Goal: Transaction & Acquisition: Purchase product/service

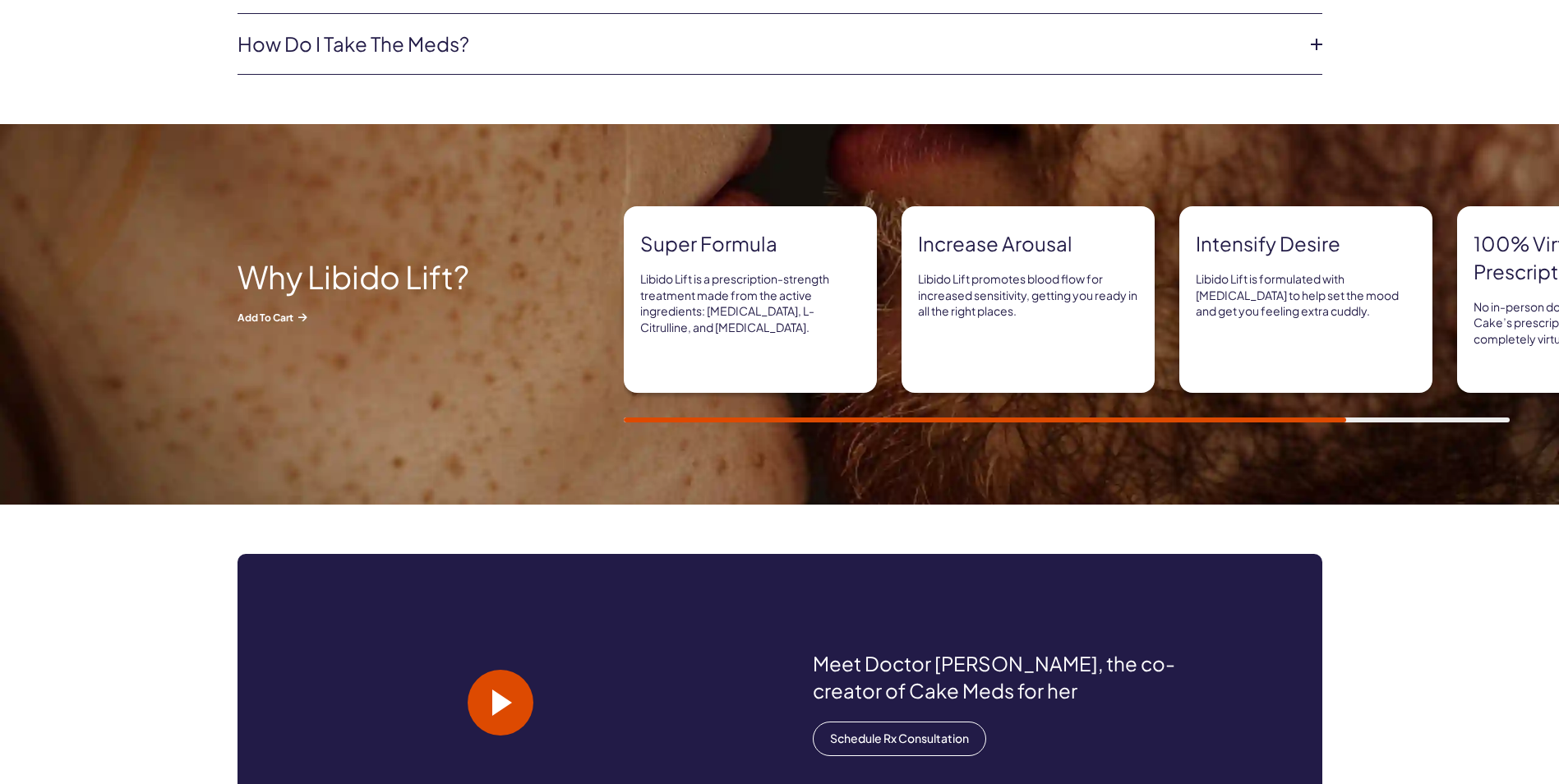
scroll to position [986, 0]
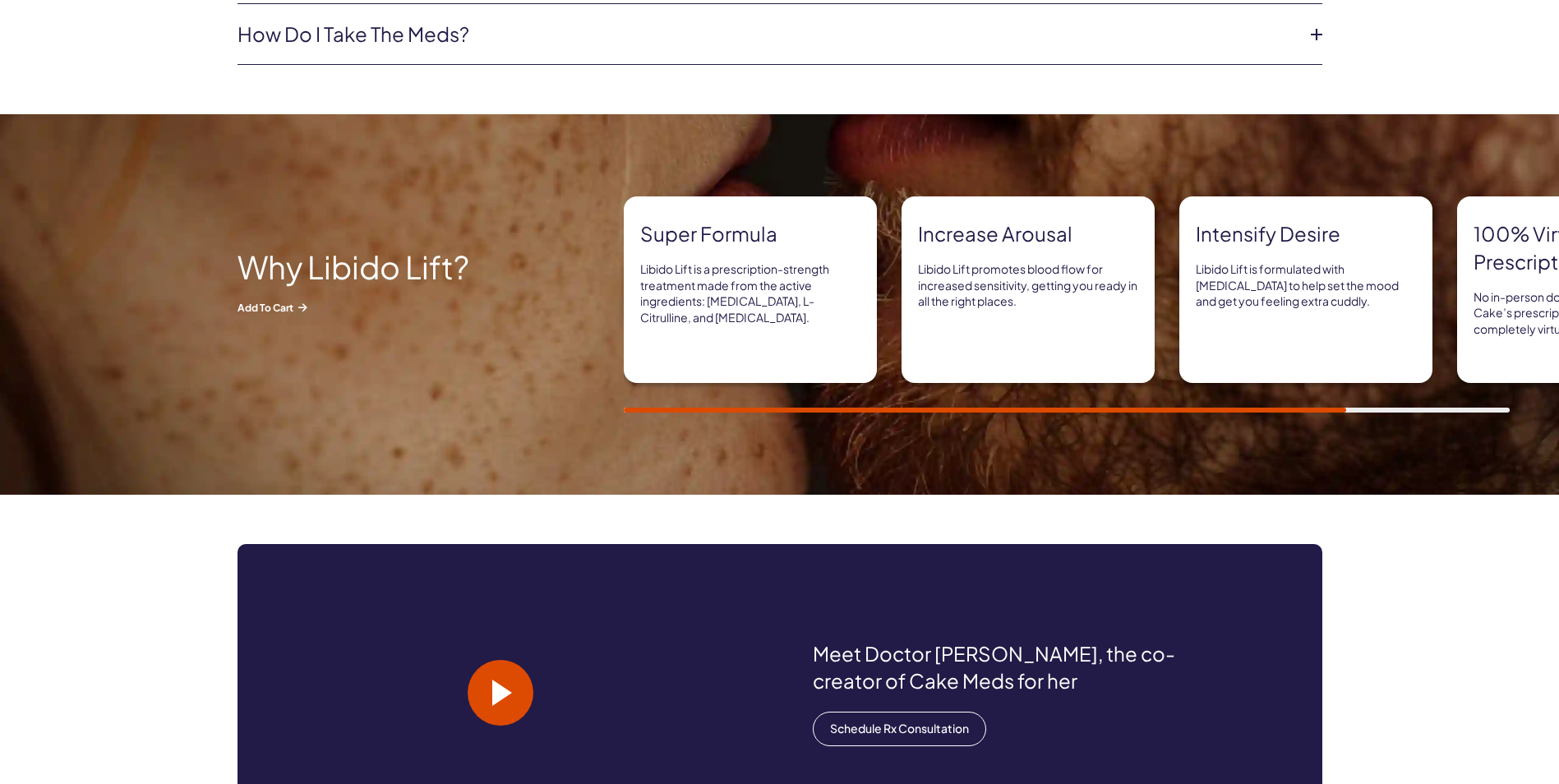
click at [1518, 285] on div "100% virtual prescription No in-person doctor visits required! Cake’s prescript…" at bounding box center [1584, 290] width 254 height 187
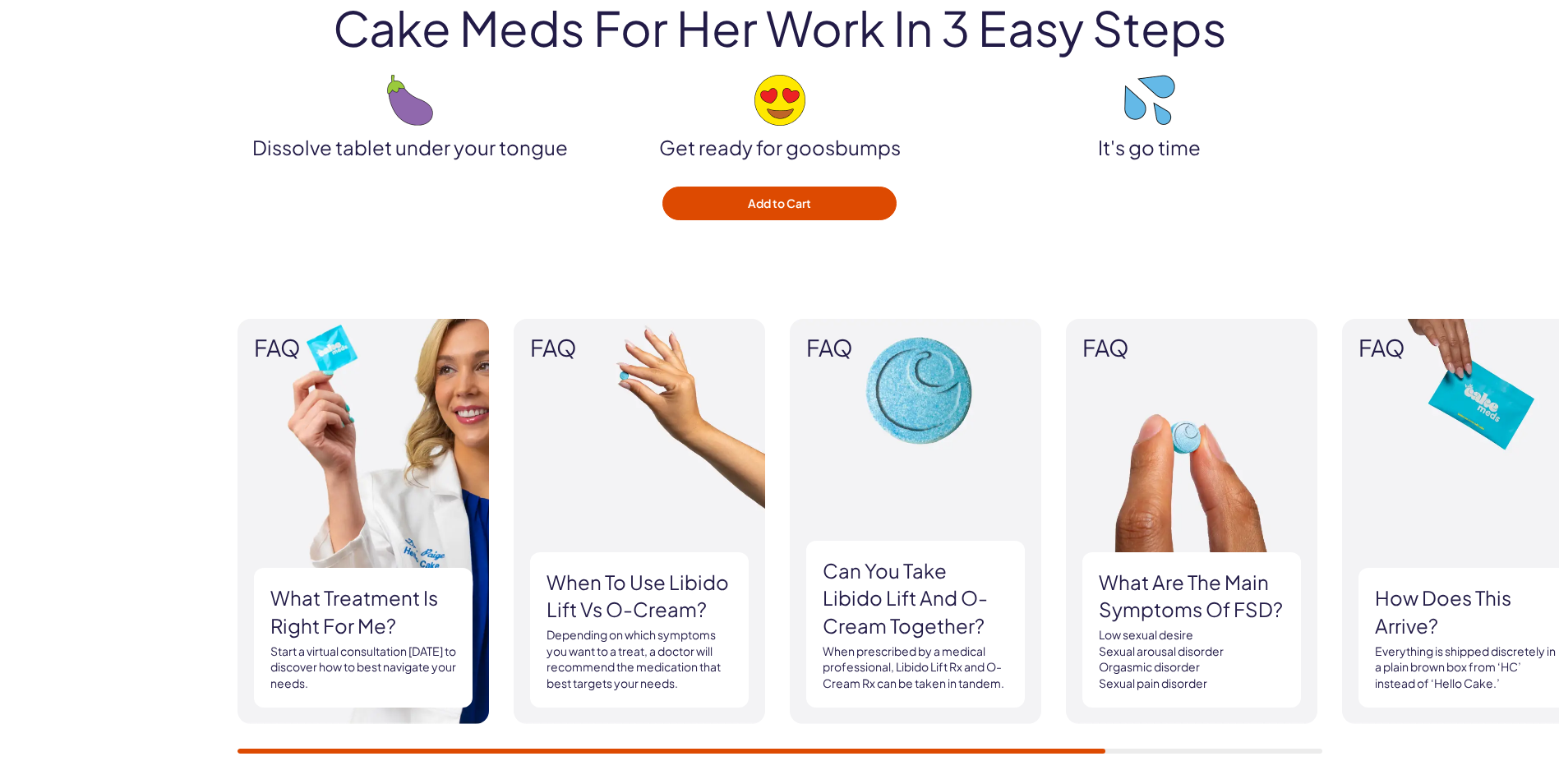
scroll to position [1971, 0]
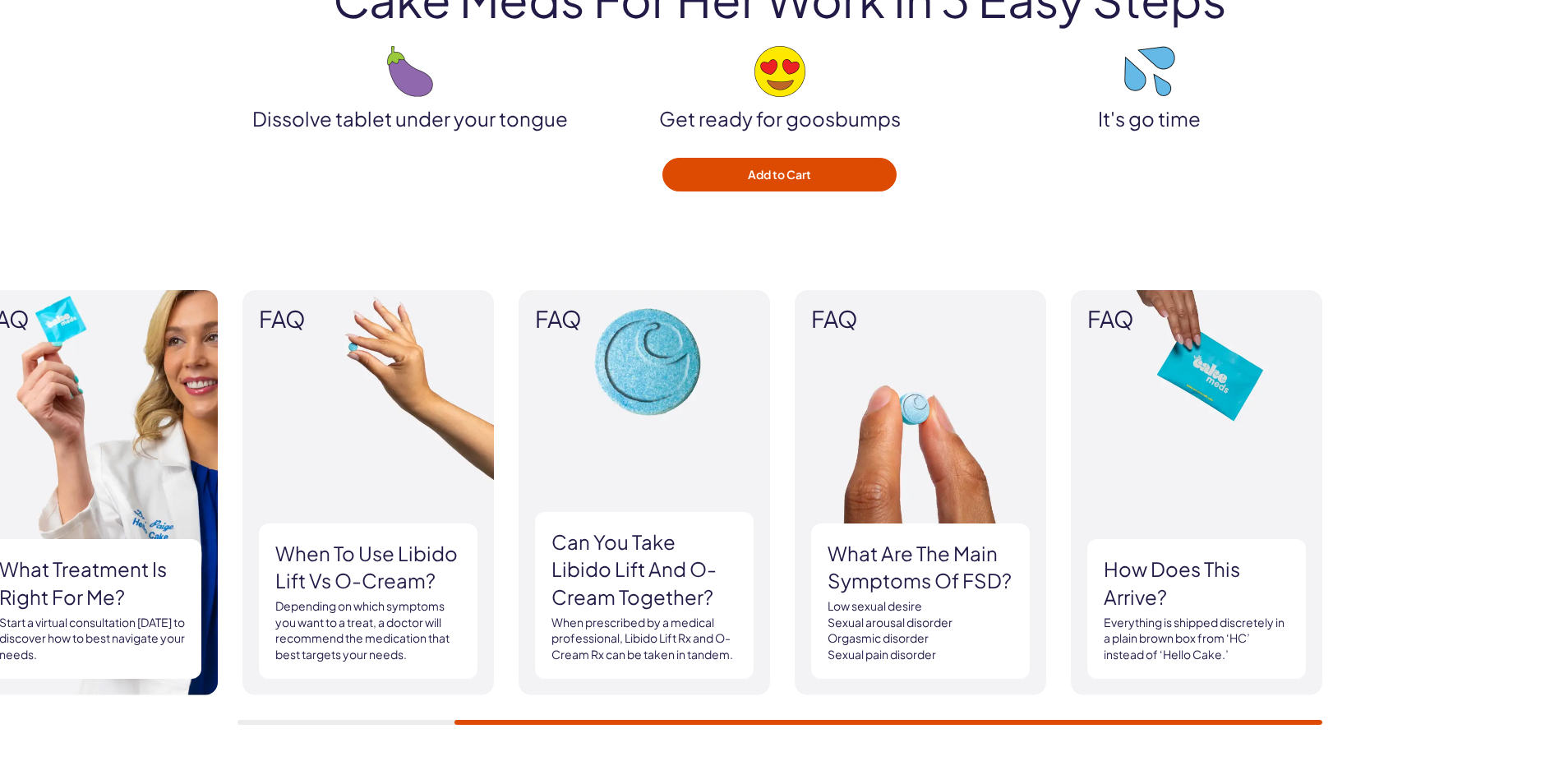
click at [66, 594] on h3 "What treatment is right for me?" at bounding box center [91, 582] width 186 height 55
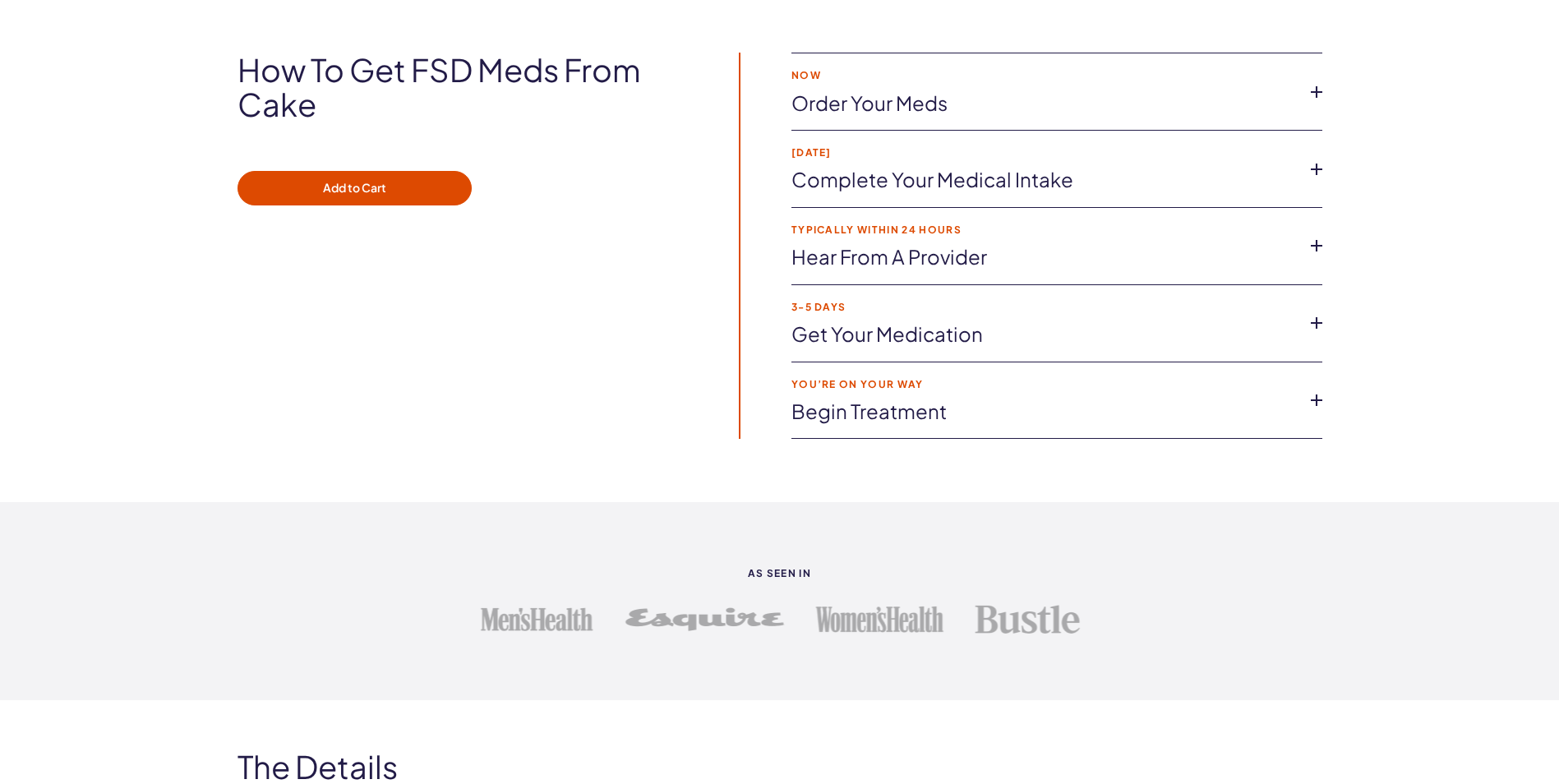
scroll to position [2957, 0]
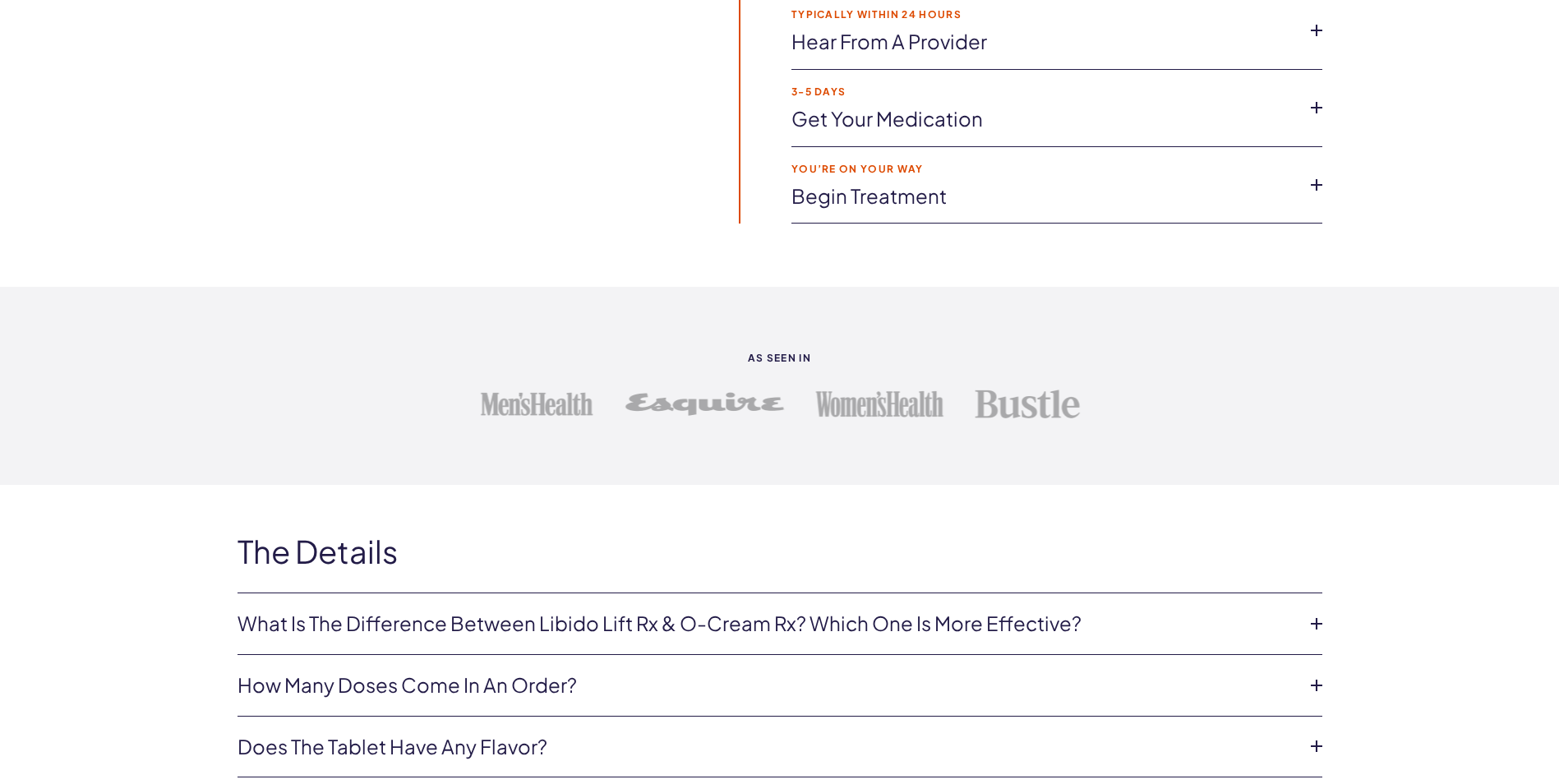
click at [1314, 632] on icon at bounding box center [1316, 623] width 25 height 25
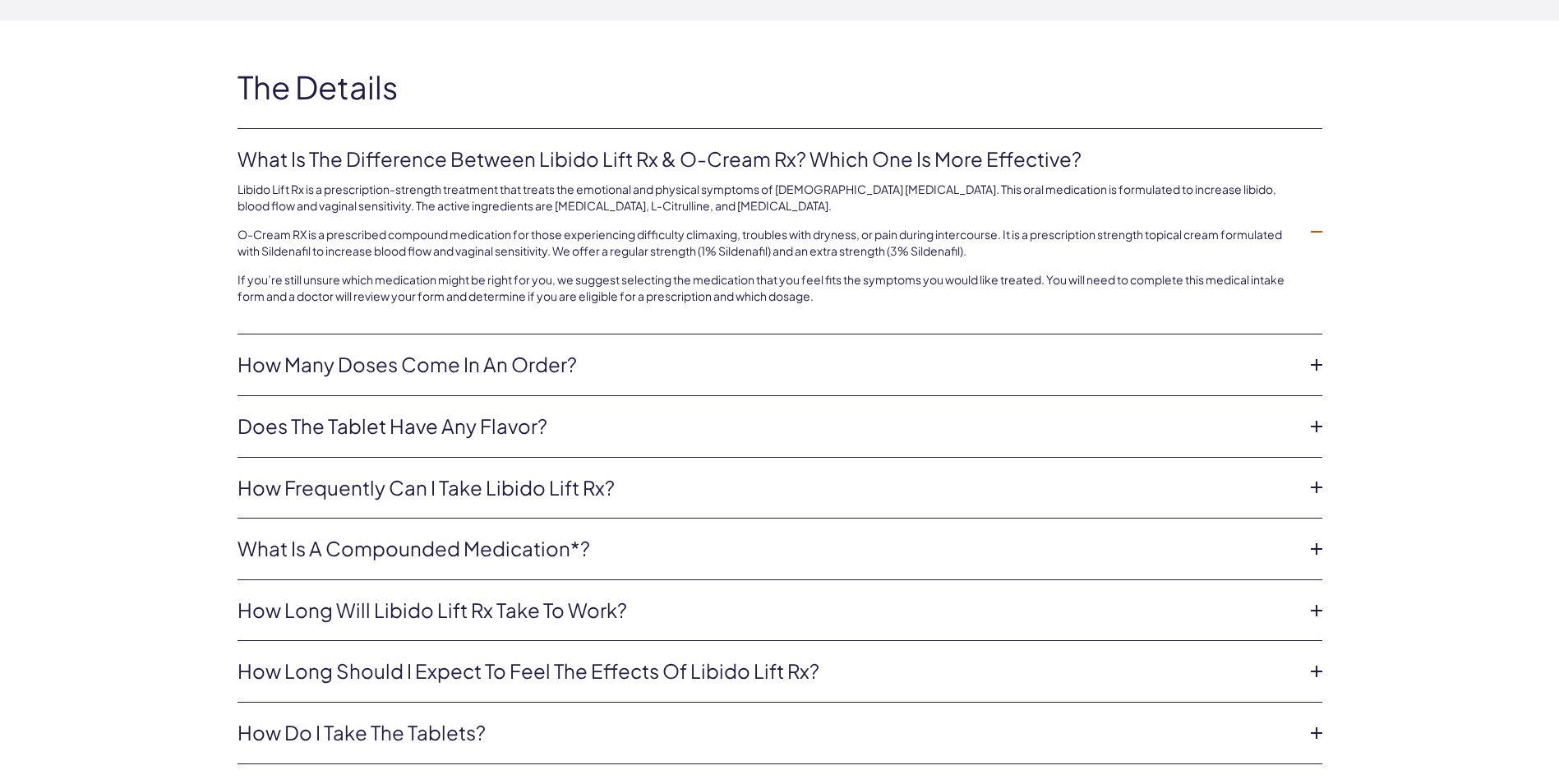
scroll to position [3450, 0]
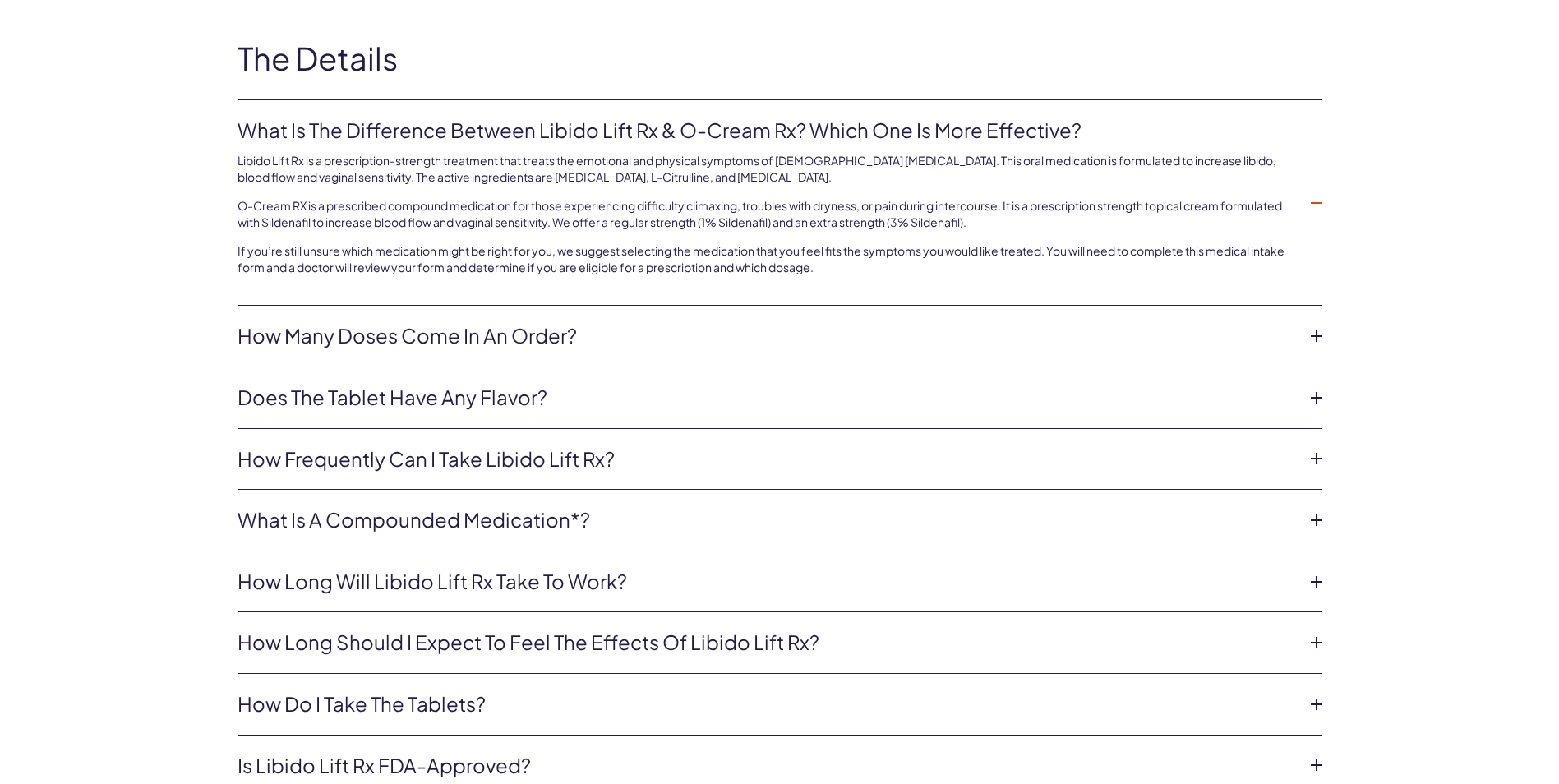
click at [1321, 580] on icon at bounding box center [1316, 581] width 25 height 25
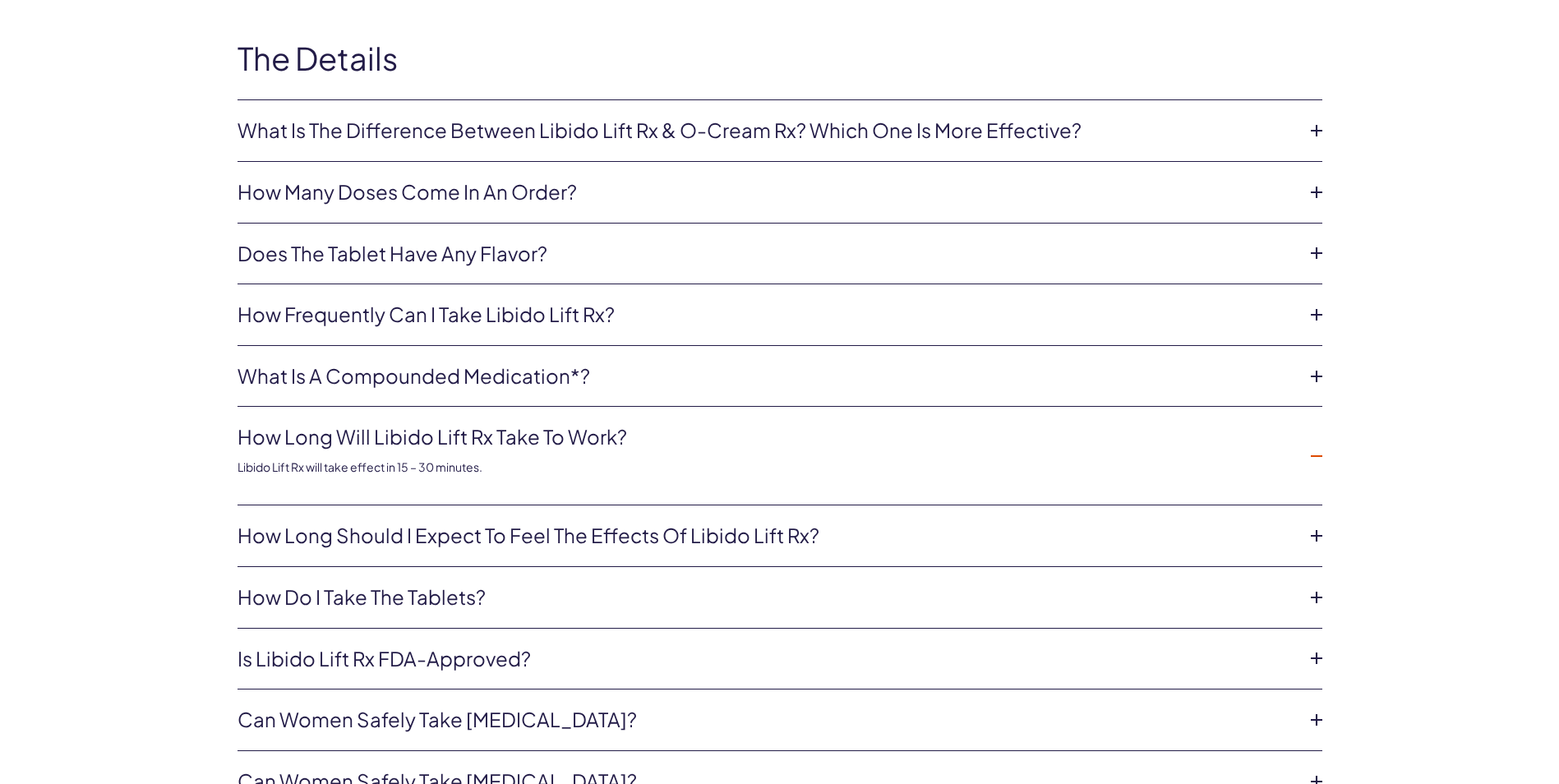
scroll to position [3860, 0]
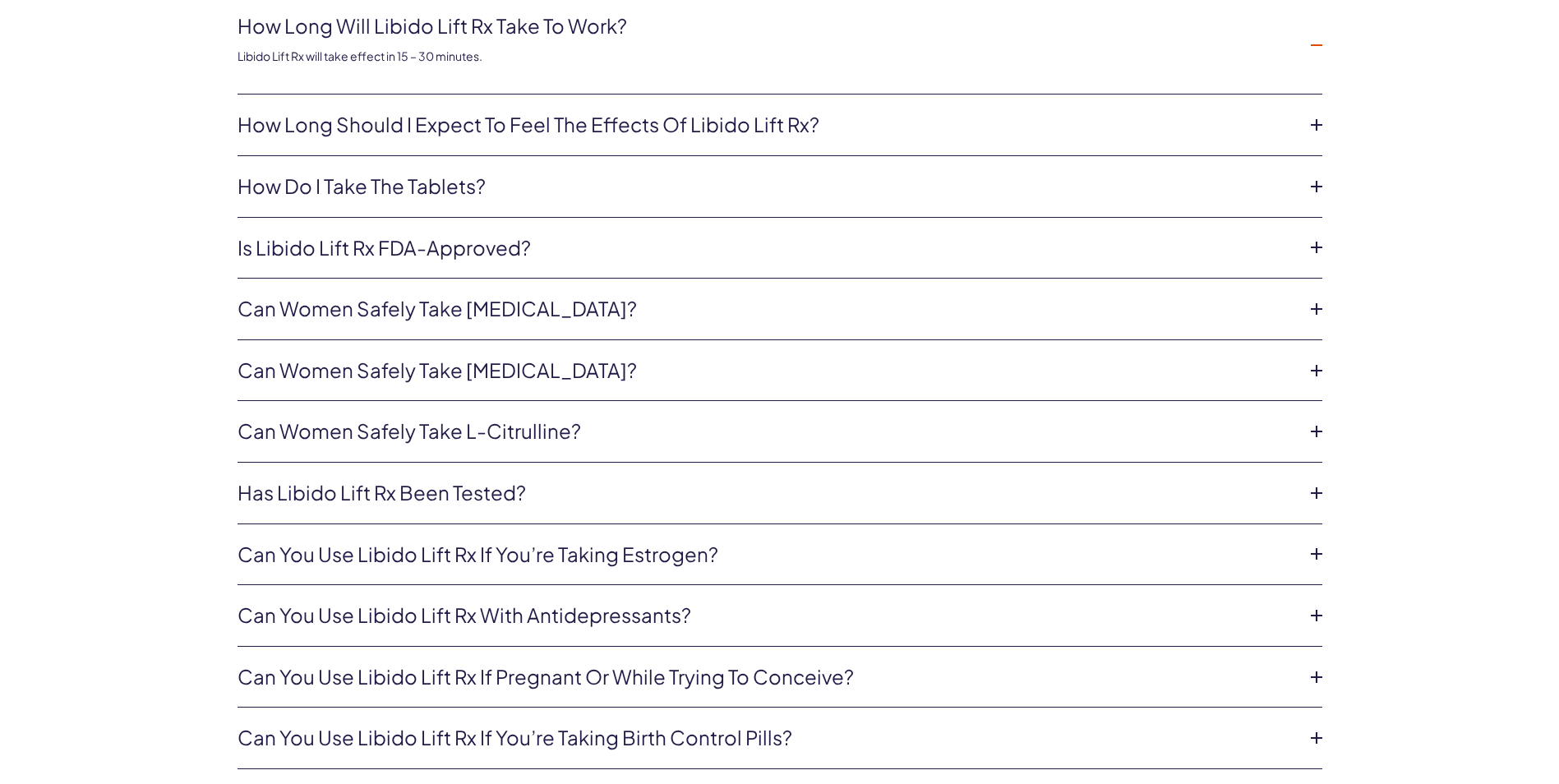
click at [1317, 554] on icon at bounding box center [1316, 553] width 25 height 25
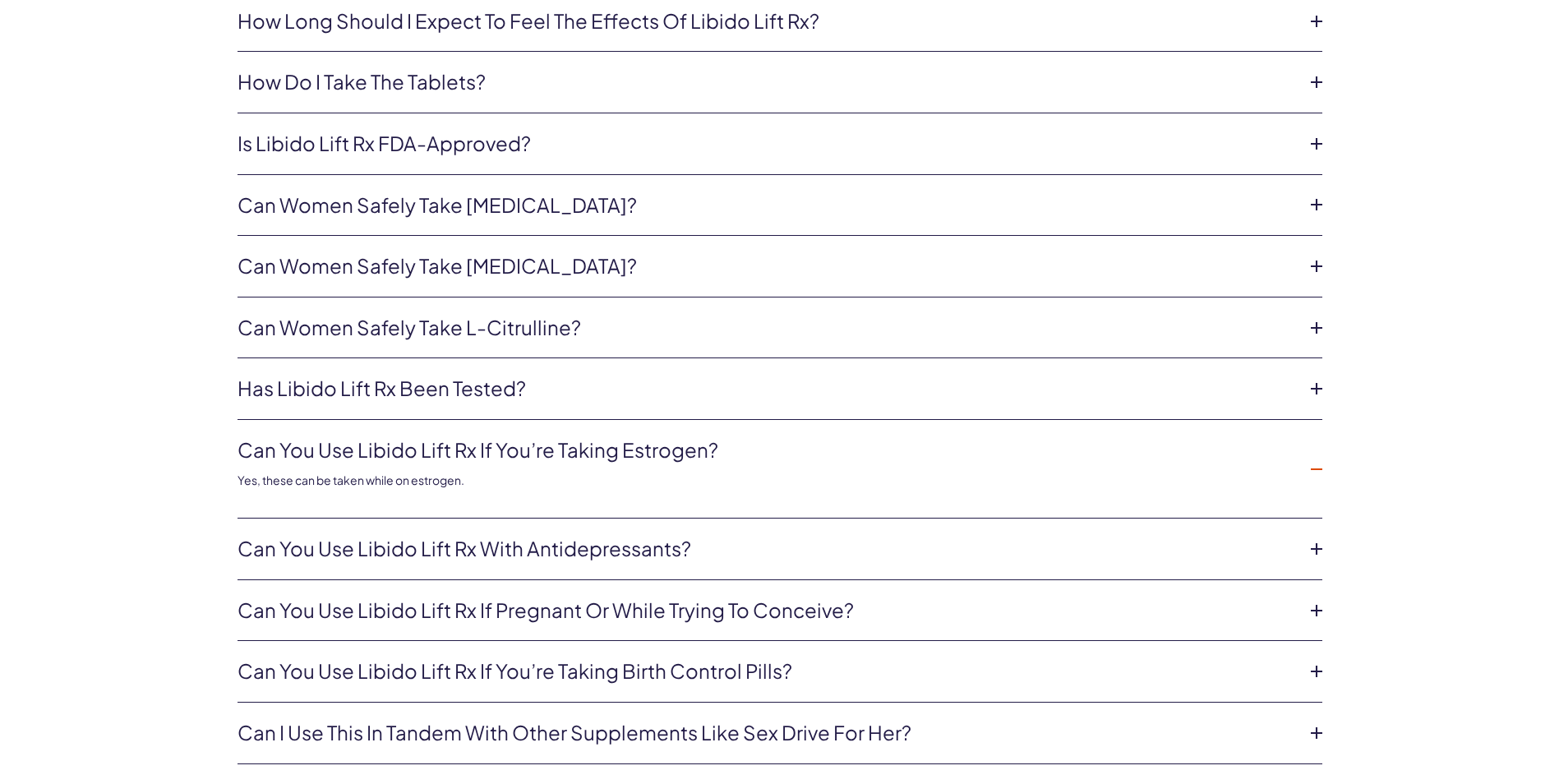
scroll to position [4024, 0]
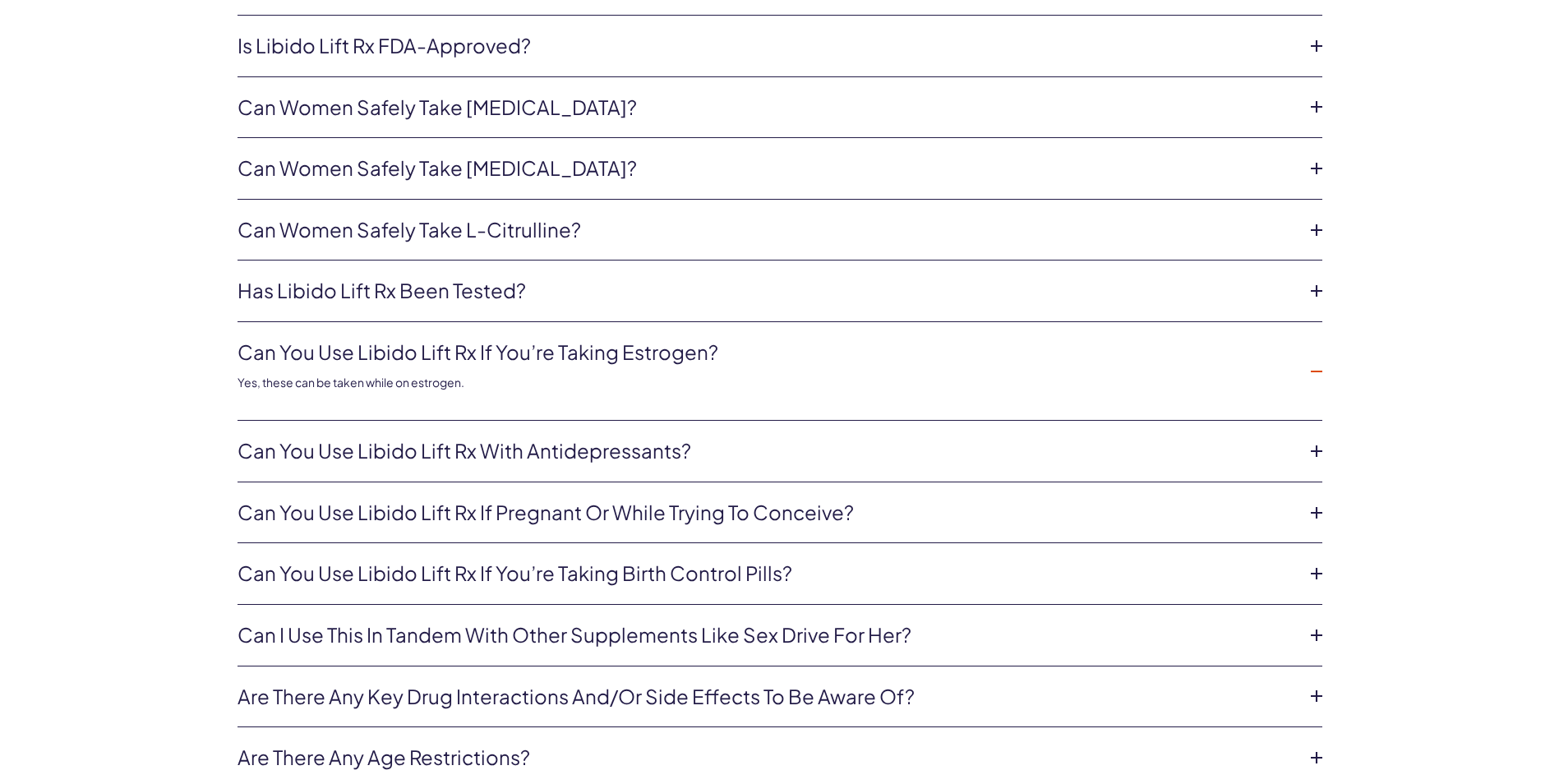
click at [1310, 637] on icon at bounding box center [1316, 635] width 25 height 25
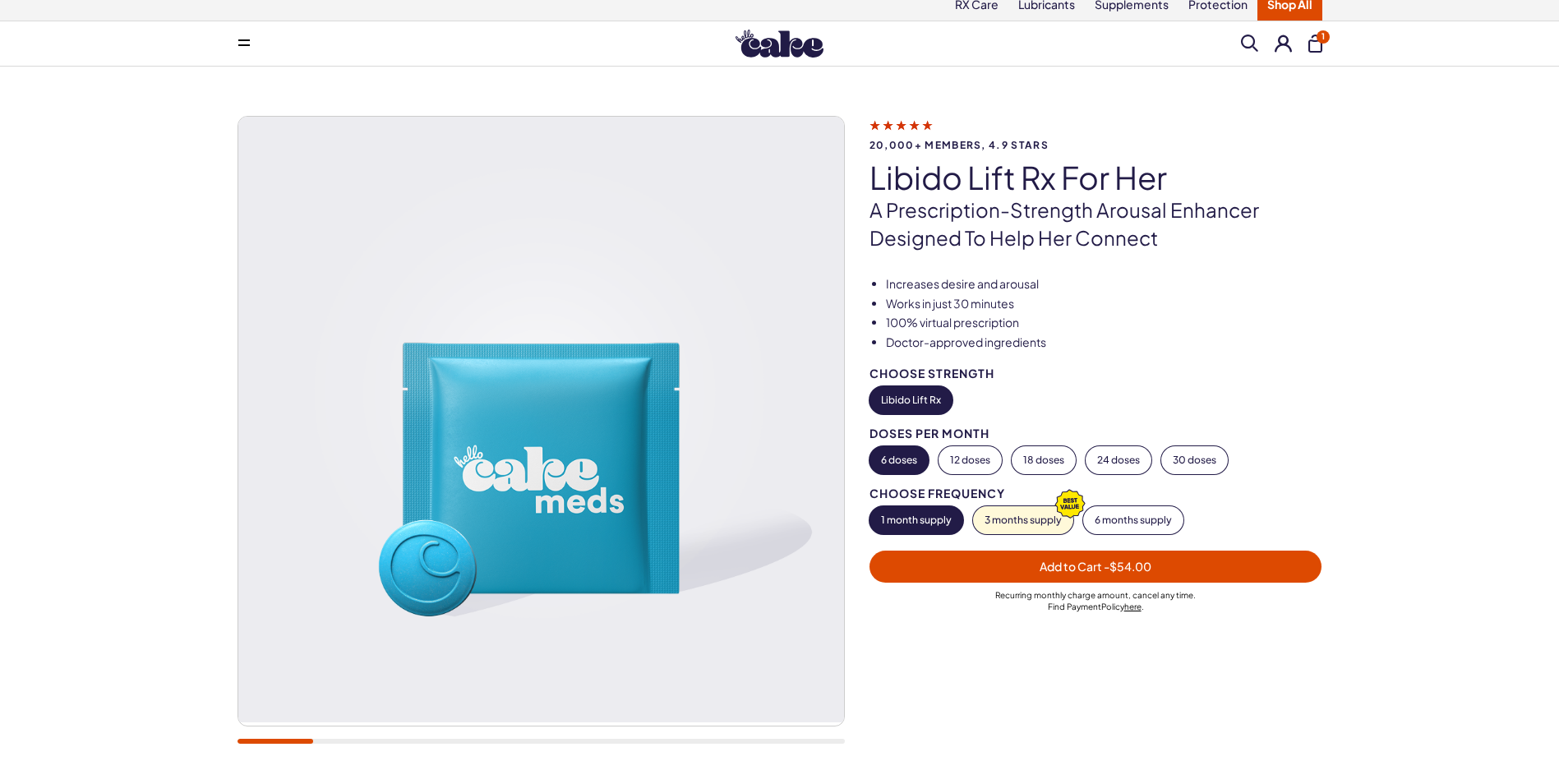
scroll to position [0, 0]
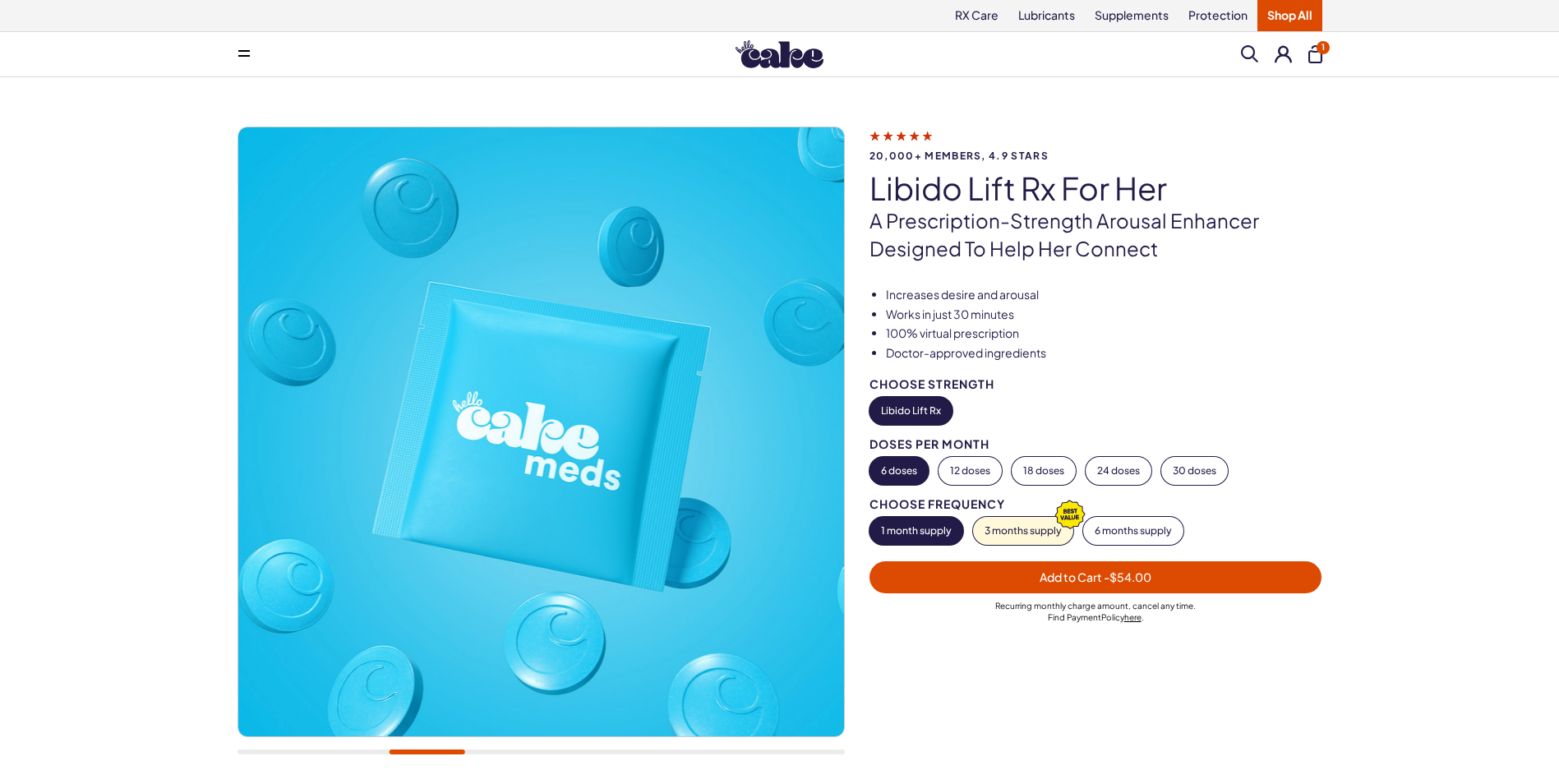
click at [1135, 581] on span "- $54.00" at bounding box center [1127, 576] width 48 height 15
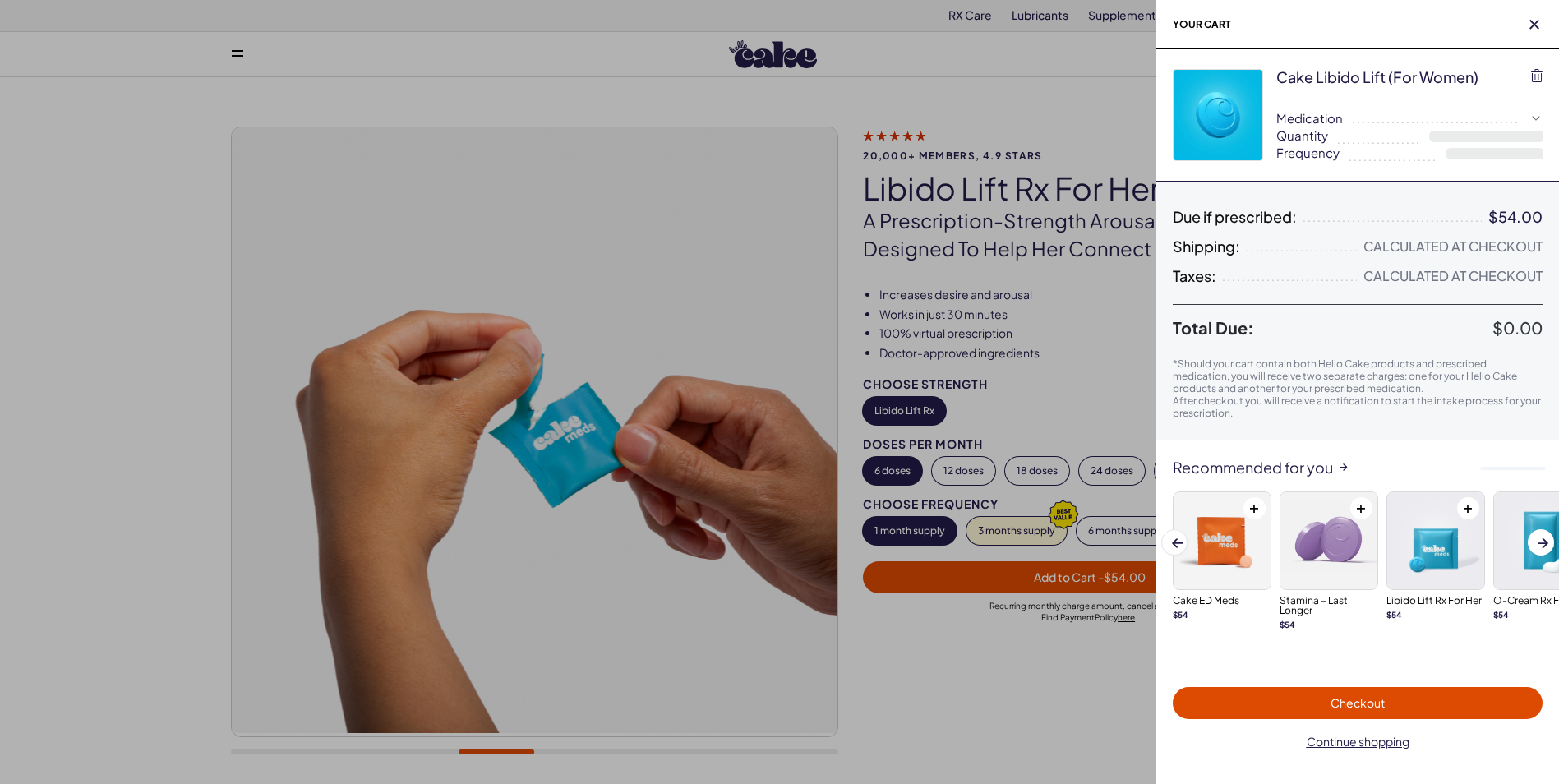
select select "**"
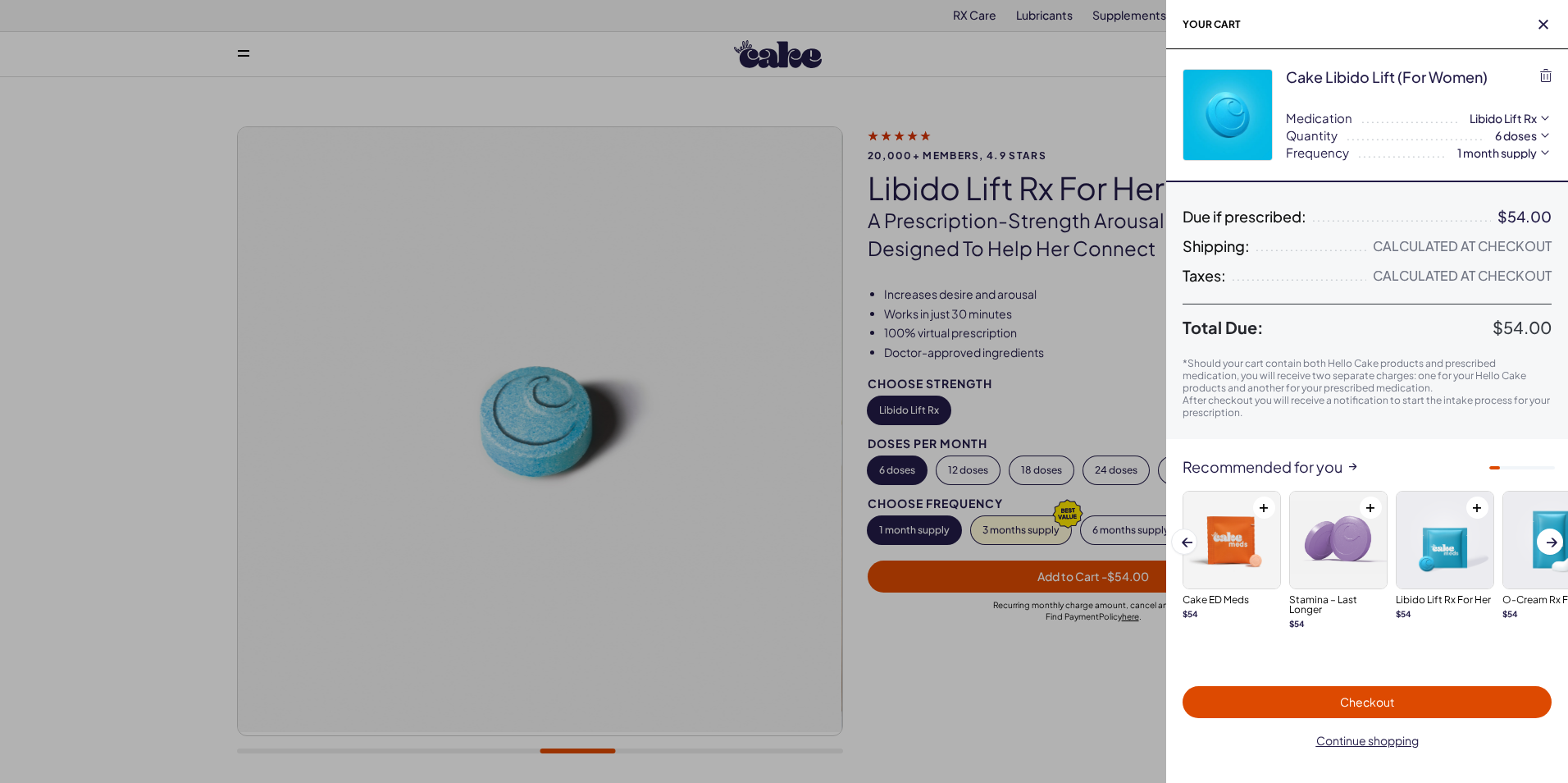
click at [981, 713] on div at bounding box center [784, 391] width 1568 height 783
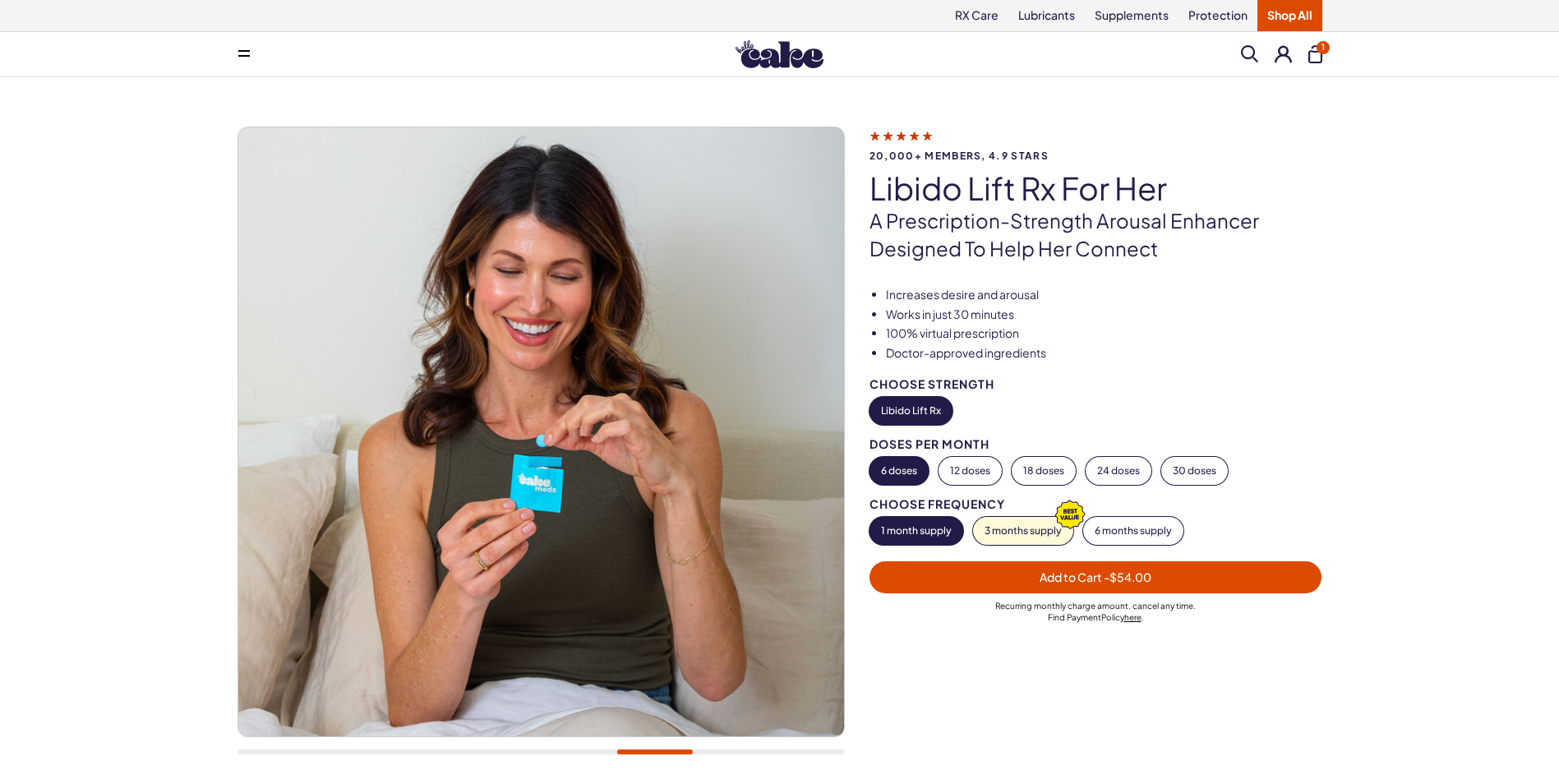
click at [1244, 51] on span at bounding box center [1249, 53] width 17 height 17
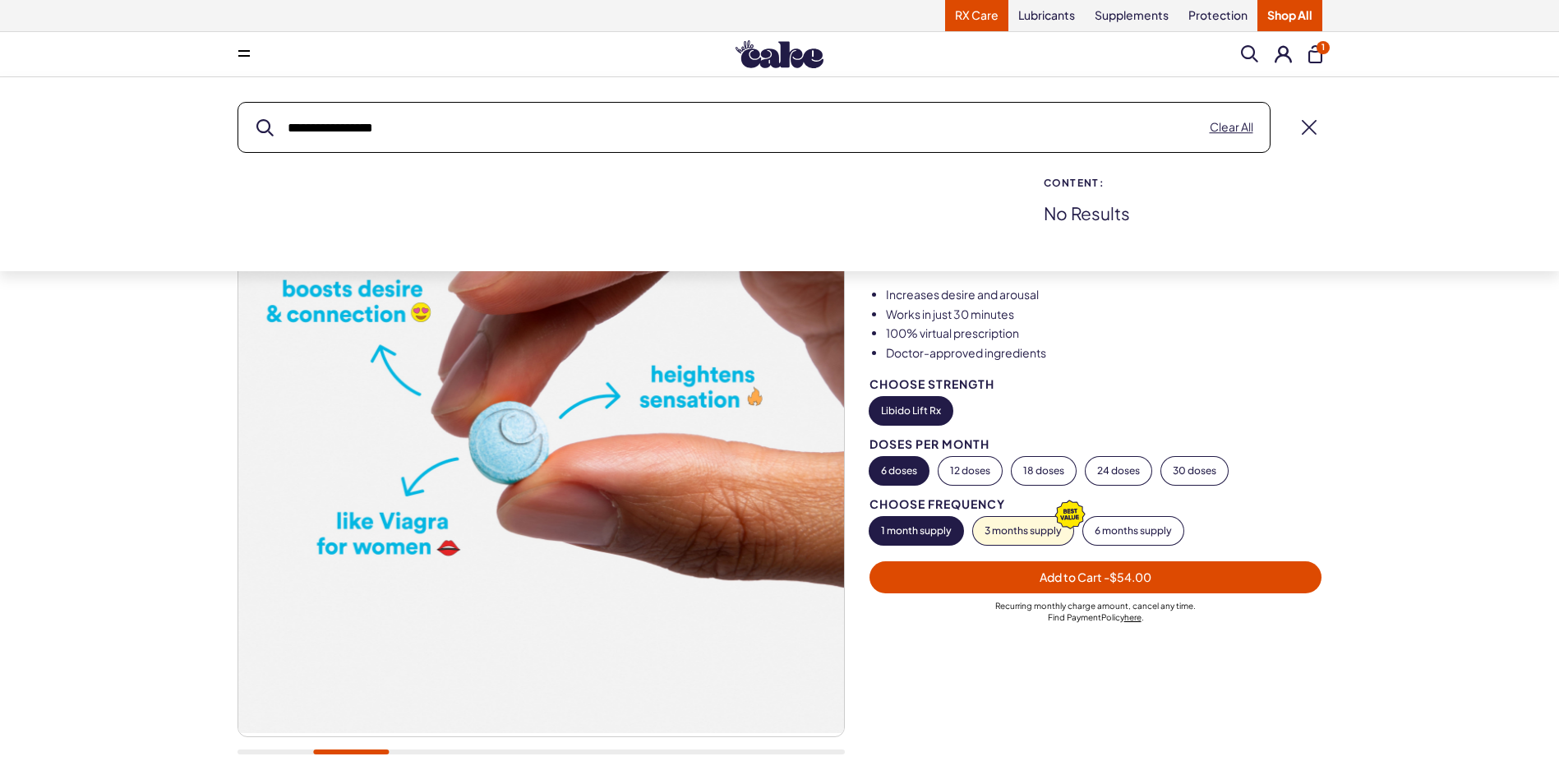
type input "**********"
click at [1001, 12] on link "RX Care" at bounding box center [977, 15] width 64 height 31
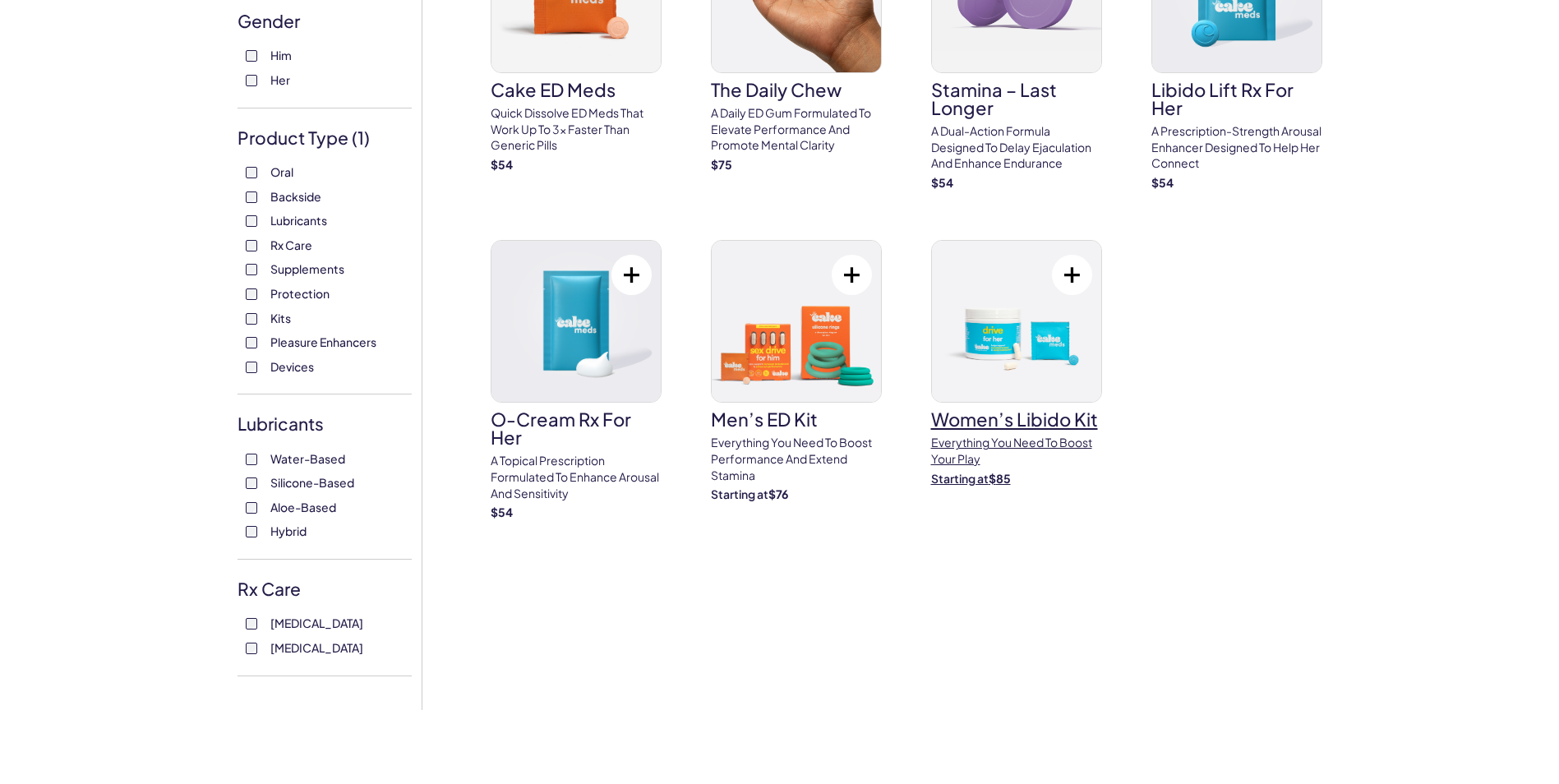
scroll to position [246, 0]
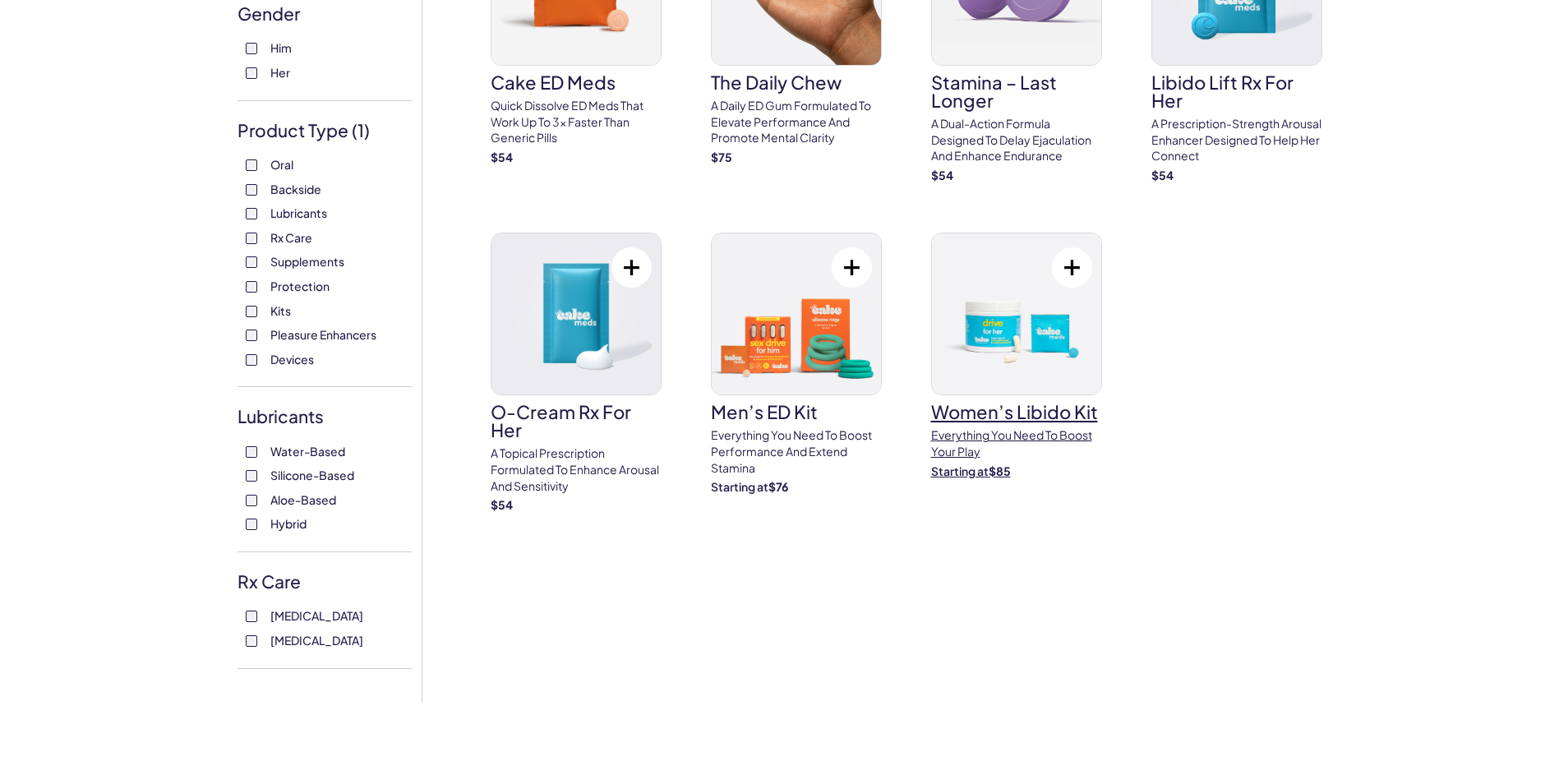
click at [1012, 417] on h3 "Women’s Libido Kit" at bounding box center [1017, 411] width 171 height 18
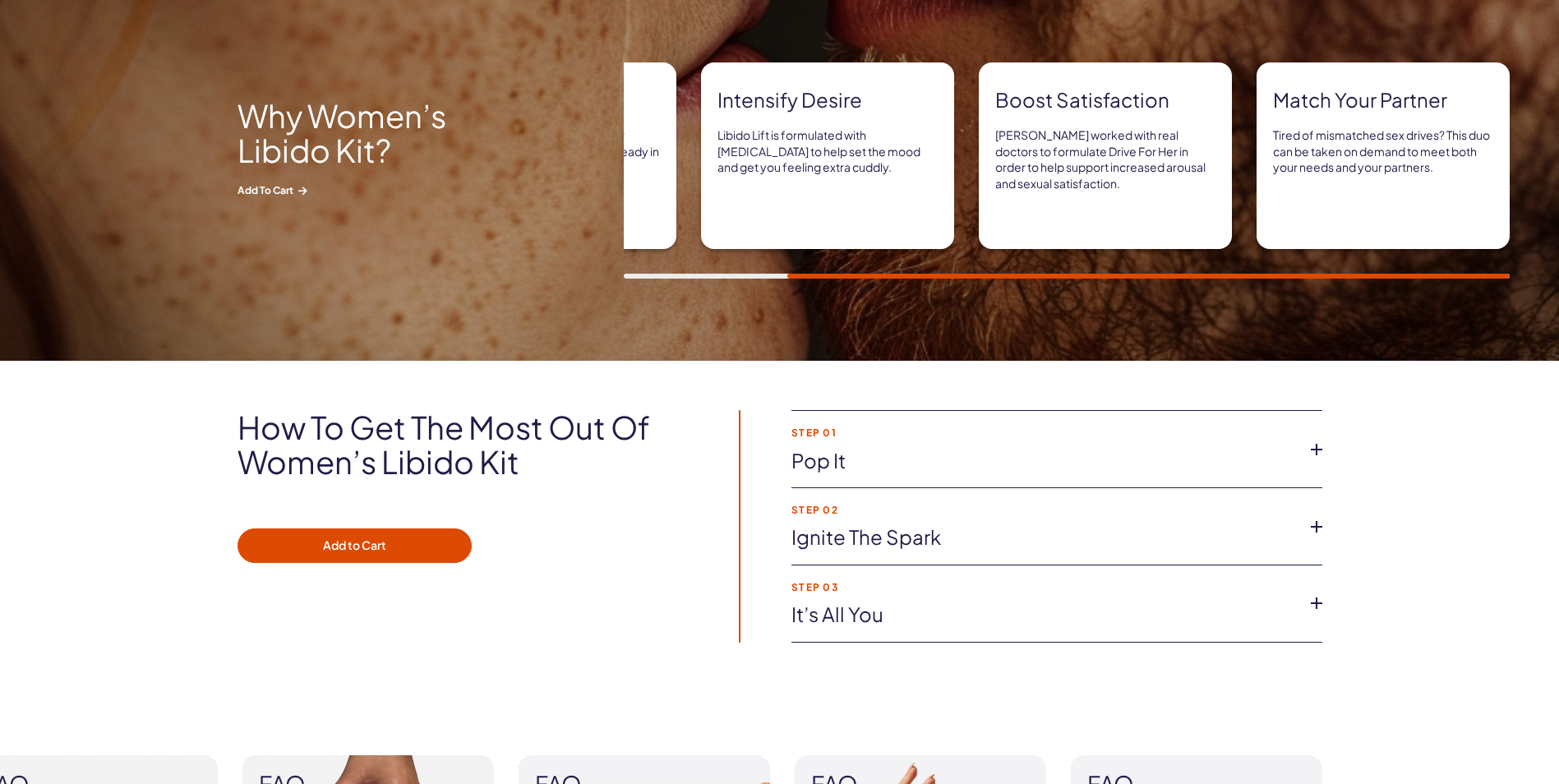
scroll to position [1561, 0]
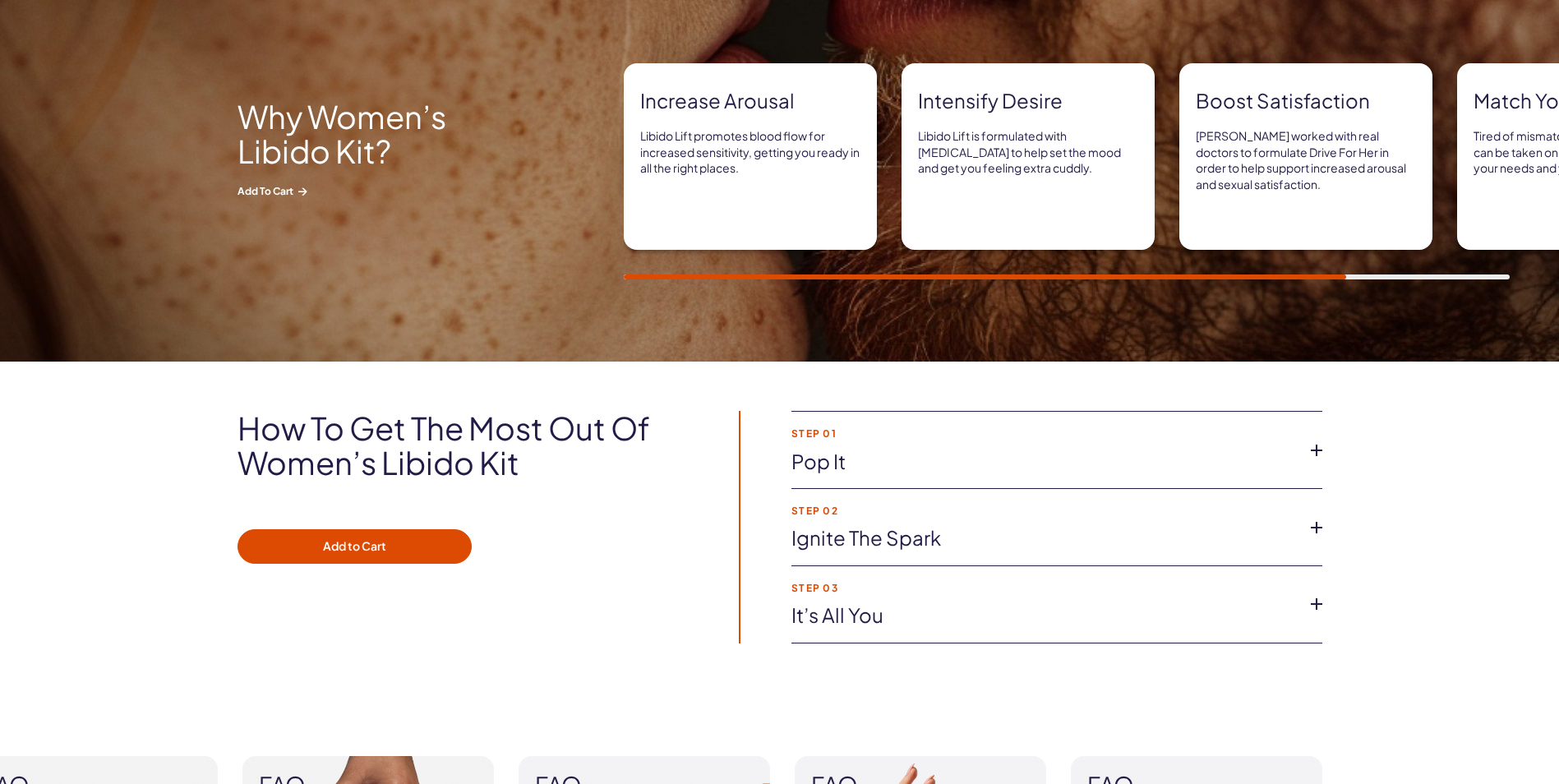
click at [1324, 529] on icon at bounding box center [1316, 527] width 25 height 25
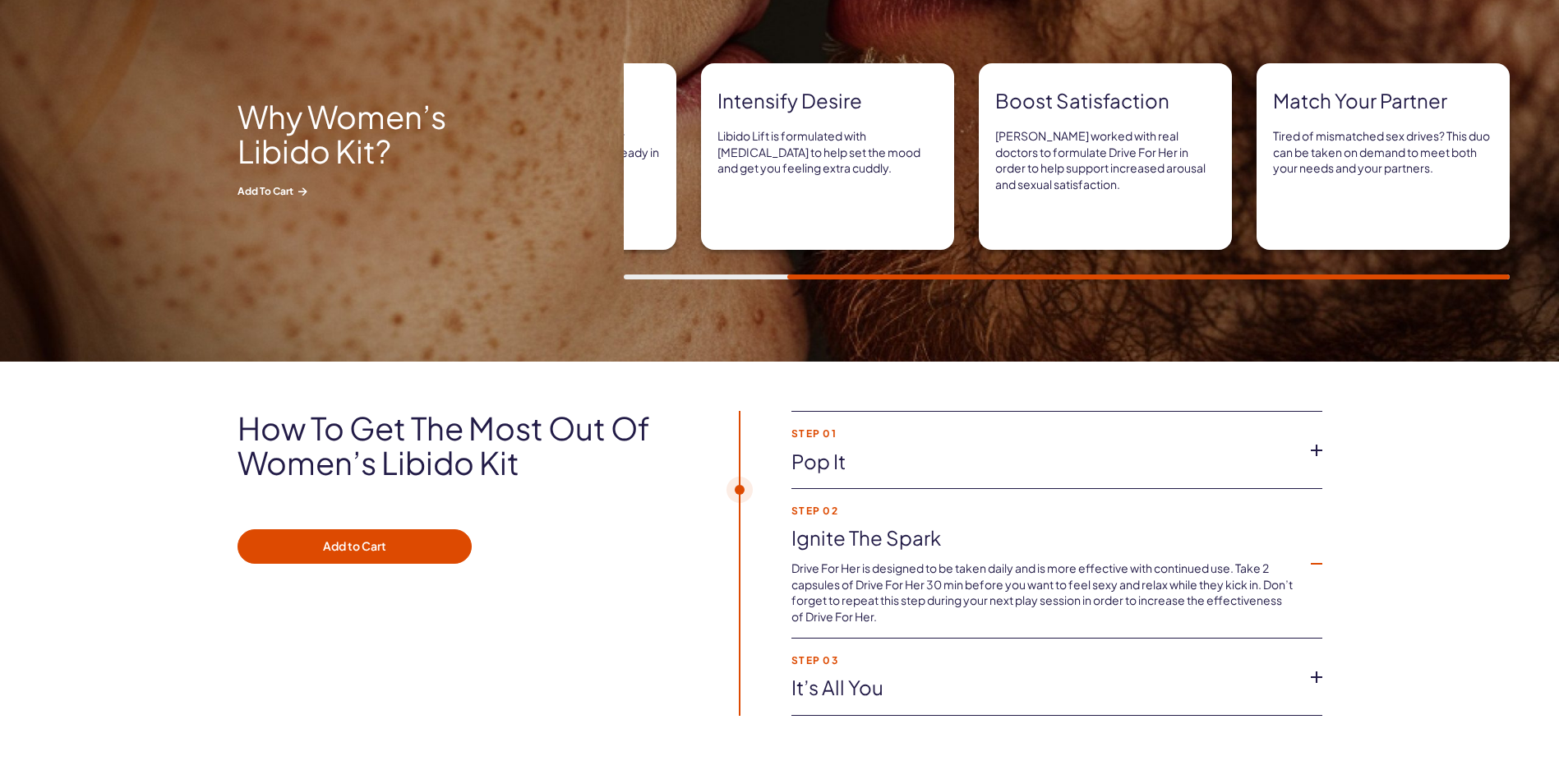
click at [1316, 680] on icon at bounding box center [1316, 677] width 25 height 25
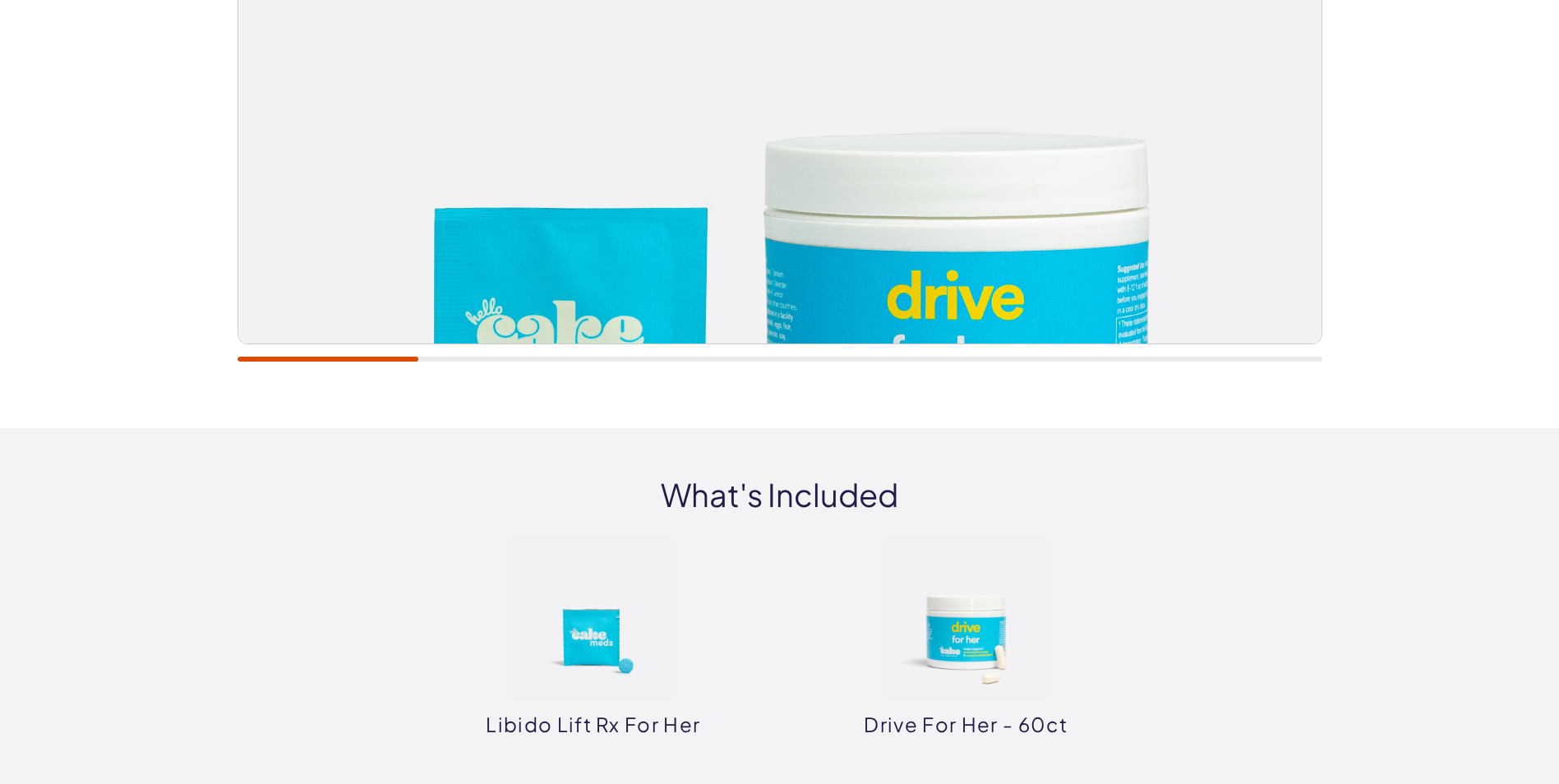
scroll to position [986, 0]
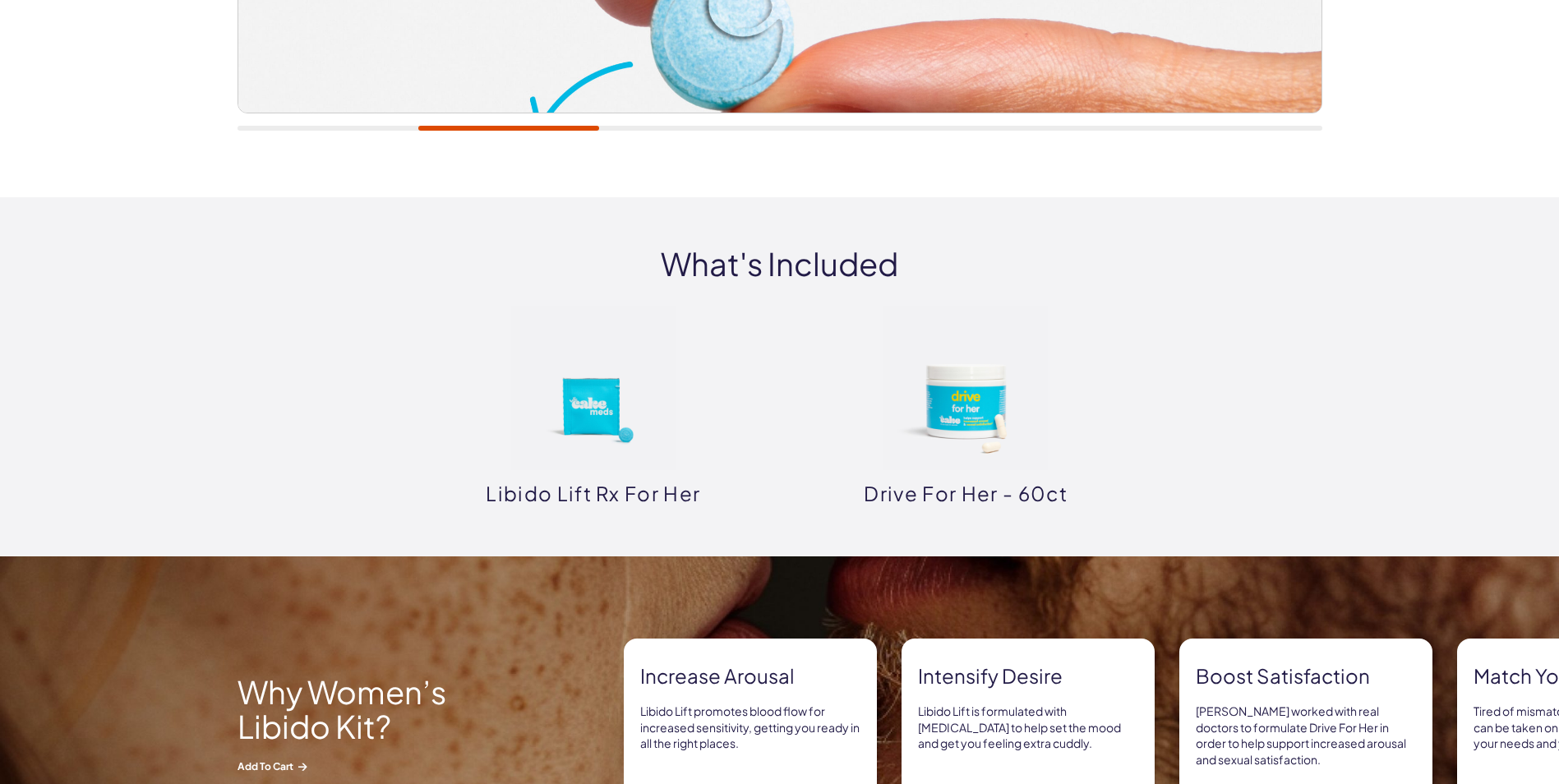
click at [997, 413] on img at bounding box center [965, 387] width 164 height 164
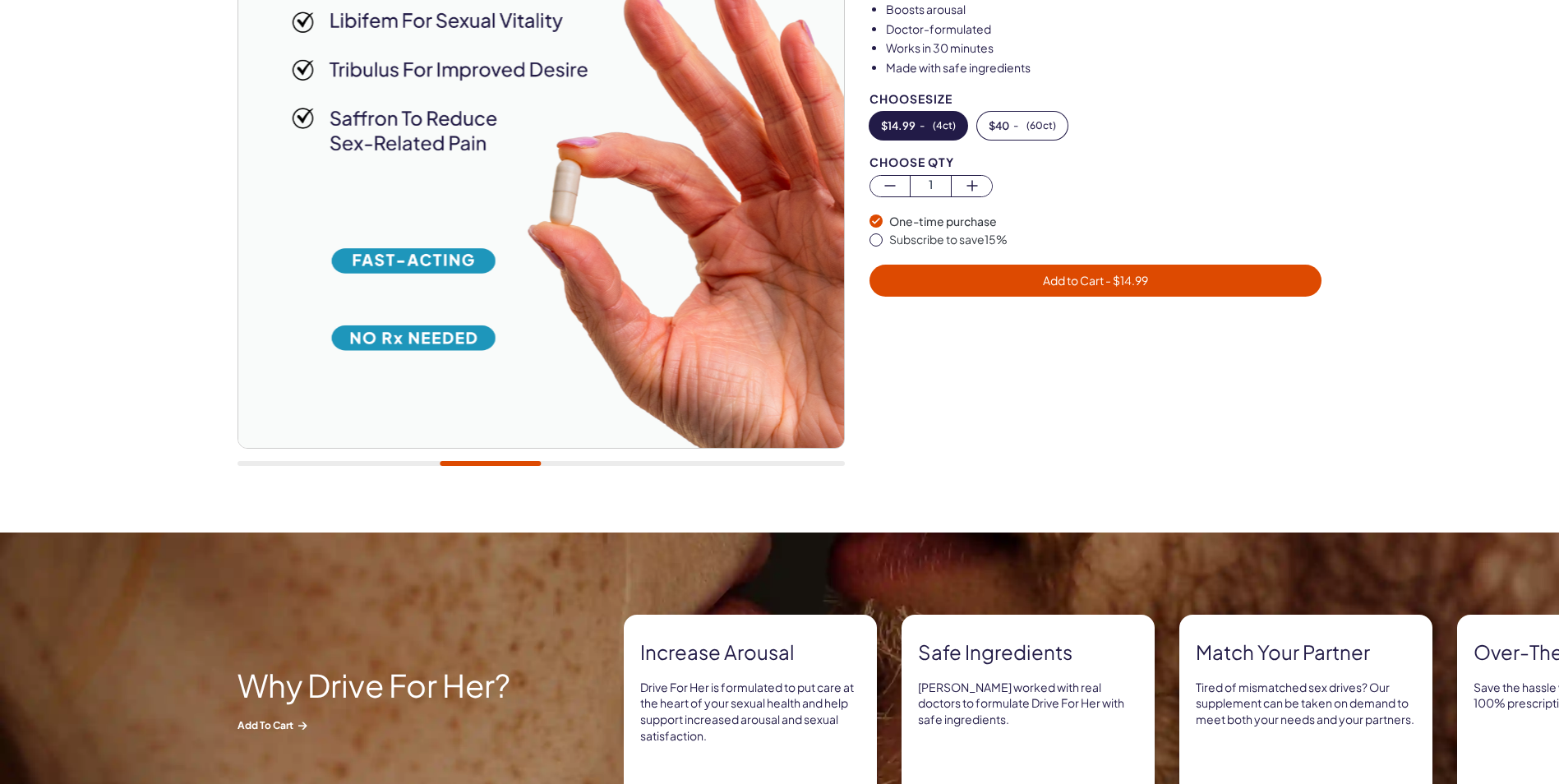
scroll to position [410, 0]
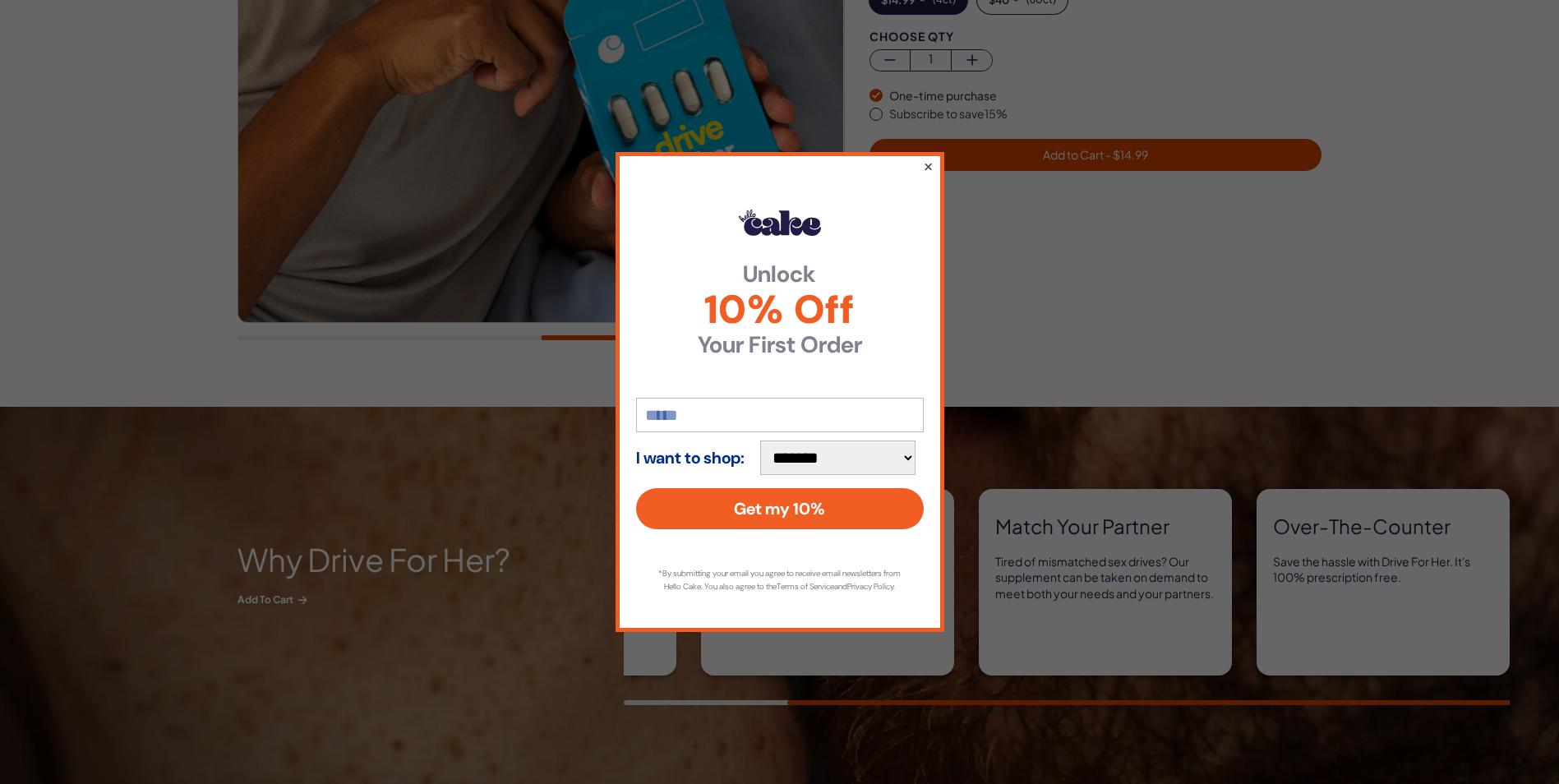
click at [931, 161] on button "×" at bounding box center [927, 166] width 11 height 20
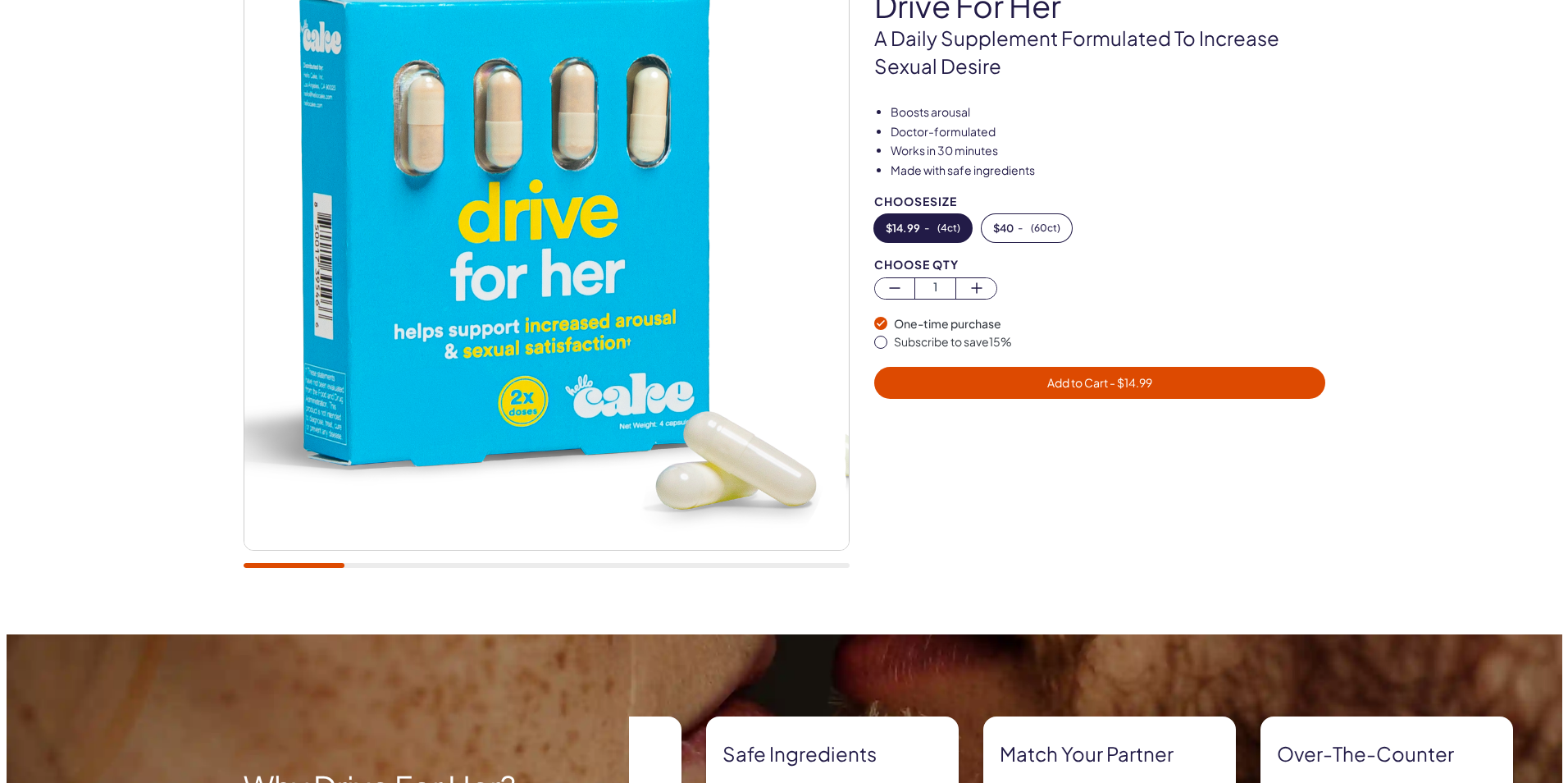
scroll to position [164, 0]
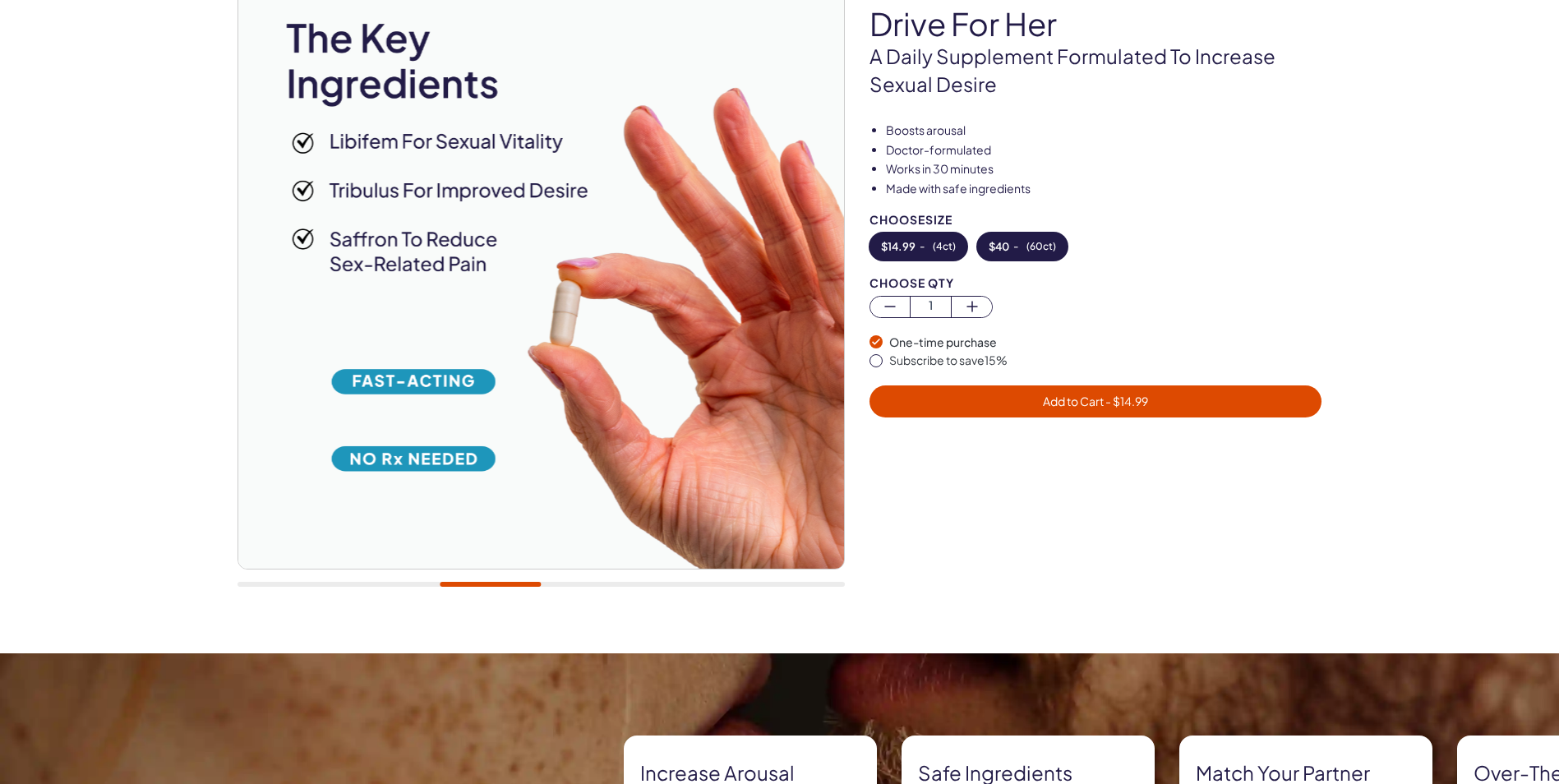
click at [1031, 247] on span "( 60ct )" at bounding box center [1041, 246] width 30 height 12
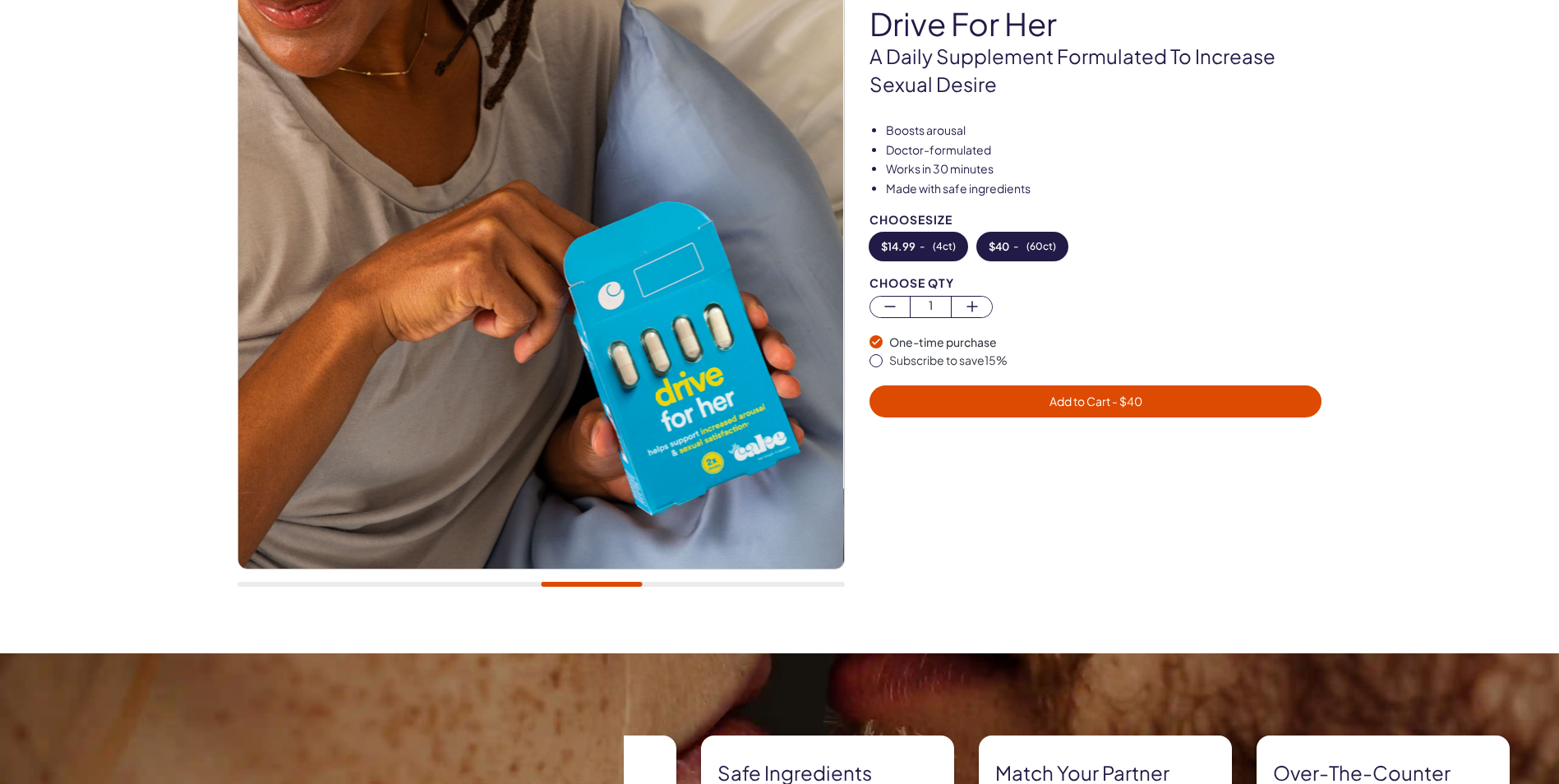
click at [939, 253] on button "$ 14.99 - ( 4ct )" at bounding box center [919, 246] width 97 height 28
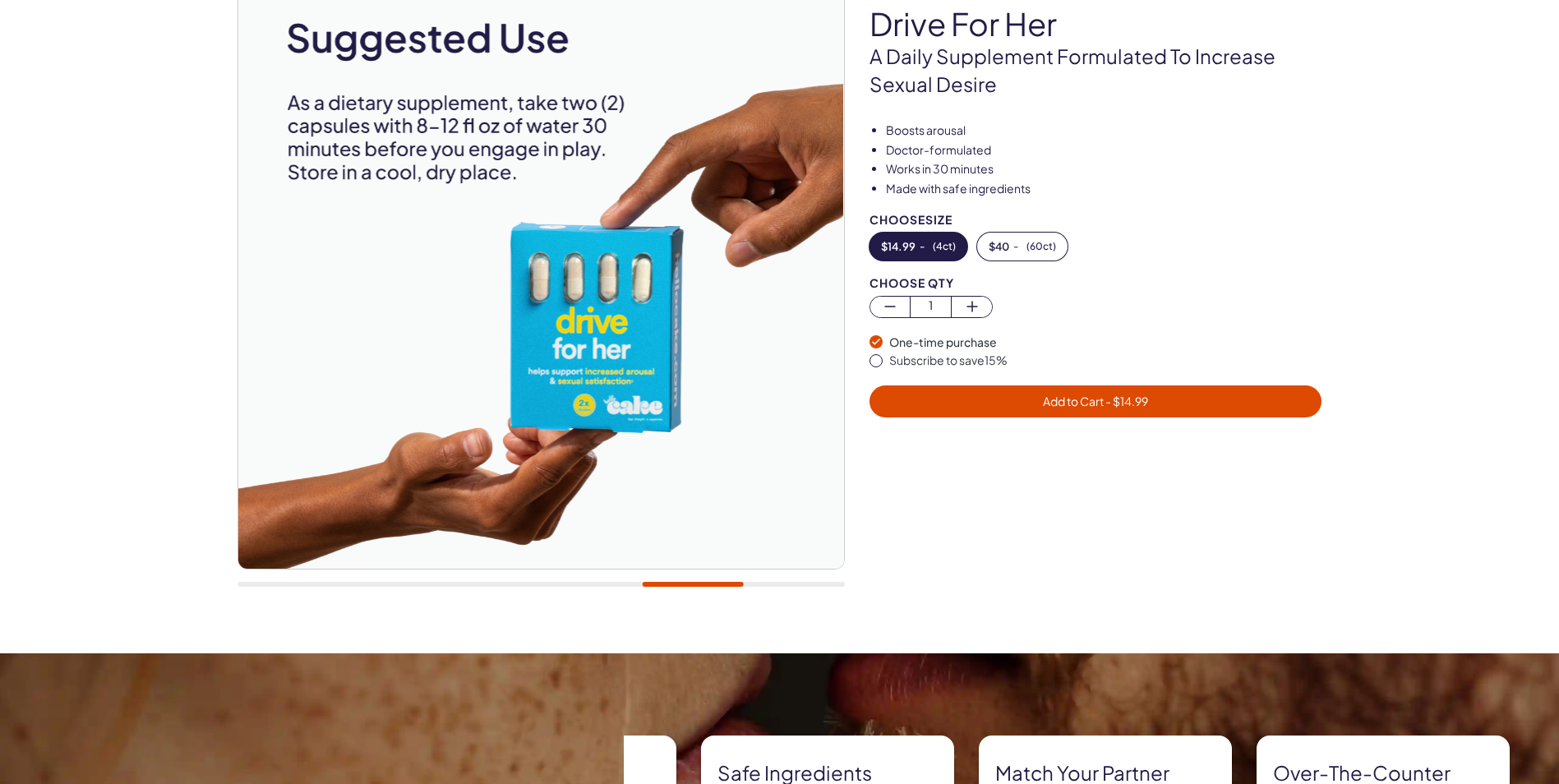
click at [1119, 411] on button "Add to Cart - $ 14.99" at bounding box center [1096, 401] width 452 height 32
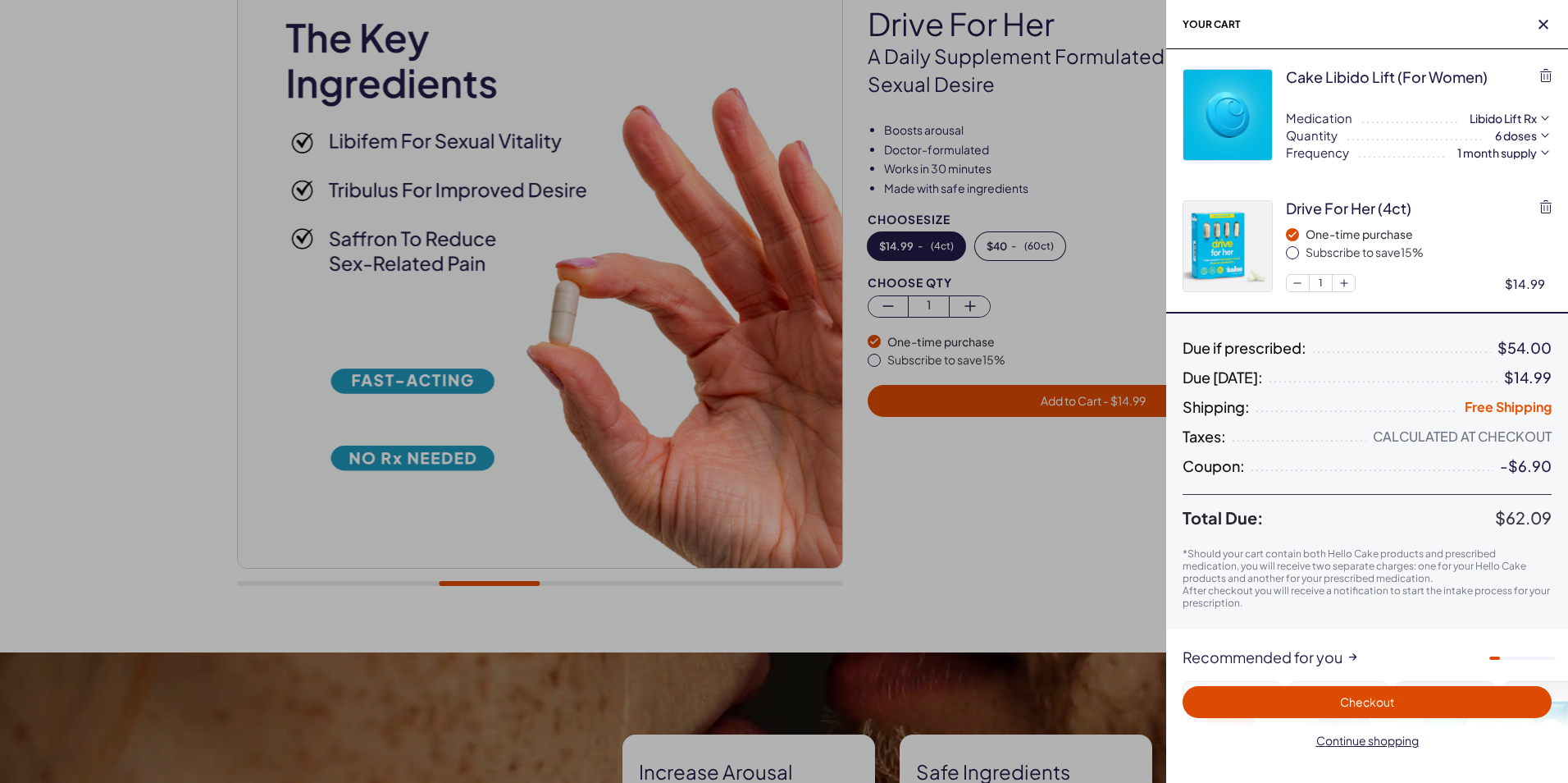
click at [1391, 706] on span "Checkout" at bounding box center [1368, 701] width 55 height 15
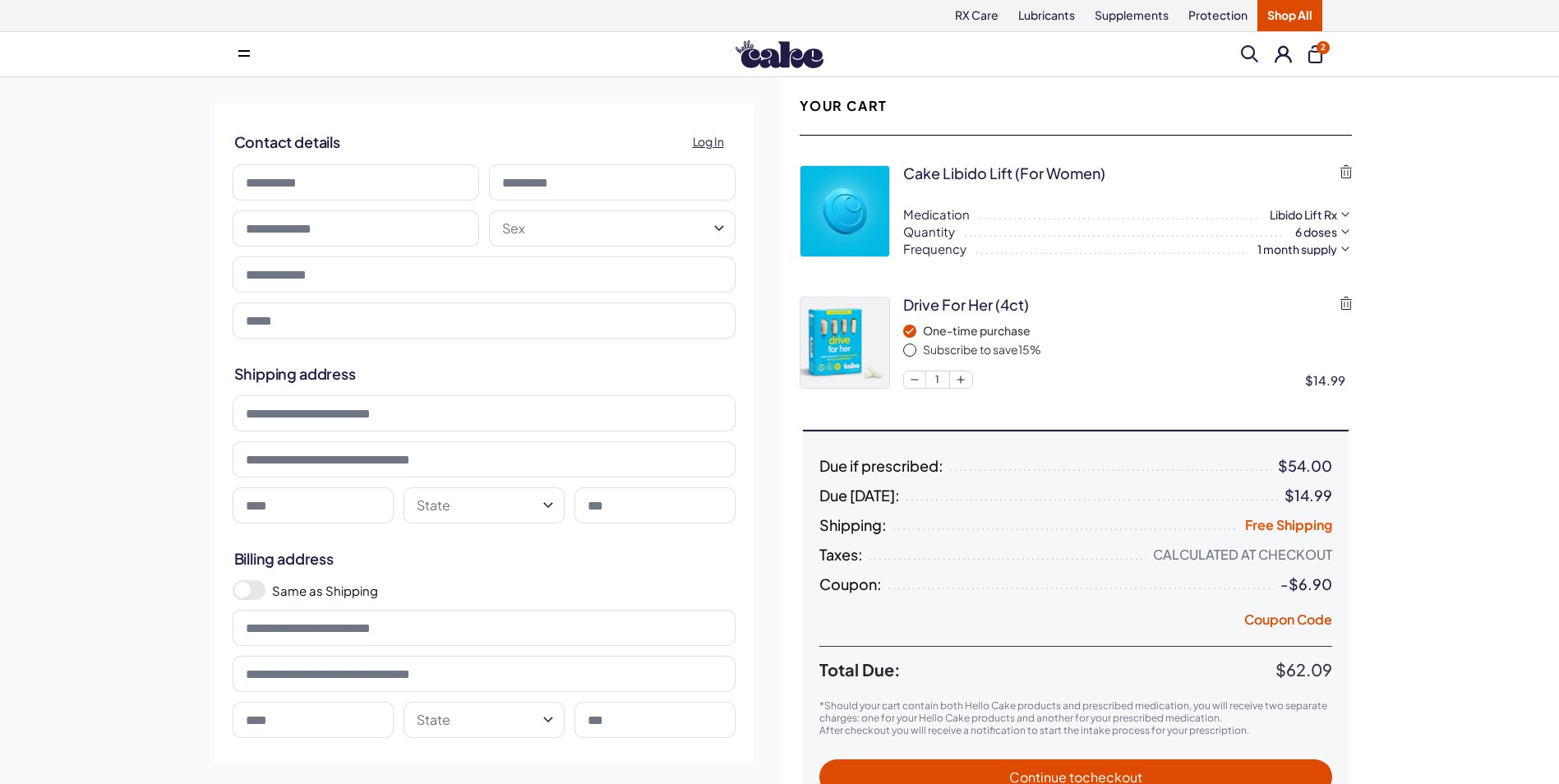
click at [325, 167] on input at bounding box center [356, 182] width 247 height 36
type input "******"
type input "****"
type input "**********"
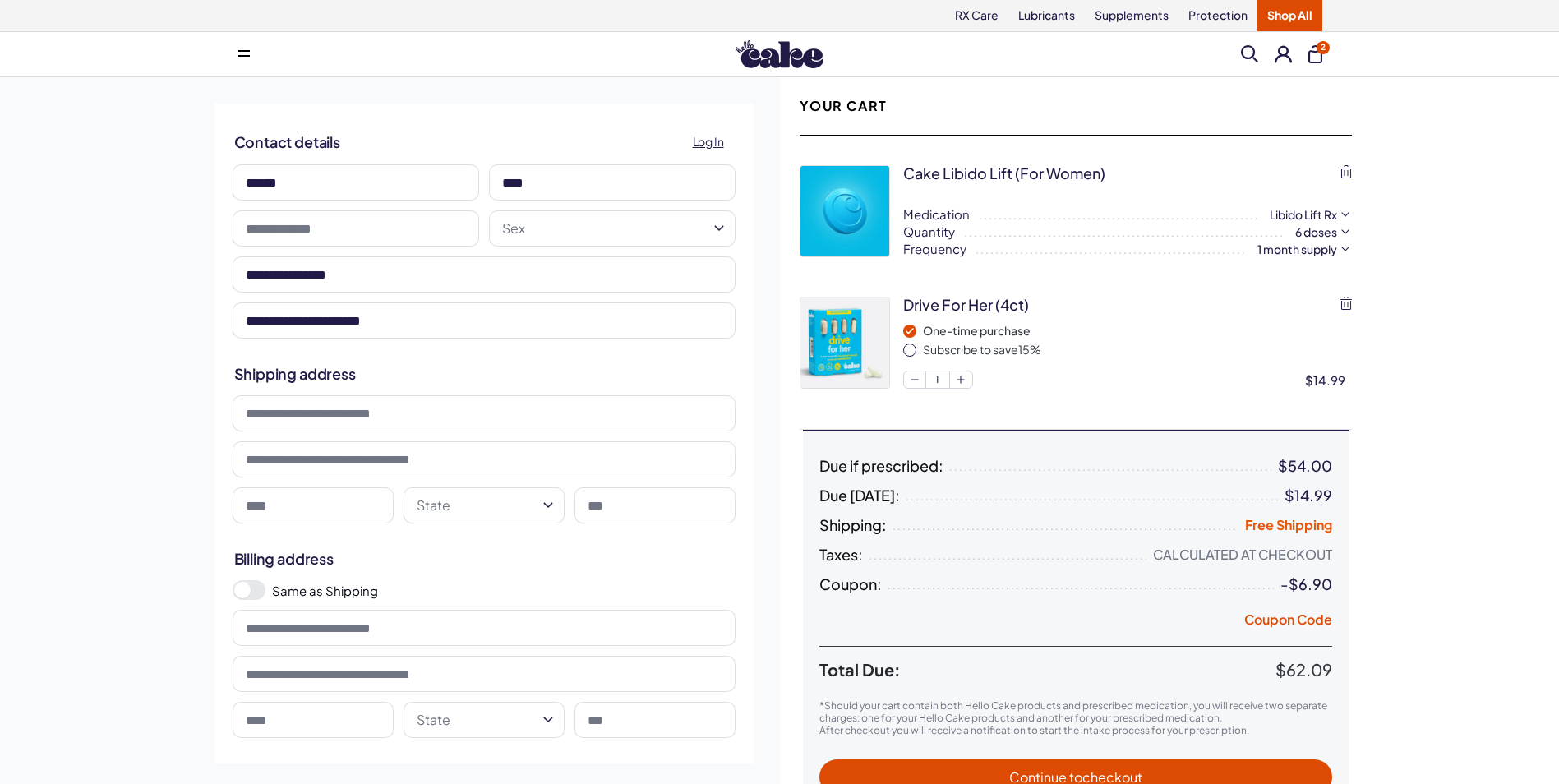
type input "********"
click at [324, 407] on input at bounding box center [484, 413] width 503 height 36
type input "**********"
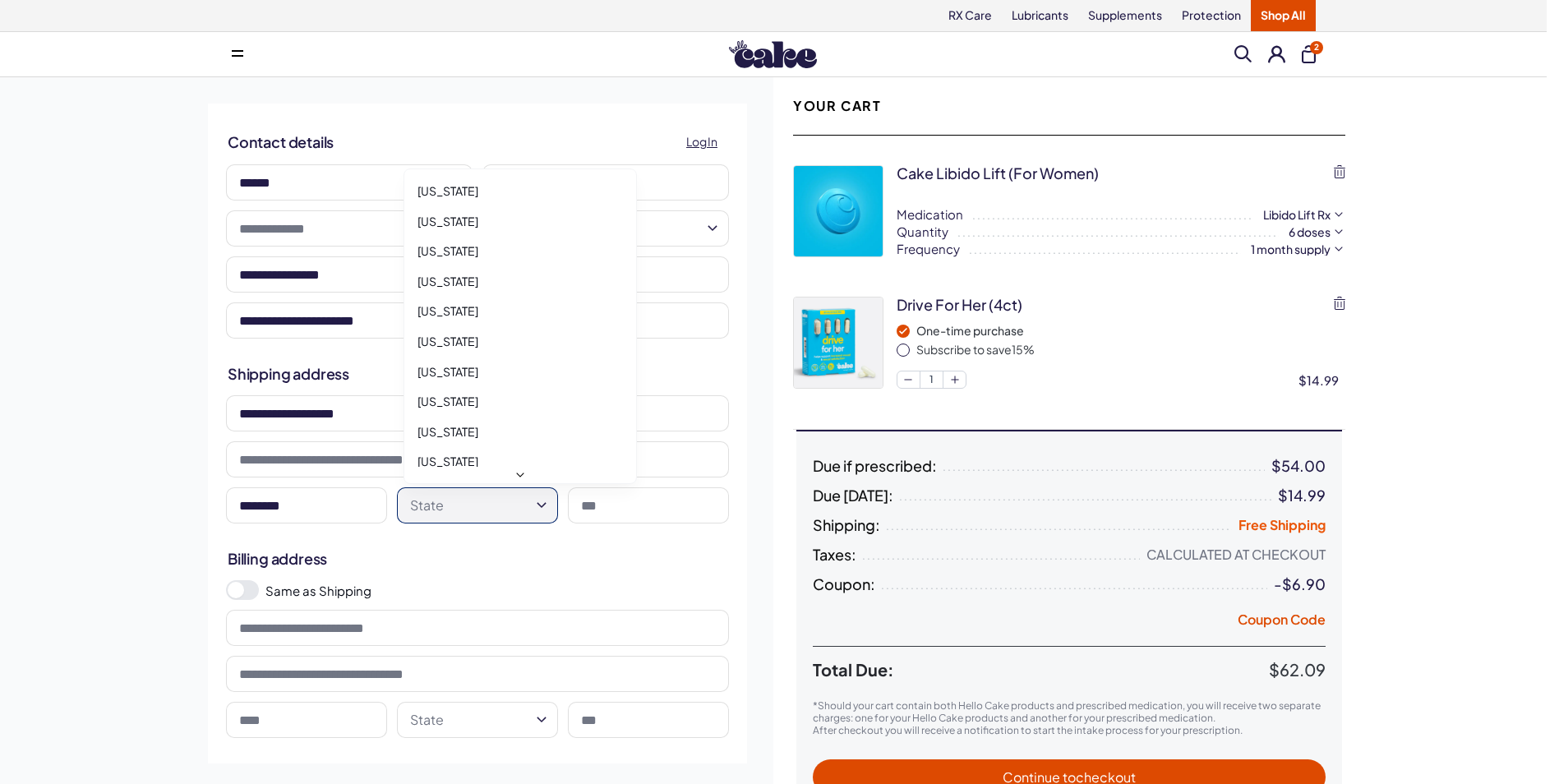
click at [548, 507] on html "RX Care Lubricants Supplements Protection Shop All Menu Search" at bounding box center [780, 705] width 1559 height 1410
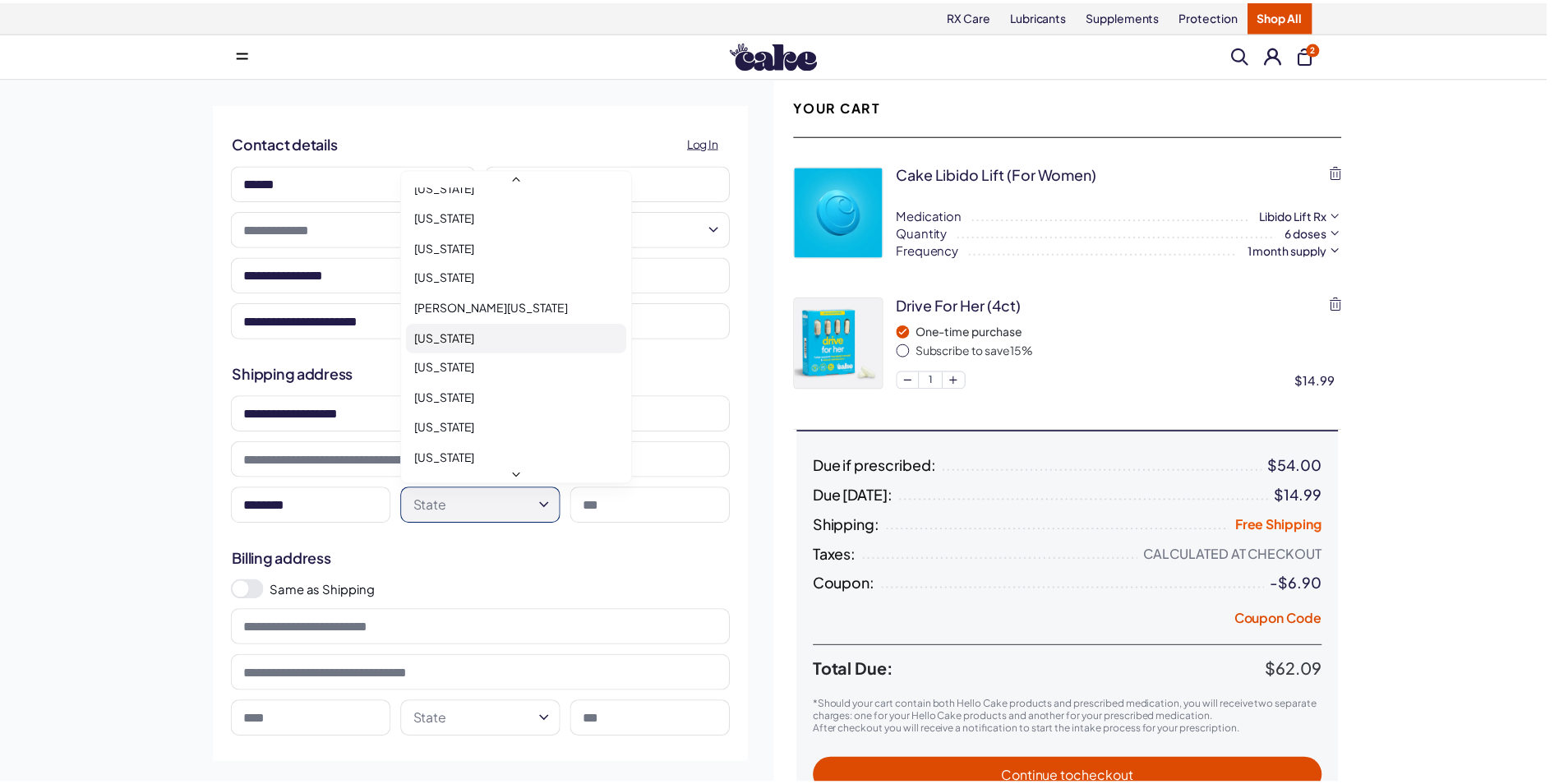
scroll to position [657, 0]
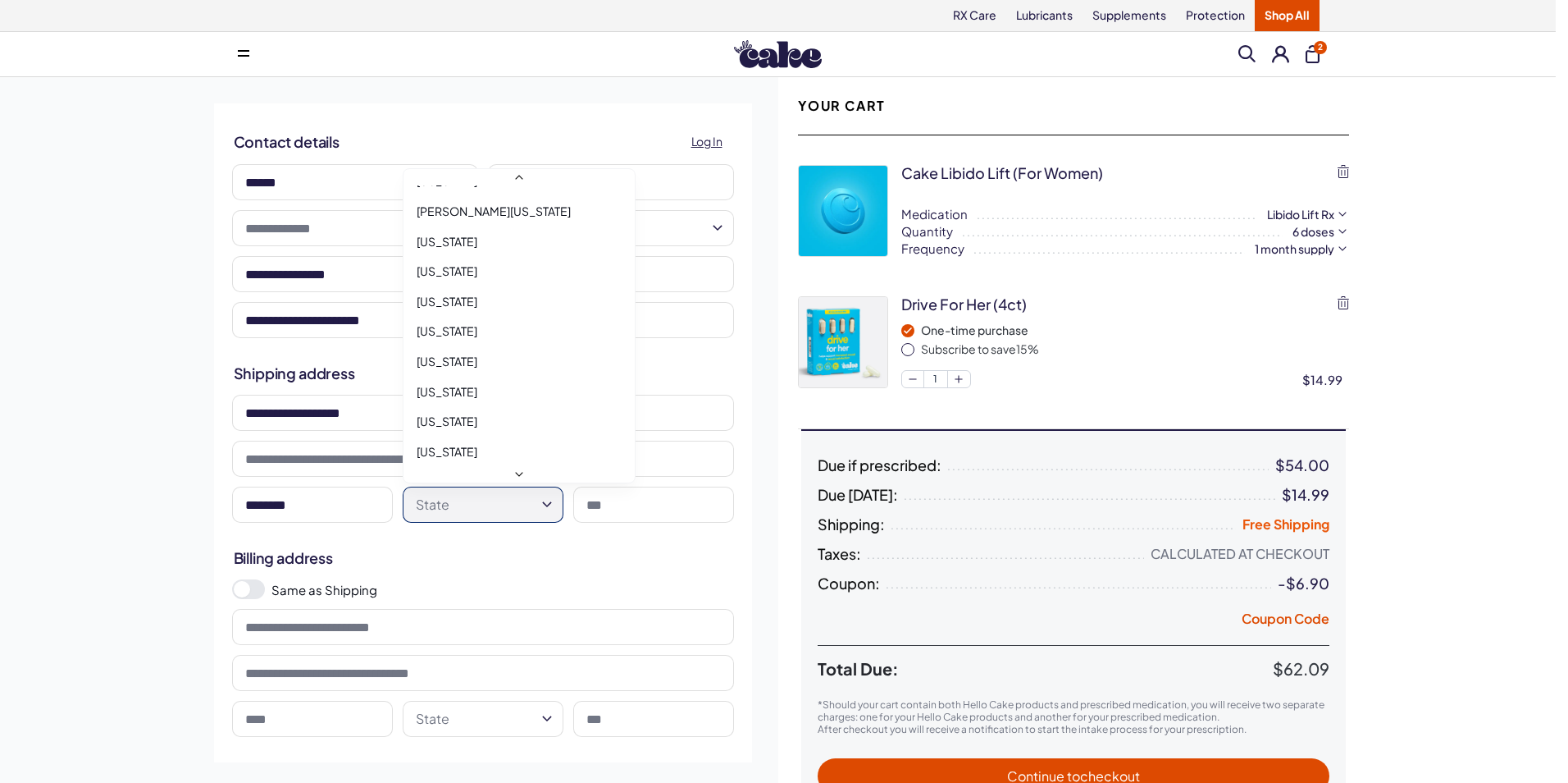
select select "**"
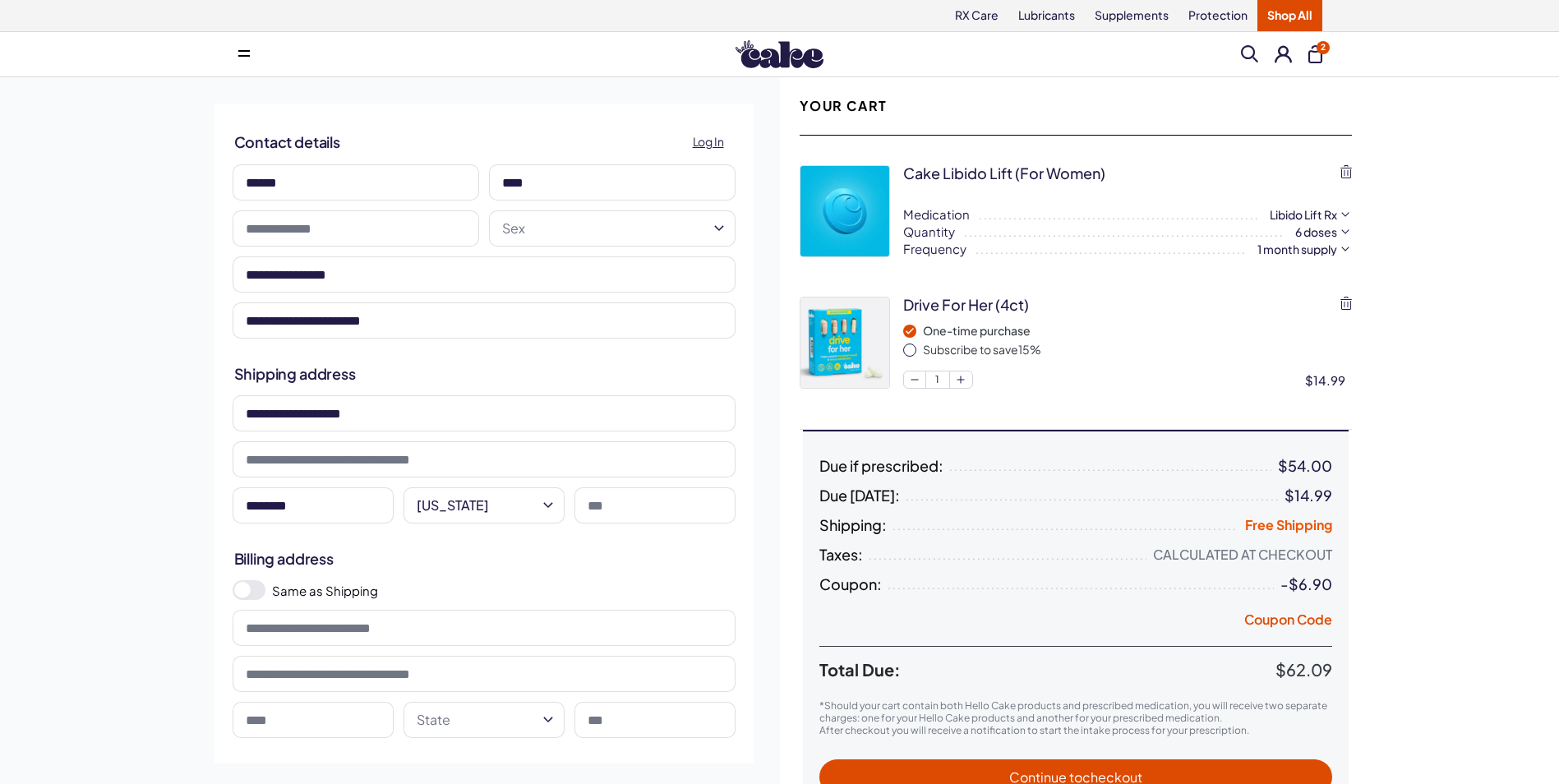
click at [633, 513] on input at bounding box center [655, 505] width 161 height 36
type input "*****"
click at [481, 562] on h2 "Billing address" at bounding box center [484, 557] width 500 height 21
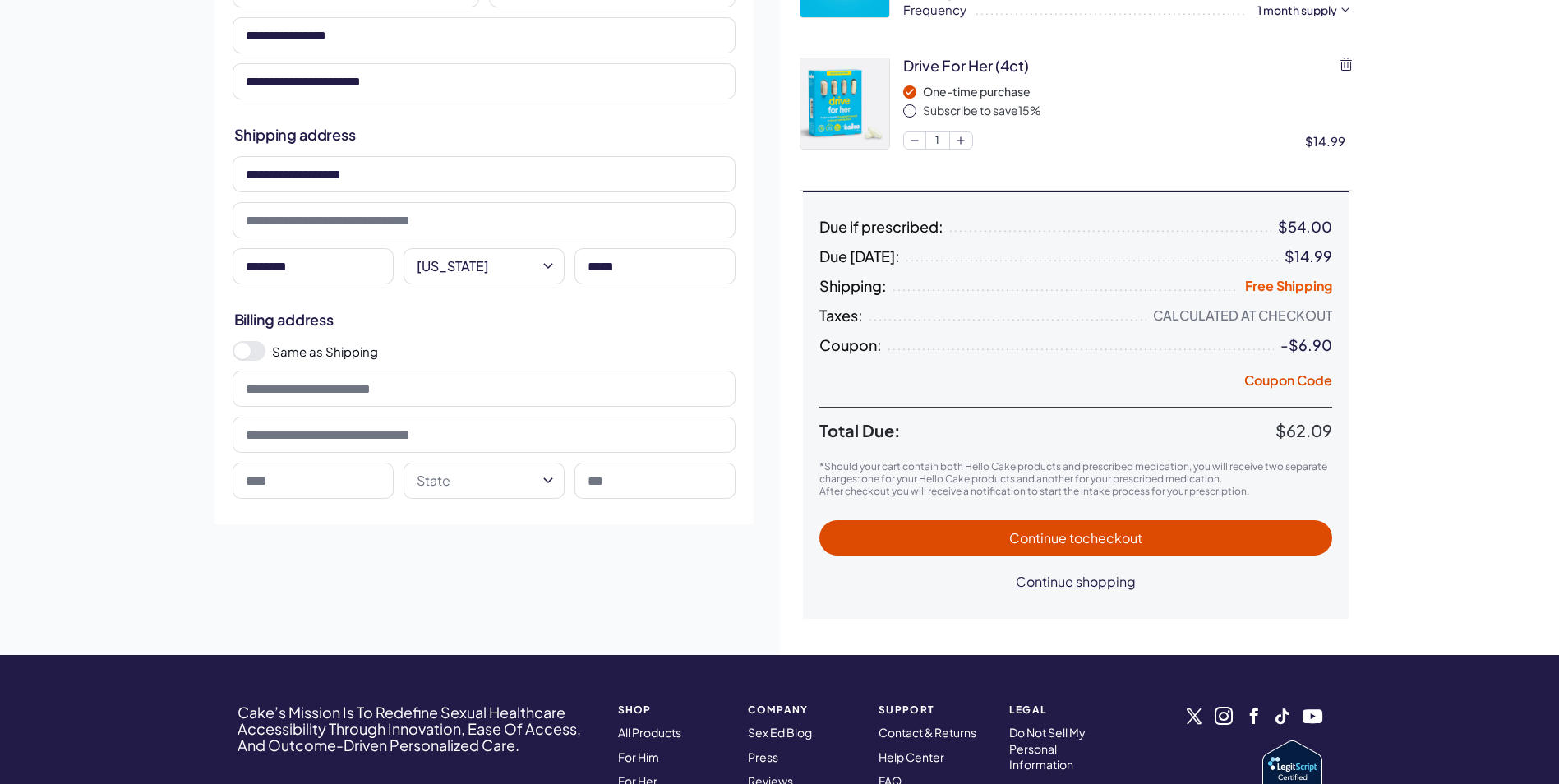
scroll to position [246, 0]
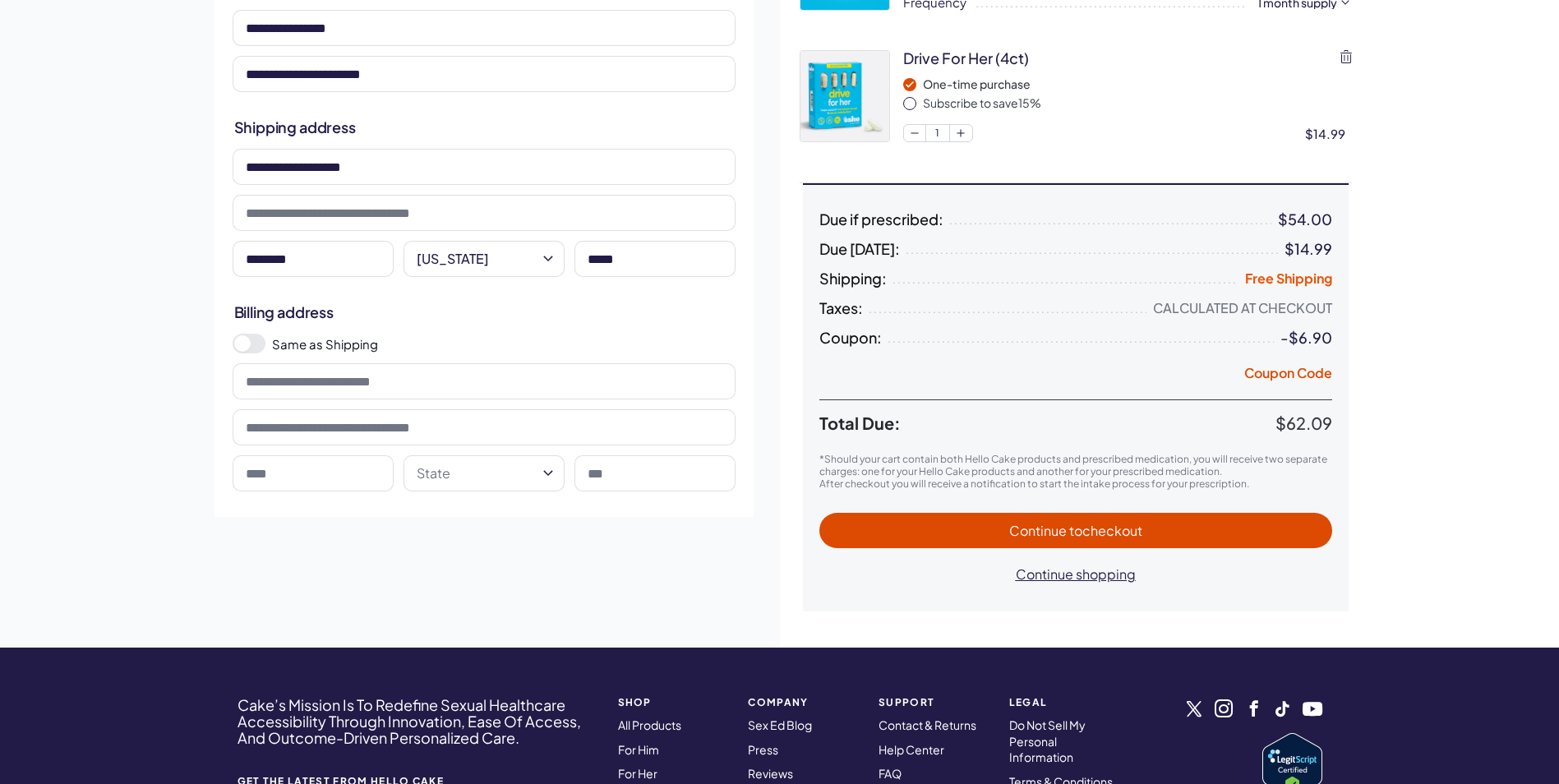
click at [250, 346] on span at bounding box center [243, 343] width 17 height 17
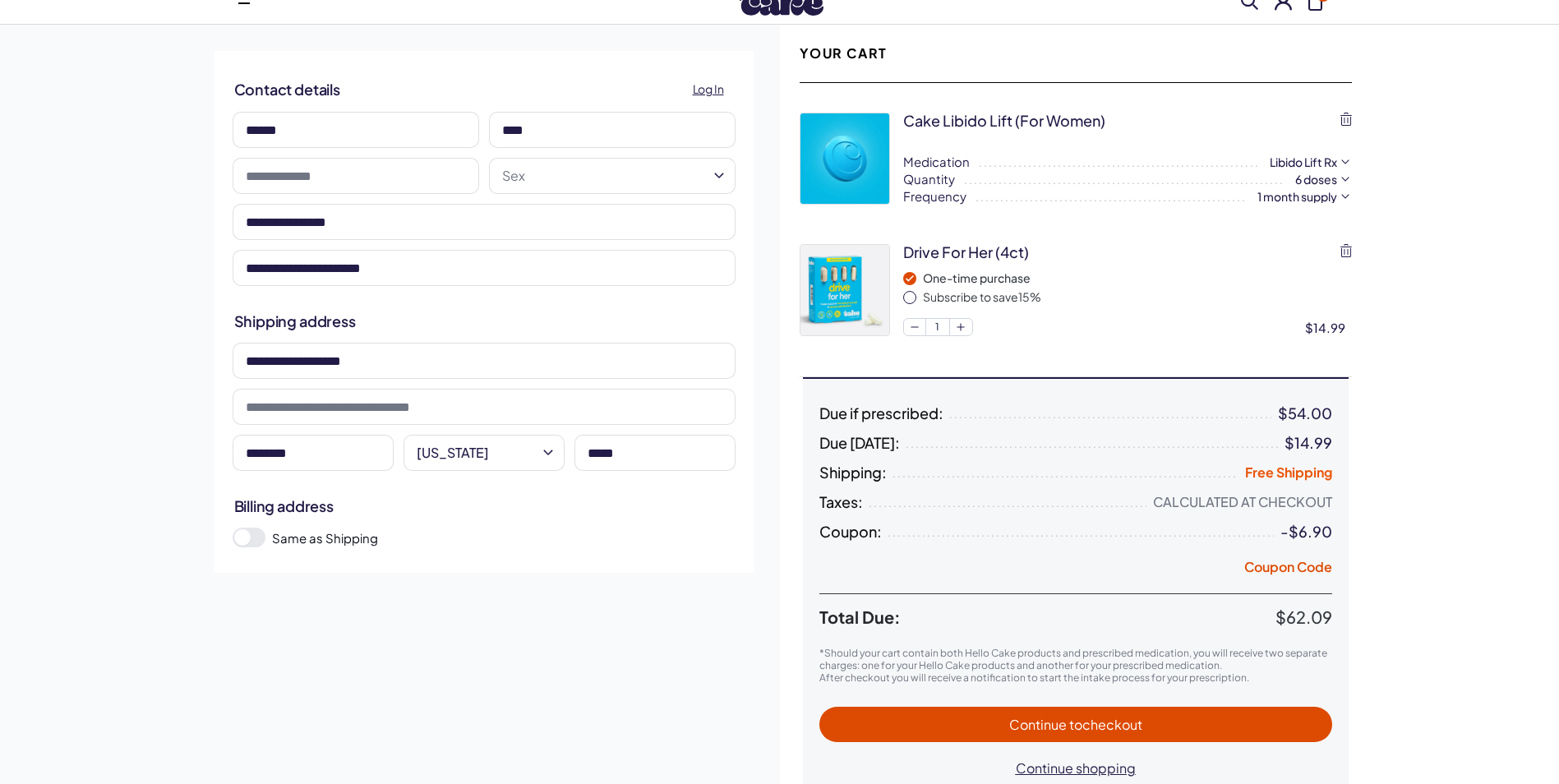
scroll to position [0, 0]
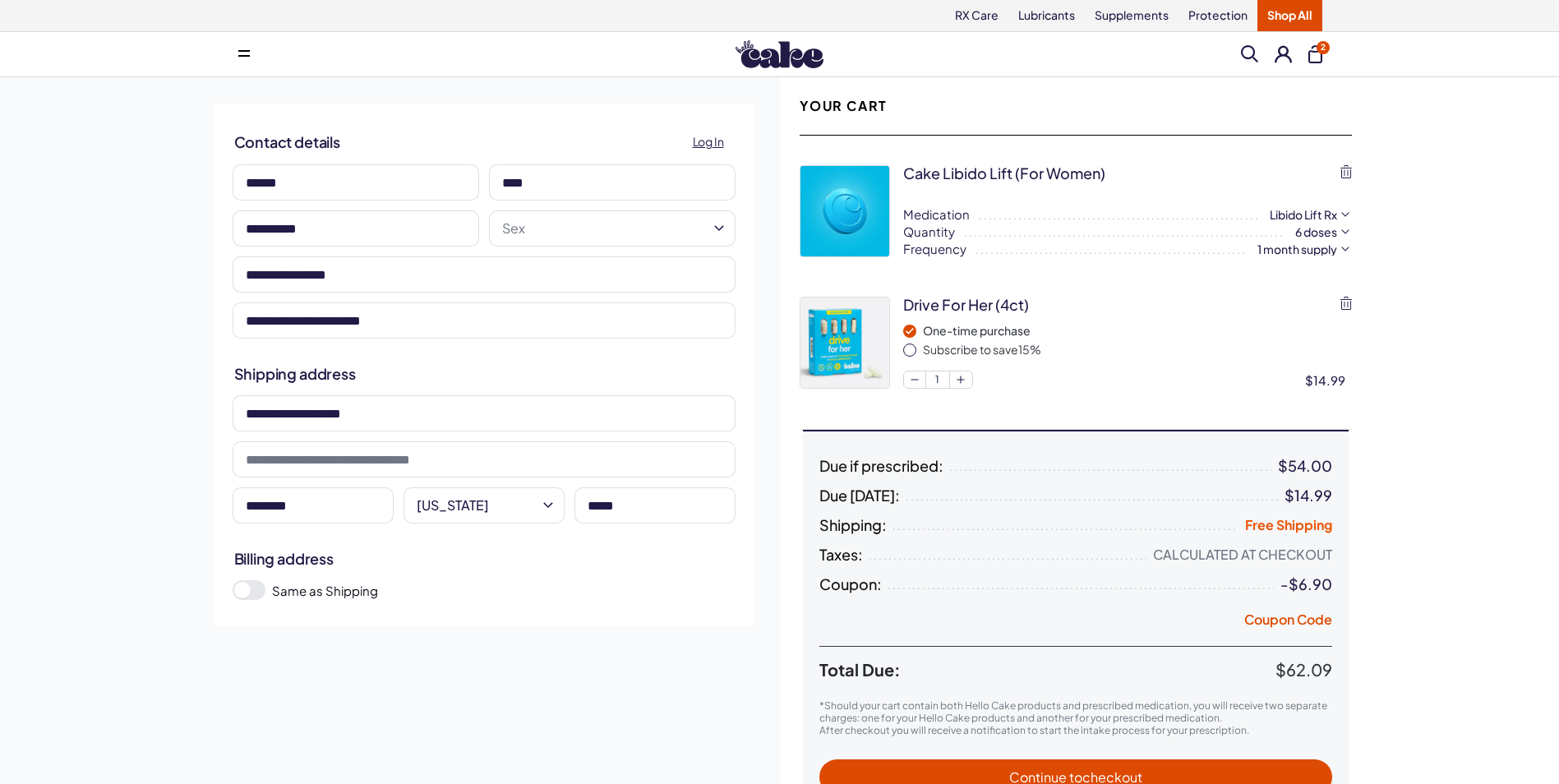
click at [392, 226] on input "**********" at bounding box center [356, 229] width 247 height 36
type input "**********"
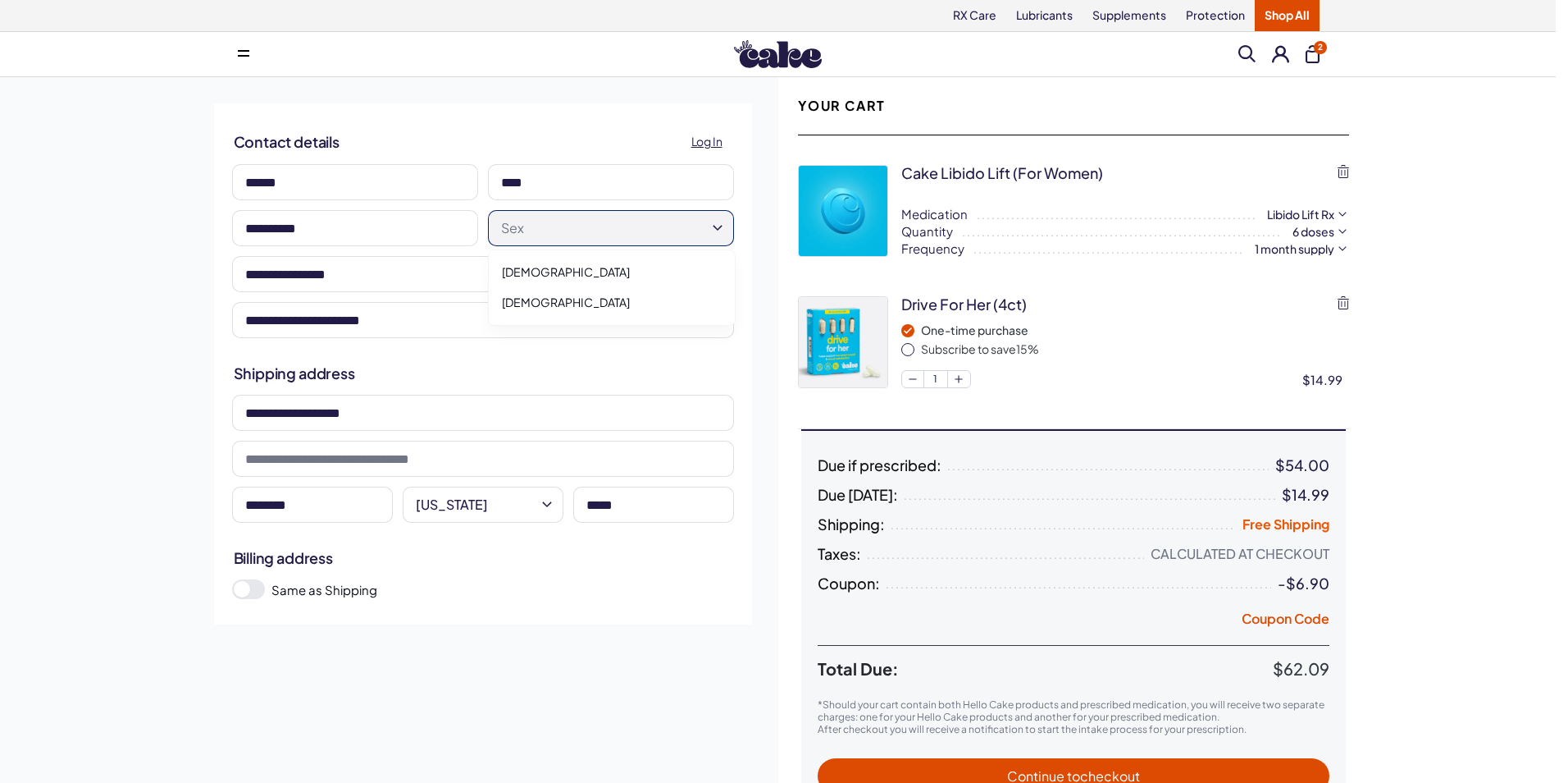
click at [564, 232] on html "RX Care Lubricants Supplements Protection Shop All Menu Search" at bounding box center [784, 704] width 1568 height 1408
select select "******"
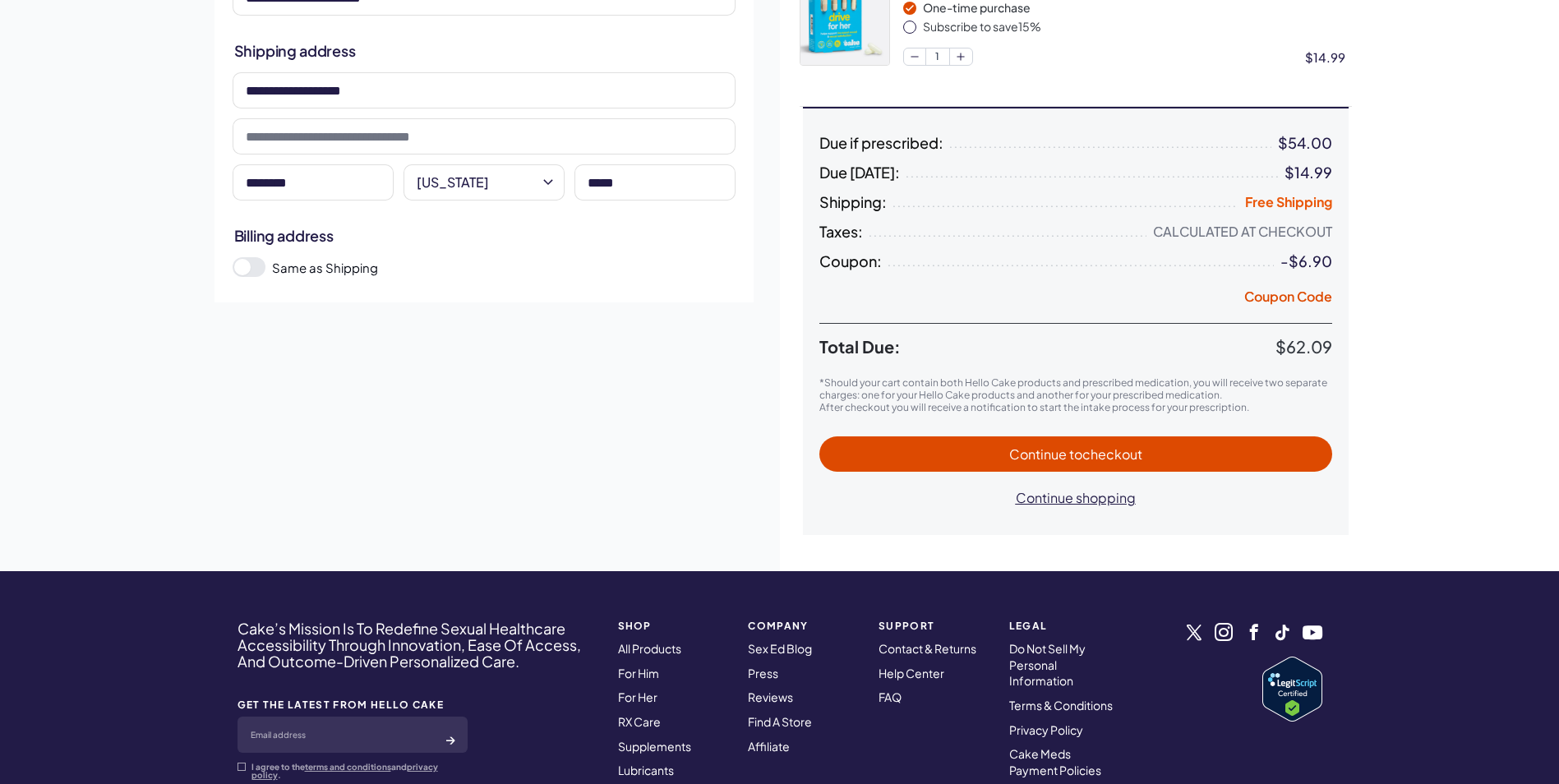
scroll to position [329, 0]
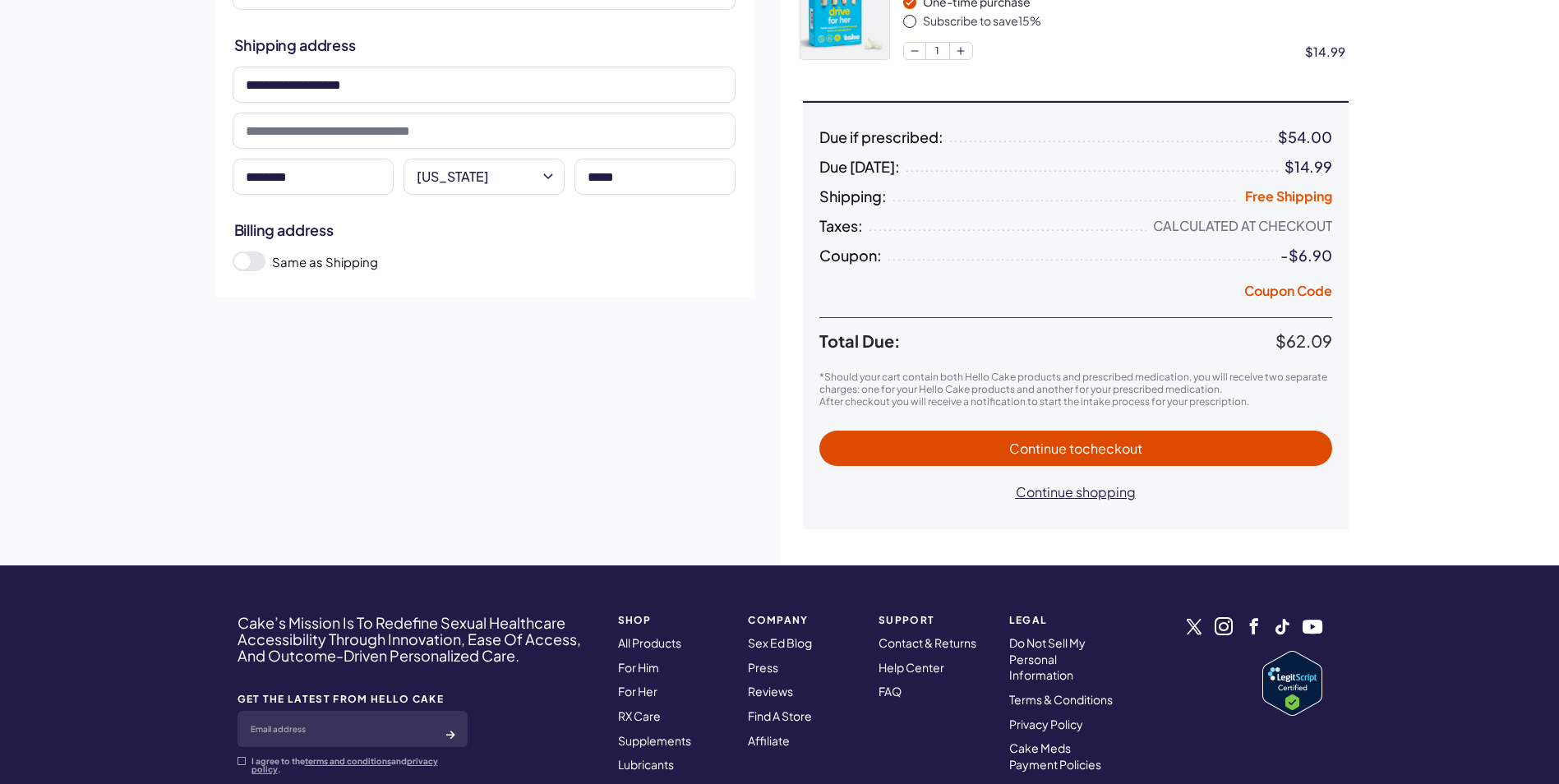
click at [1101, 456] on span "to checkout" at bounding box center [1106, 447] width 74 height 17
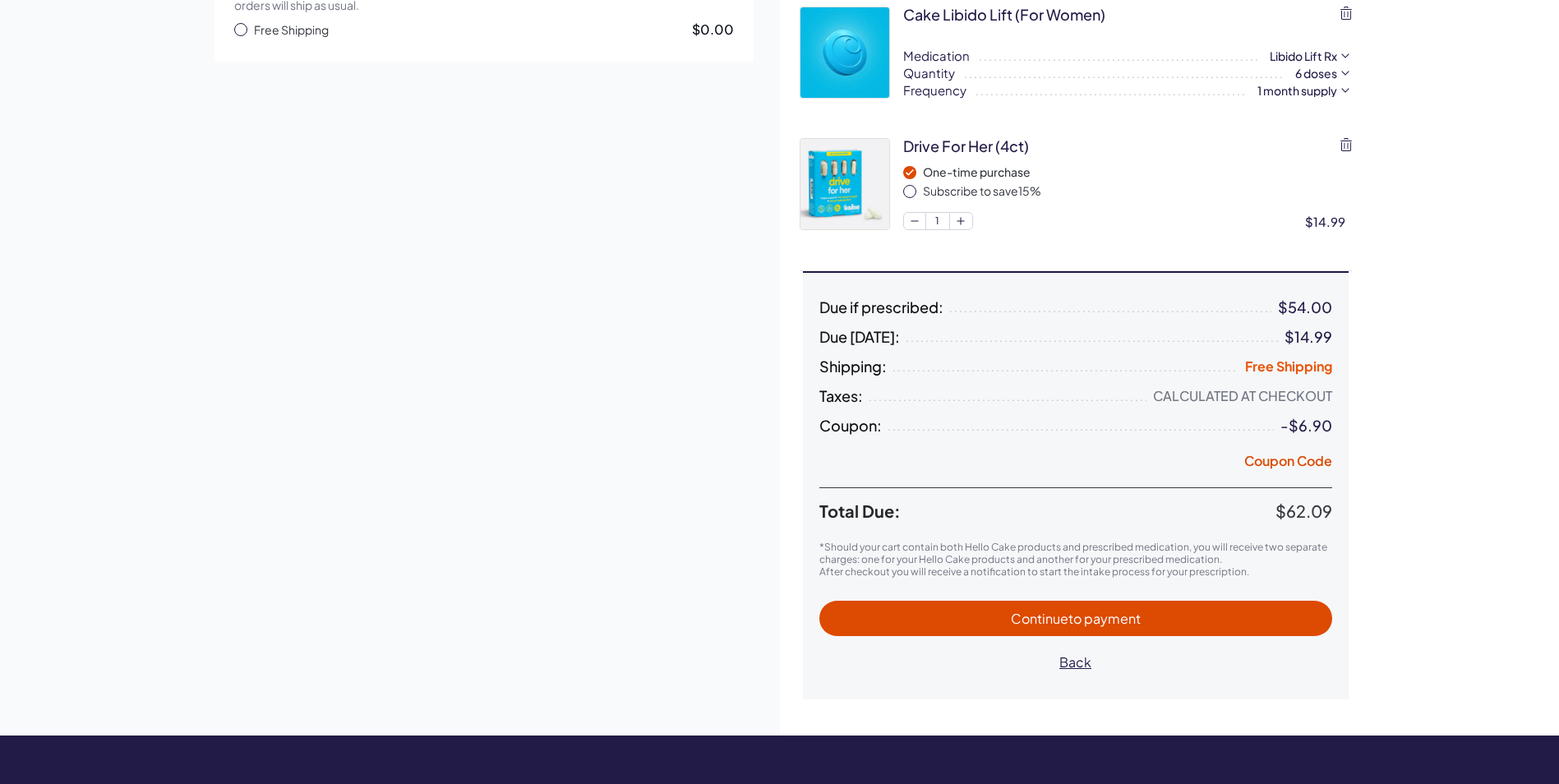
scroll to position [164, 0]
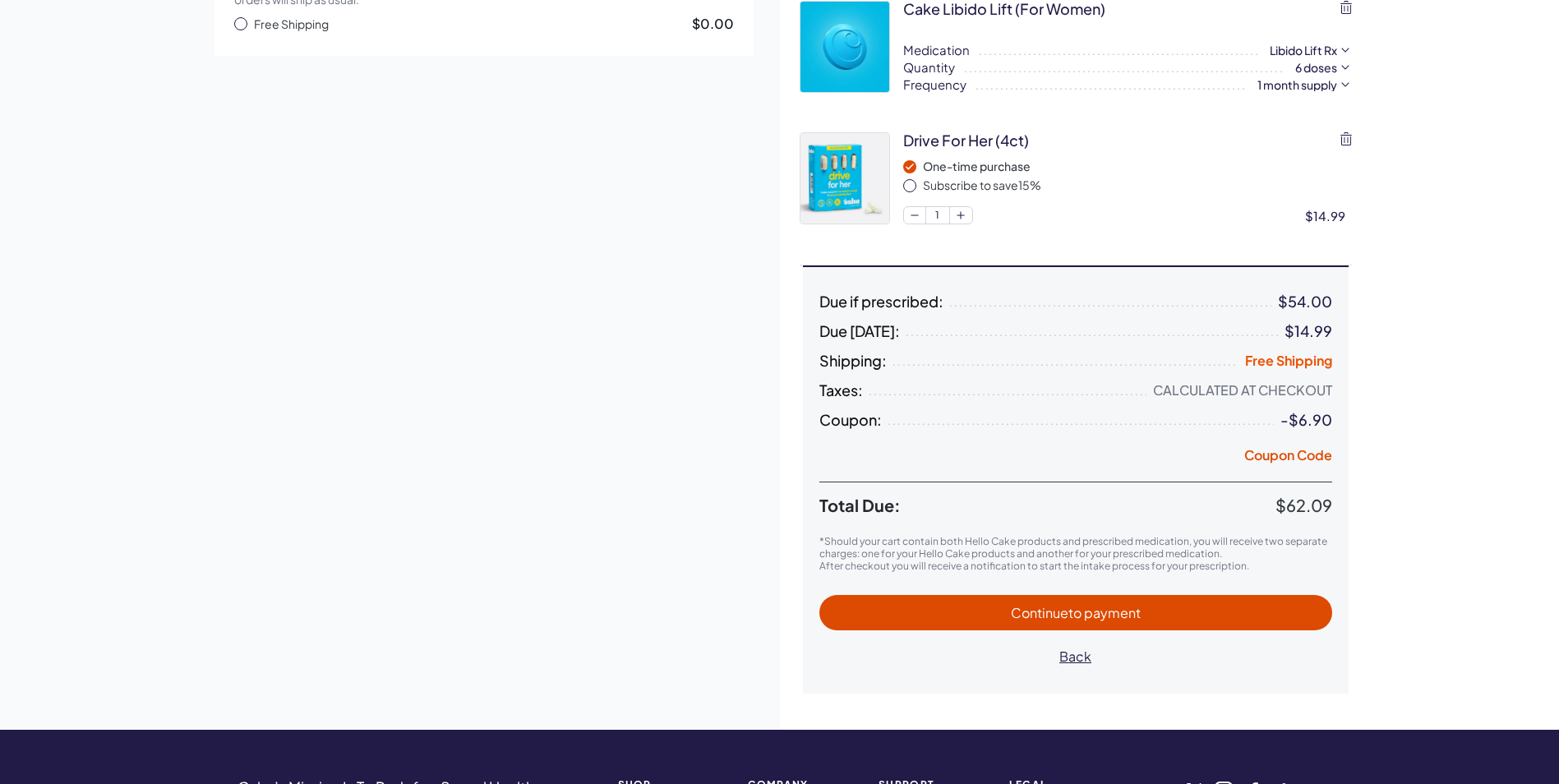
click at [1069, 618] on span "Continue to payment" at bounding box center [1076, 612] width 130 height 17
click at [1078, 604] on span "to payment" at bounding box center [1105, 612] width 73 height 17
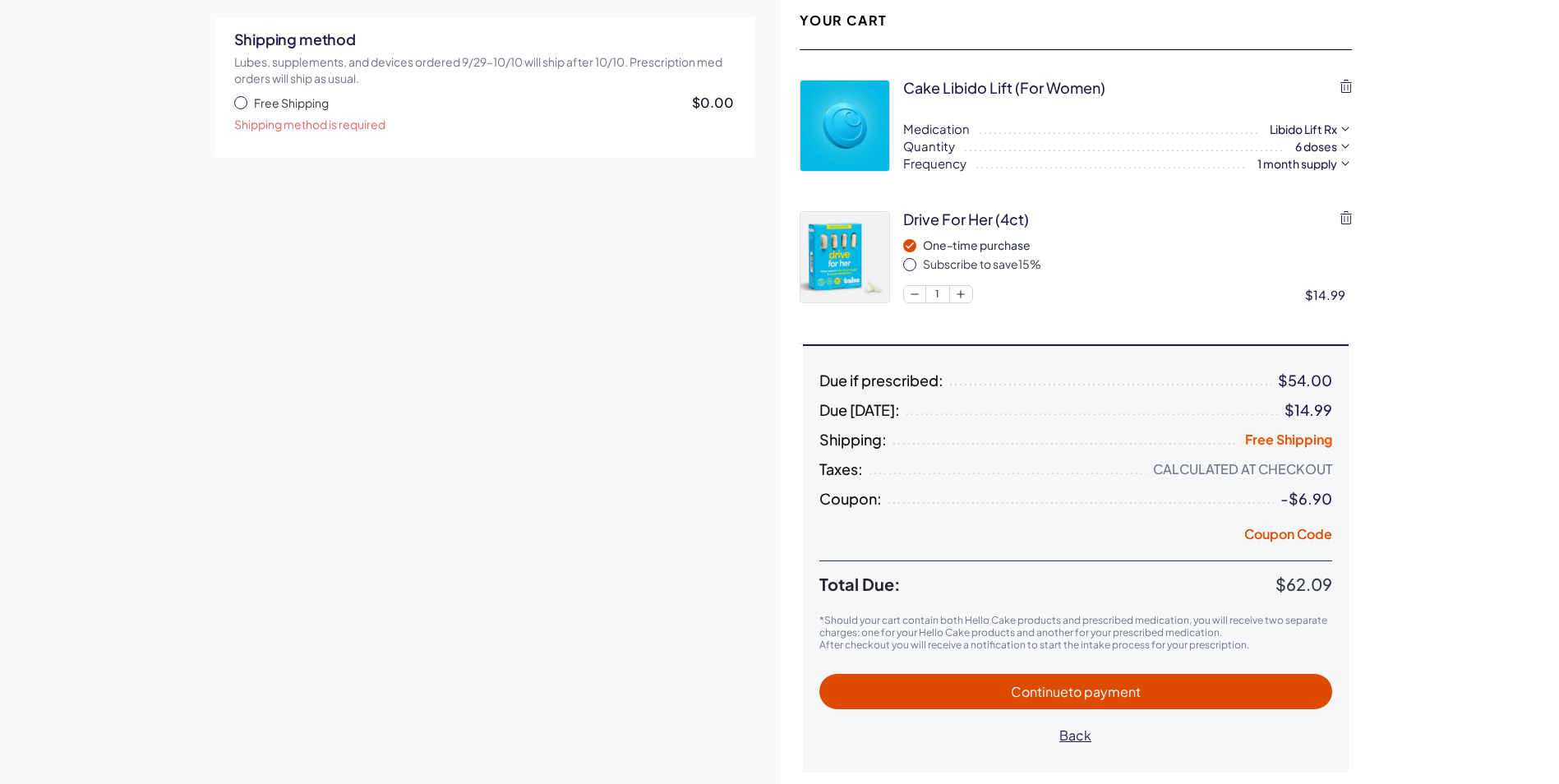
scroll to position [0, 0]
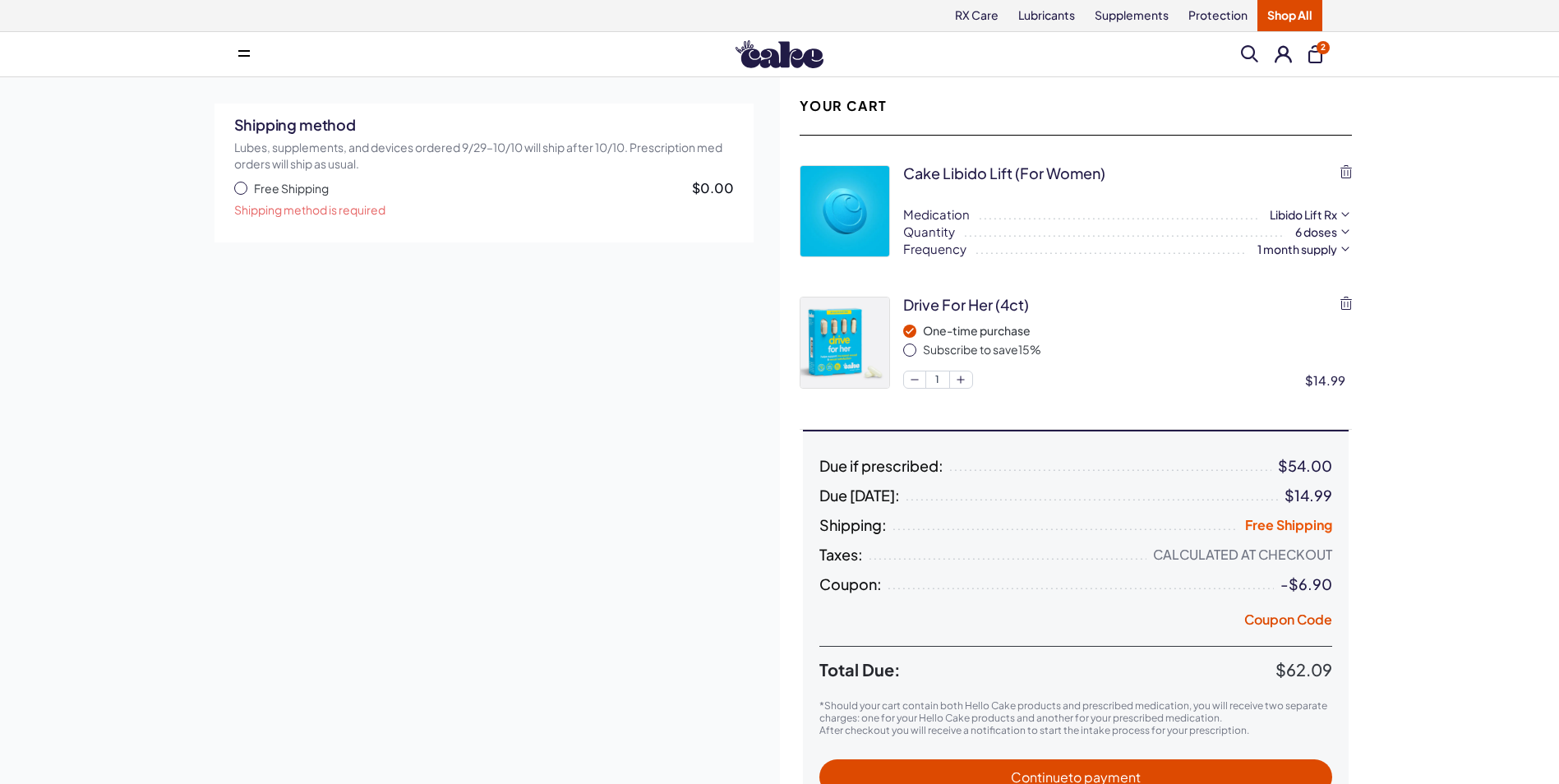
click at [242, 192] on span "button" at bounding box center [241, 188] width 13 height 13
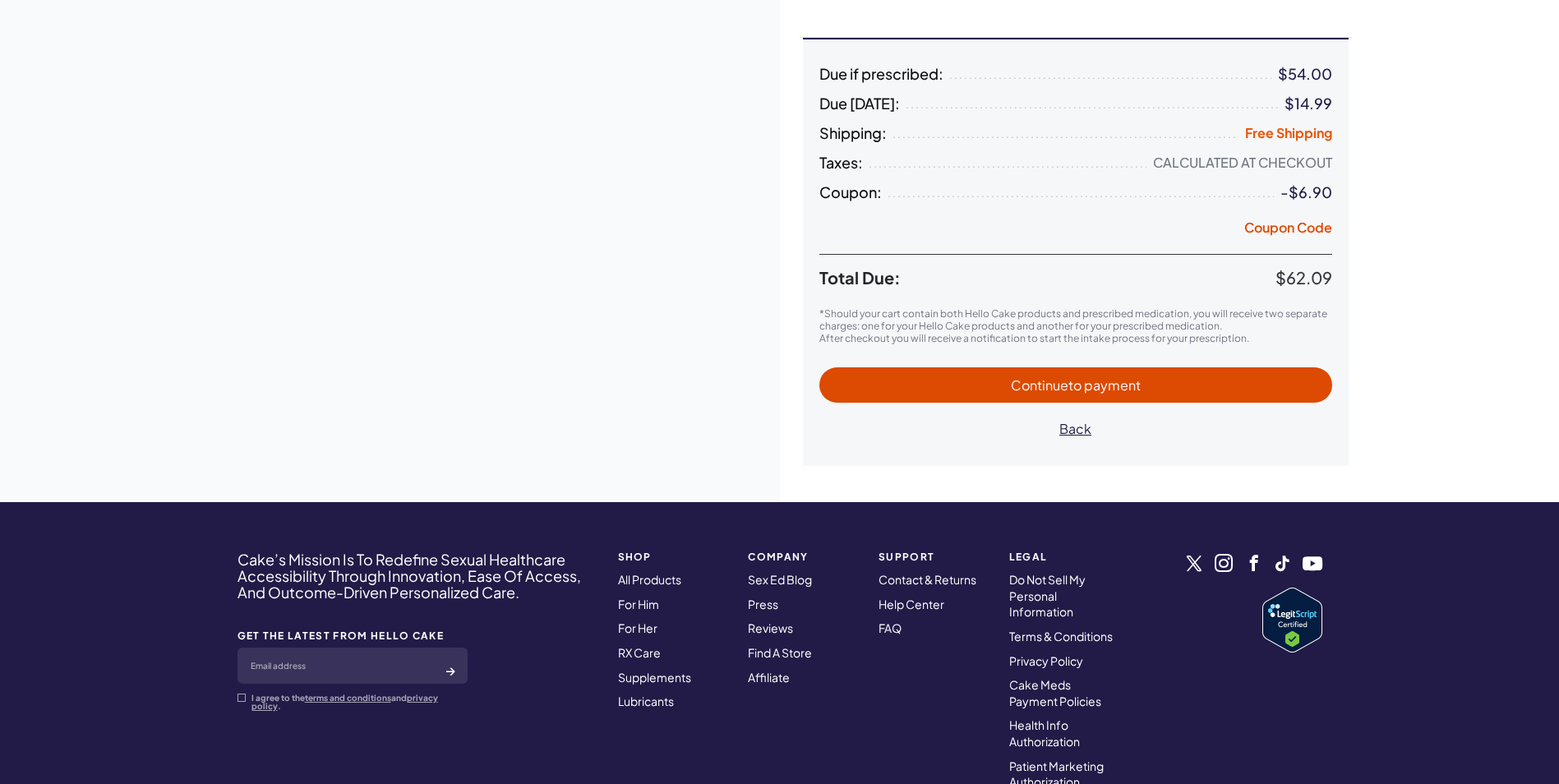
scroll to position [410, 0]
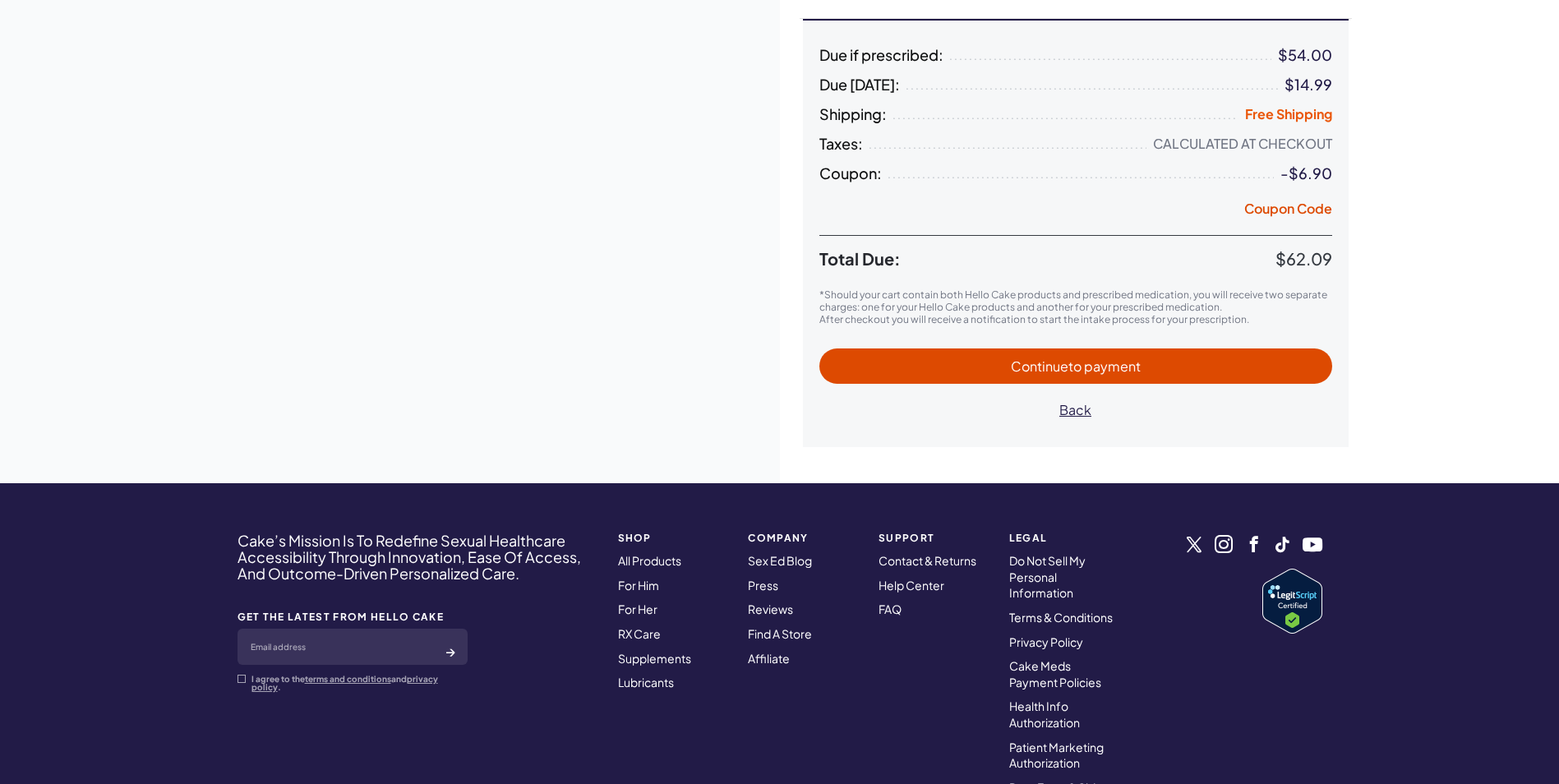
click at [1067, 364] on span "Continue to payment" at bounding box center [1076, 366] width 130 height 17
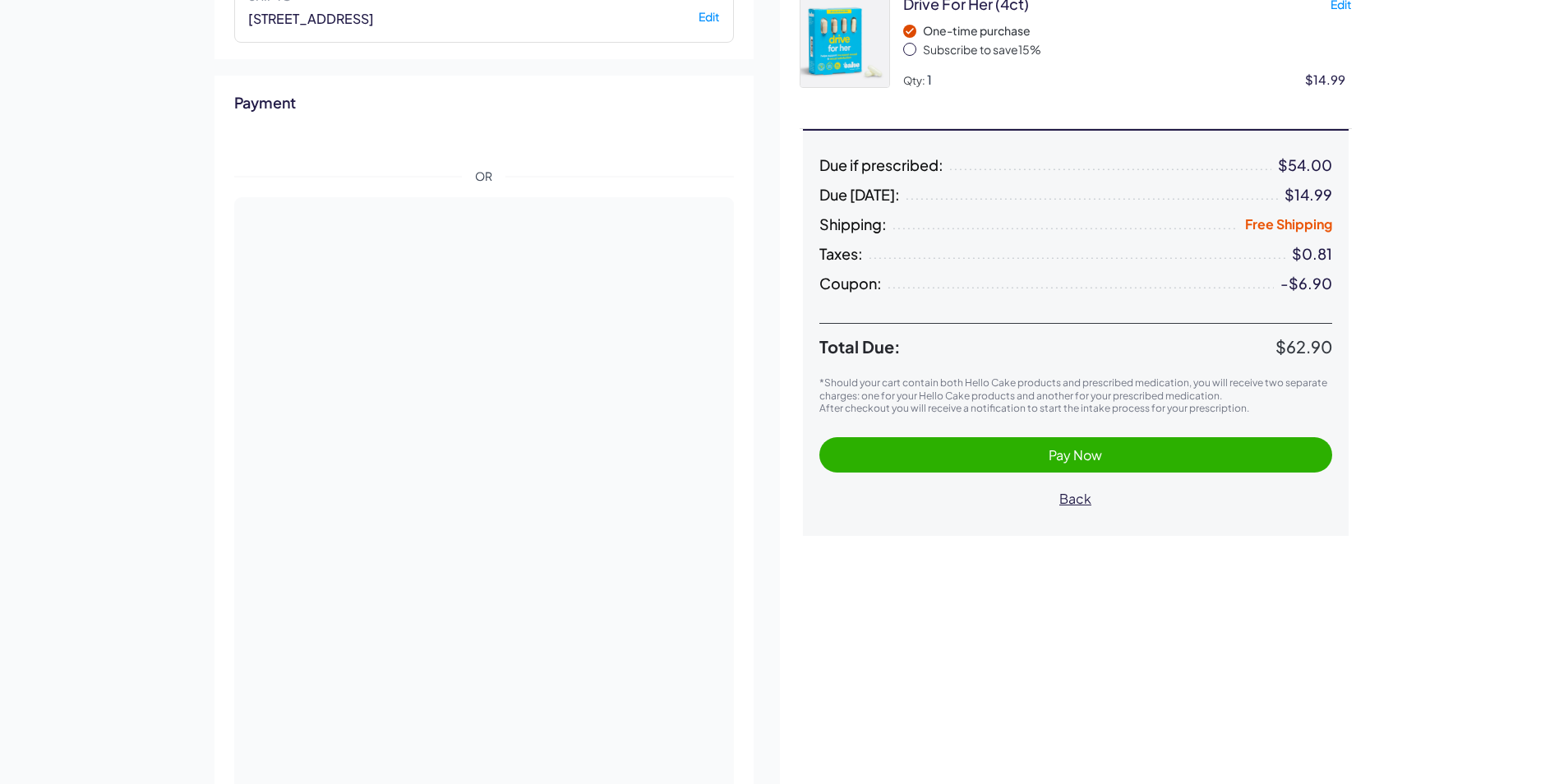
scroll to position [329, 0]
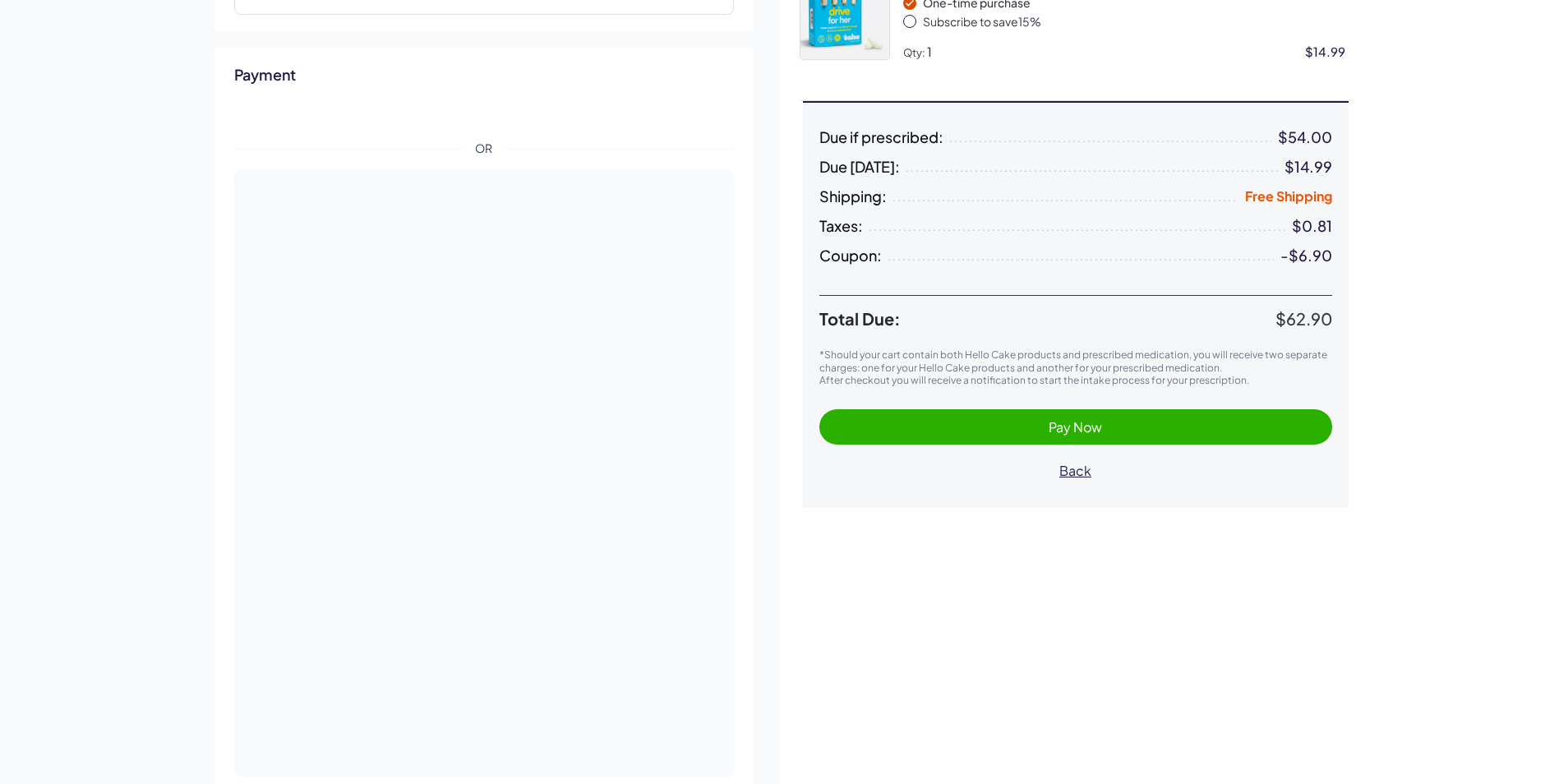
click at [1087, 427] on span "Pay Now" at bounding box center [1076, 426] width 54 height 17
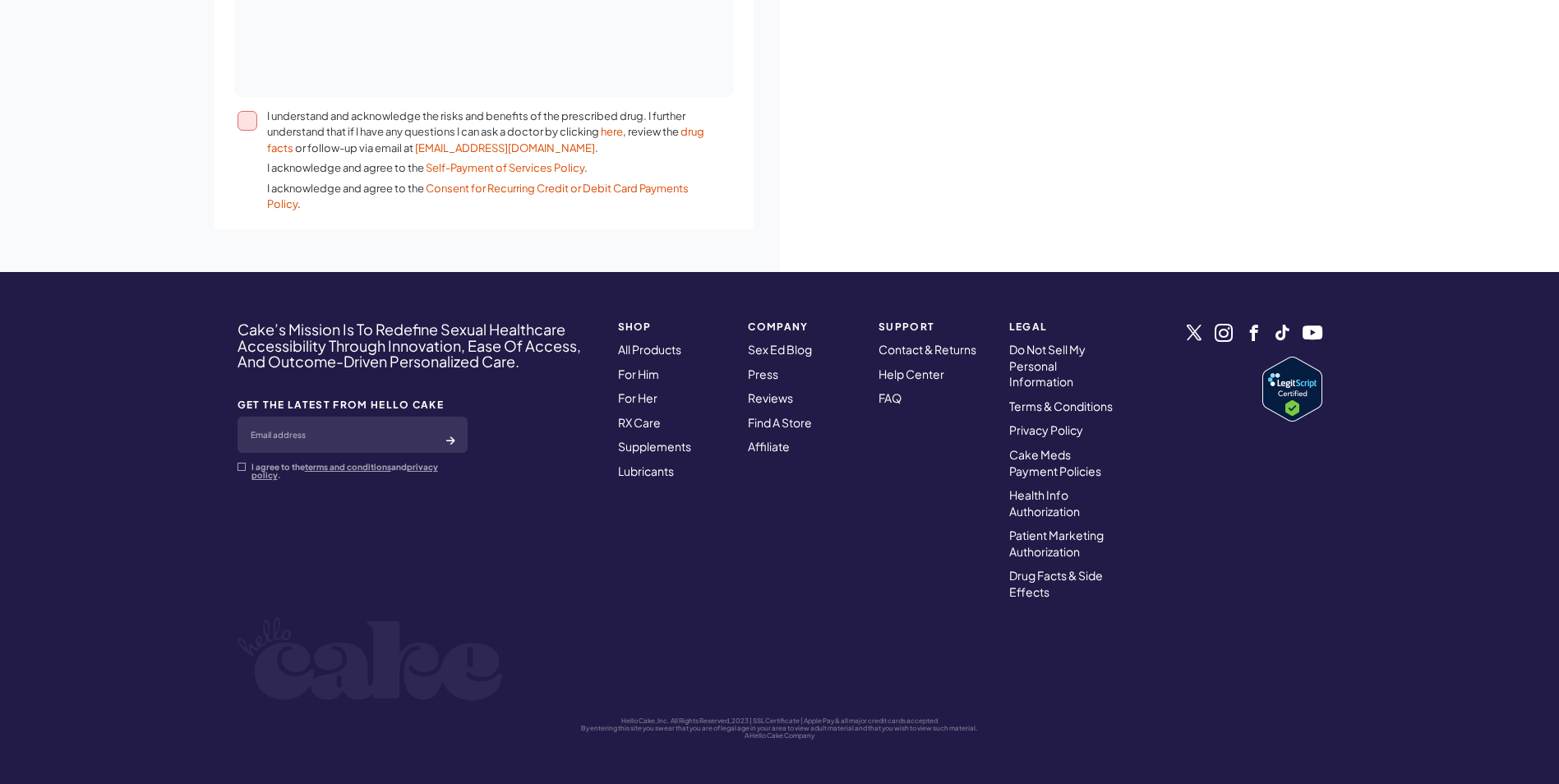
scroll to position [1013, 0]
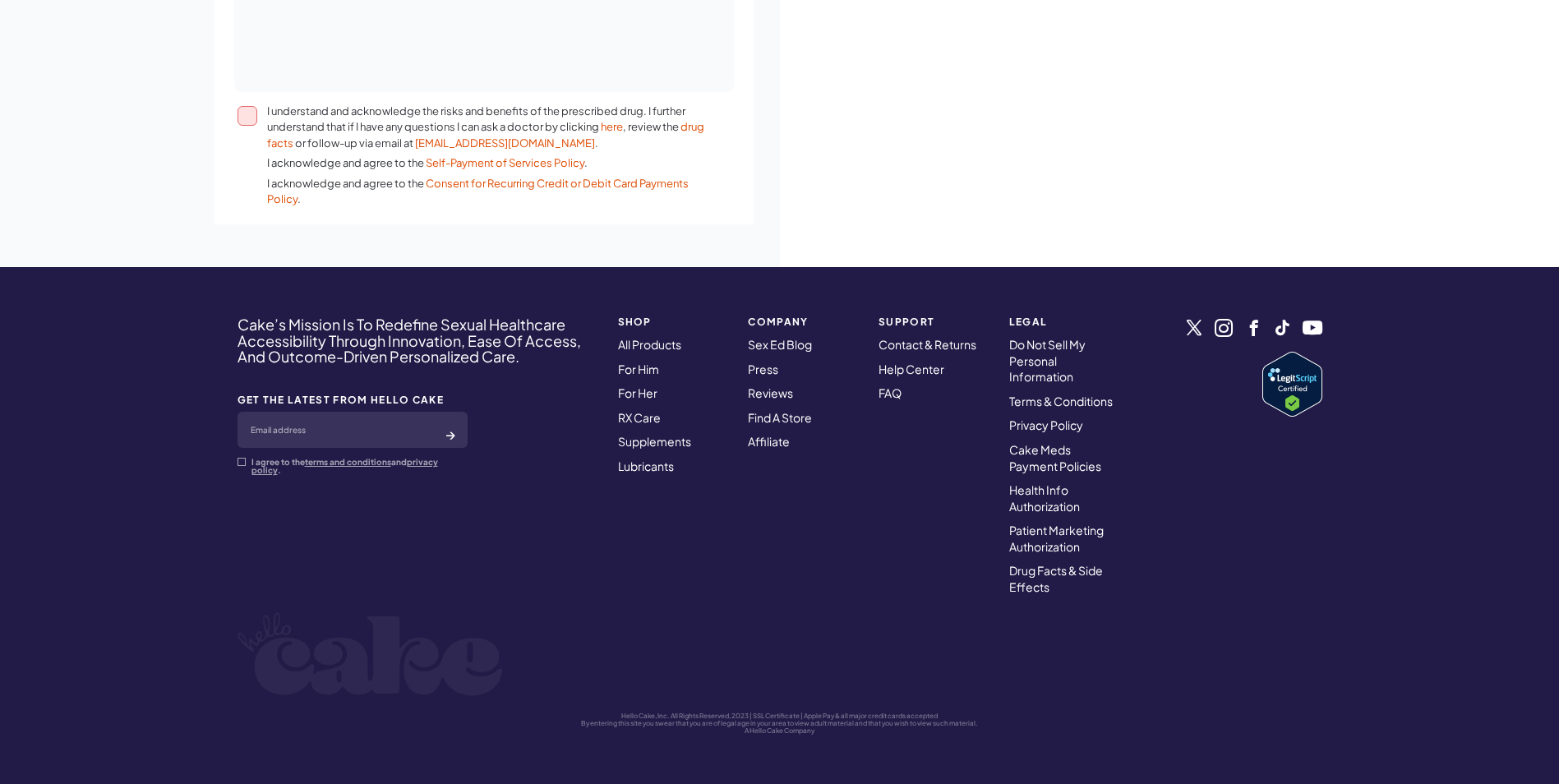
click at [255, 115] on button "I understand and acknowledge the risks and benefits of the prescribed drug. I f…" at bounding box center [248, 116] width 20 height 20
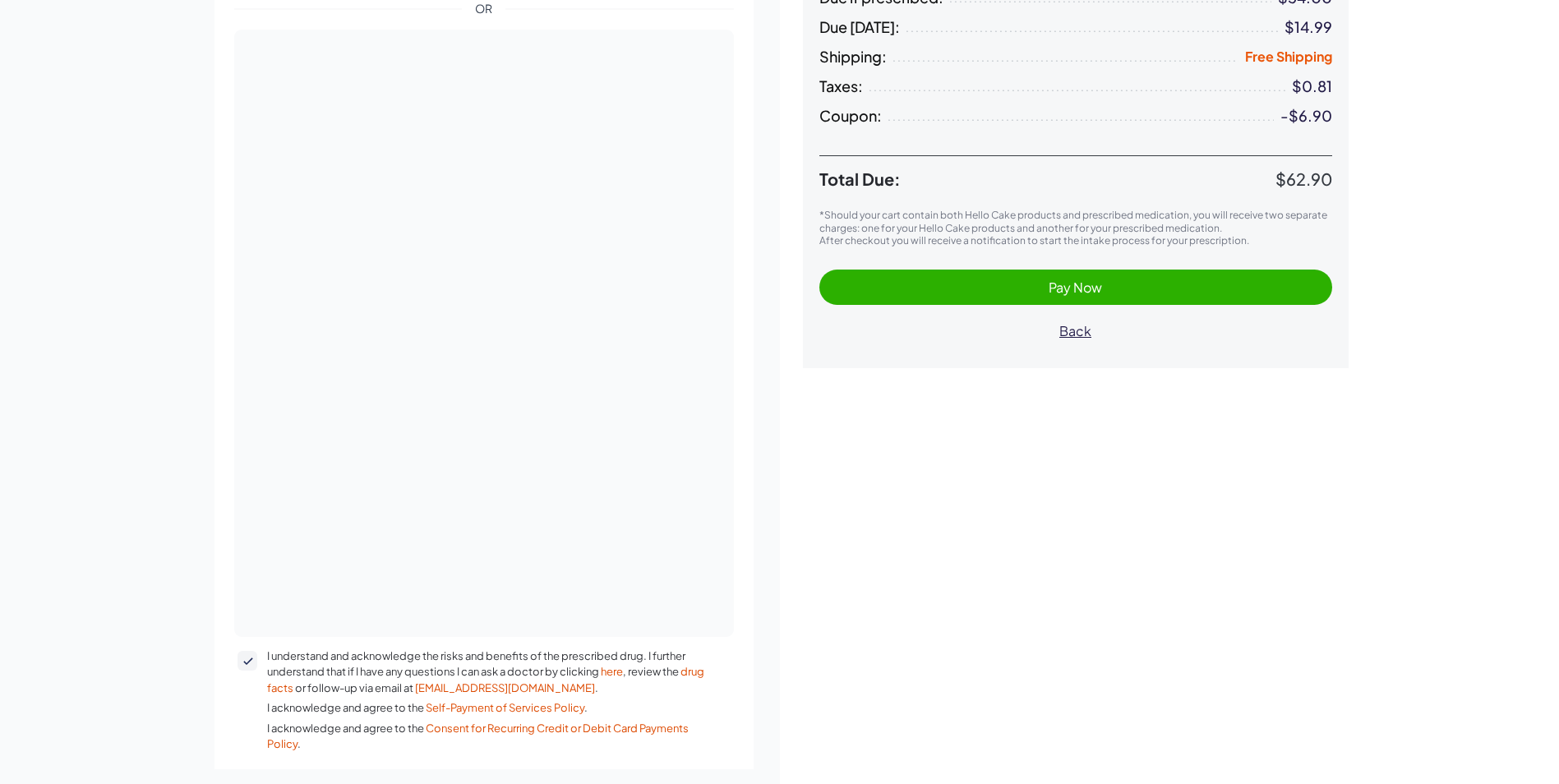
scroll to position [438, 0]
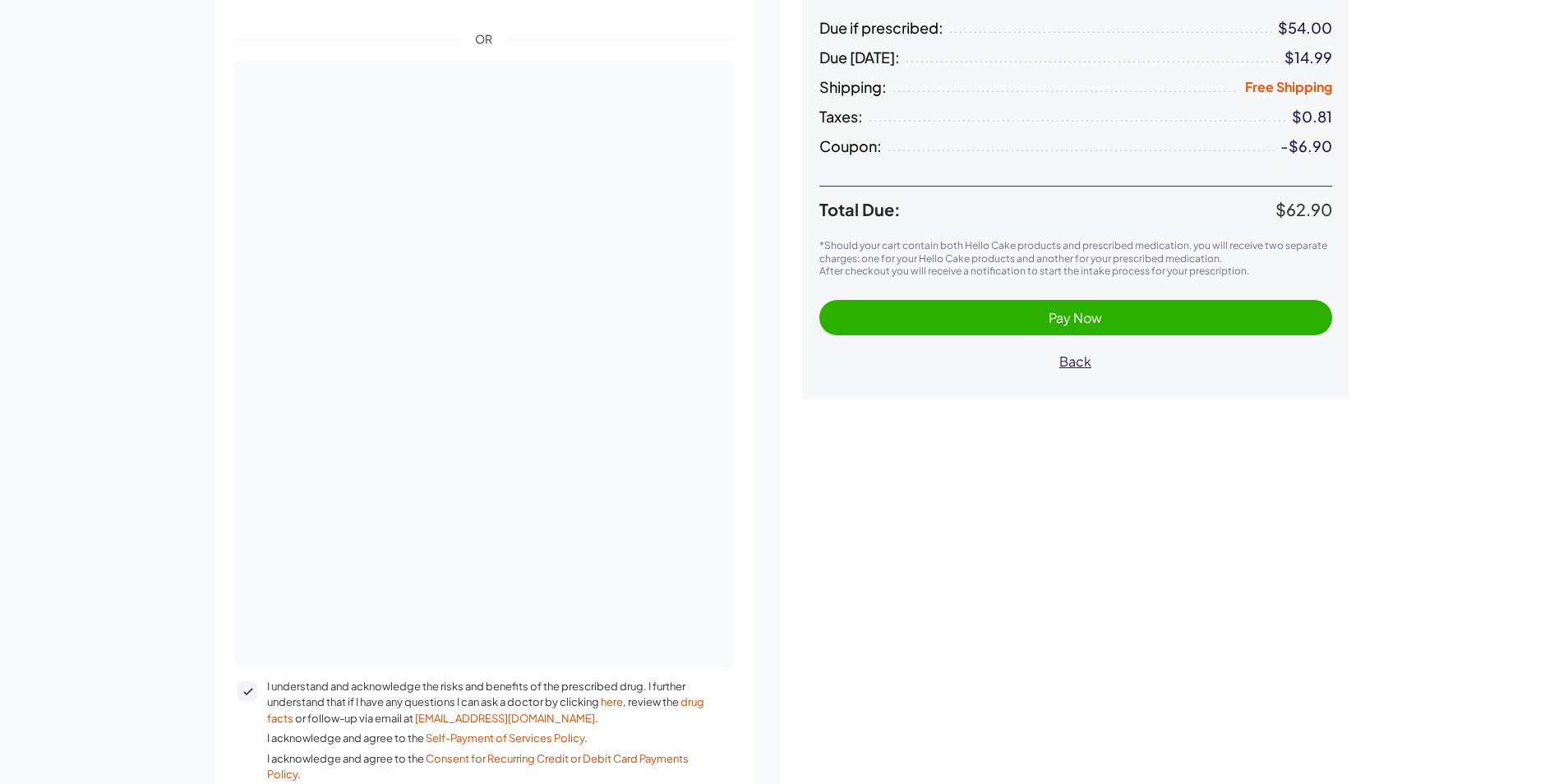
click at [1074, 312] on span "Pay Now" at bounding box center [1076, 317] width 54 height 17
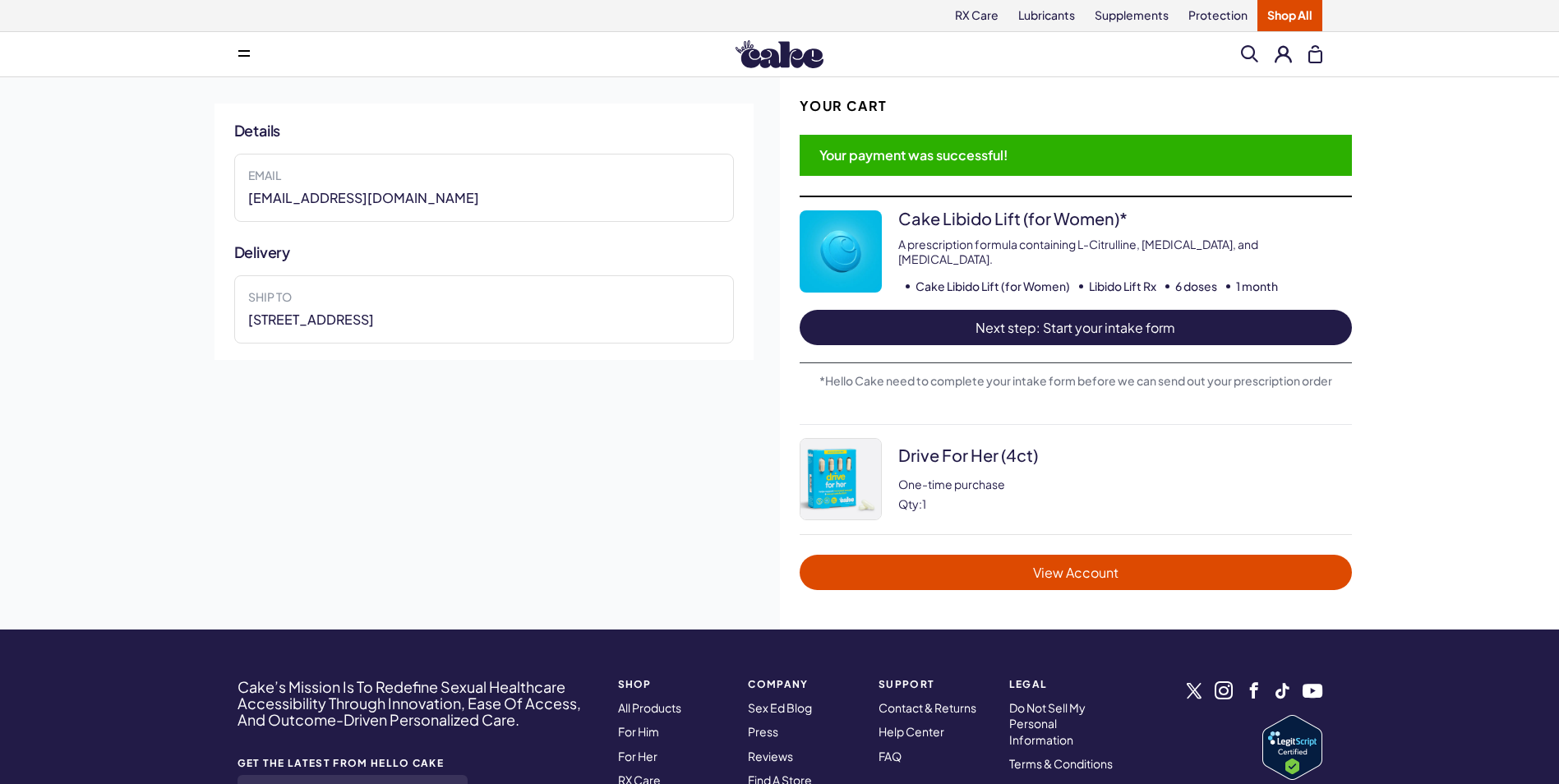
click at [1083, 564] on span "View Account" at bounding box center [1076, 571] width 519 height 19
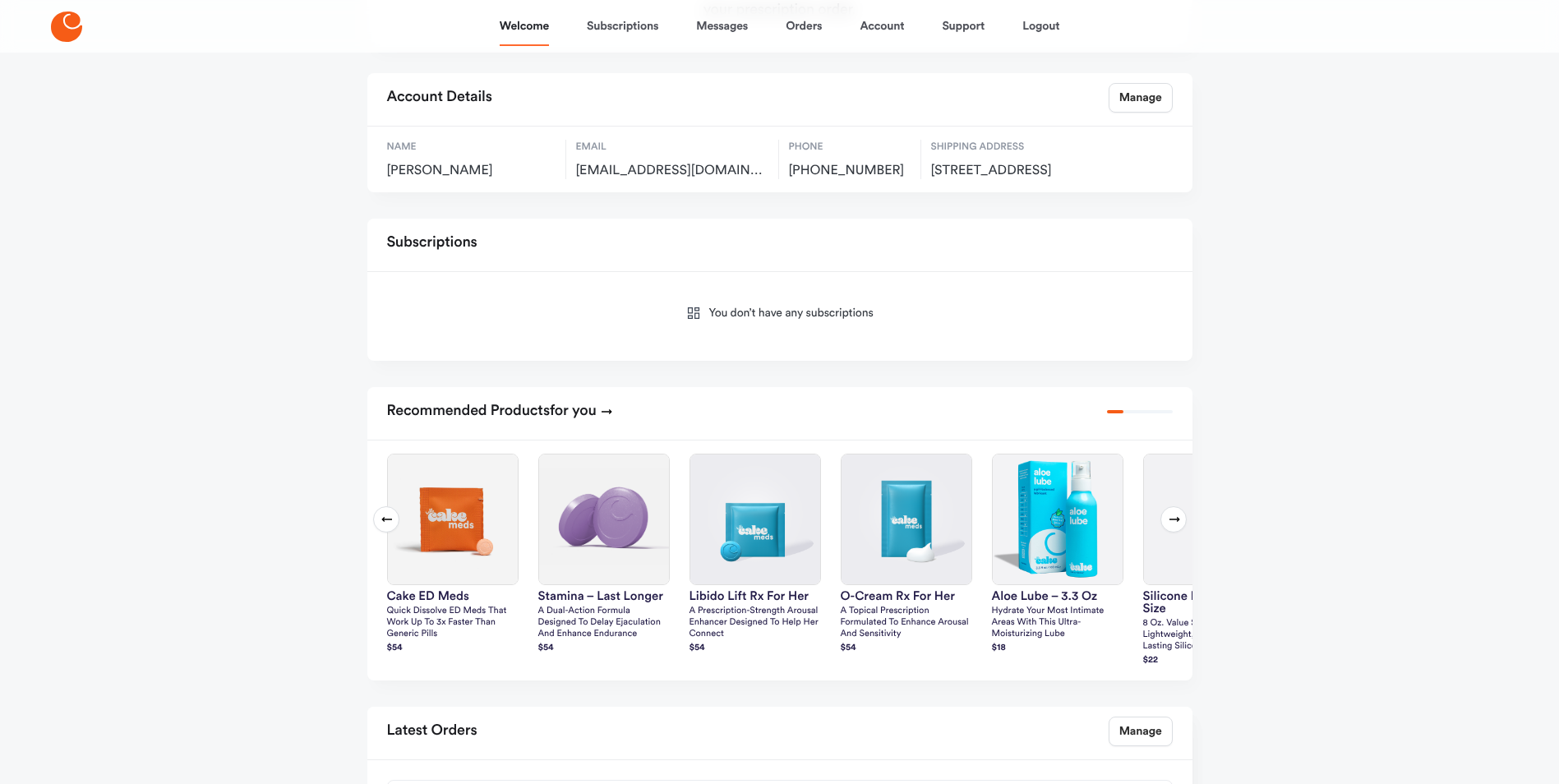
scroll to position [329, 0]
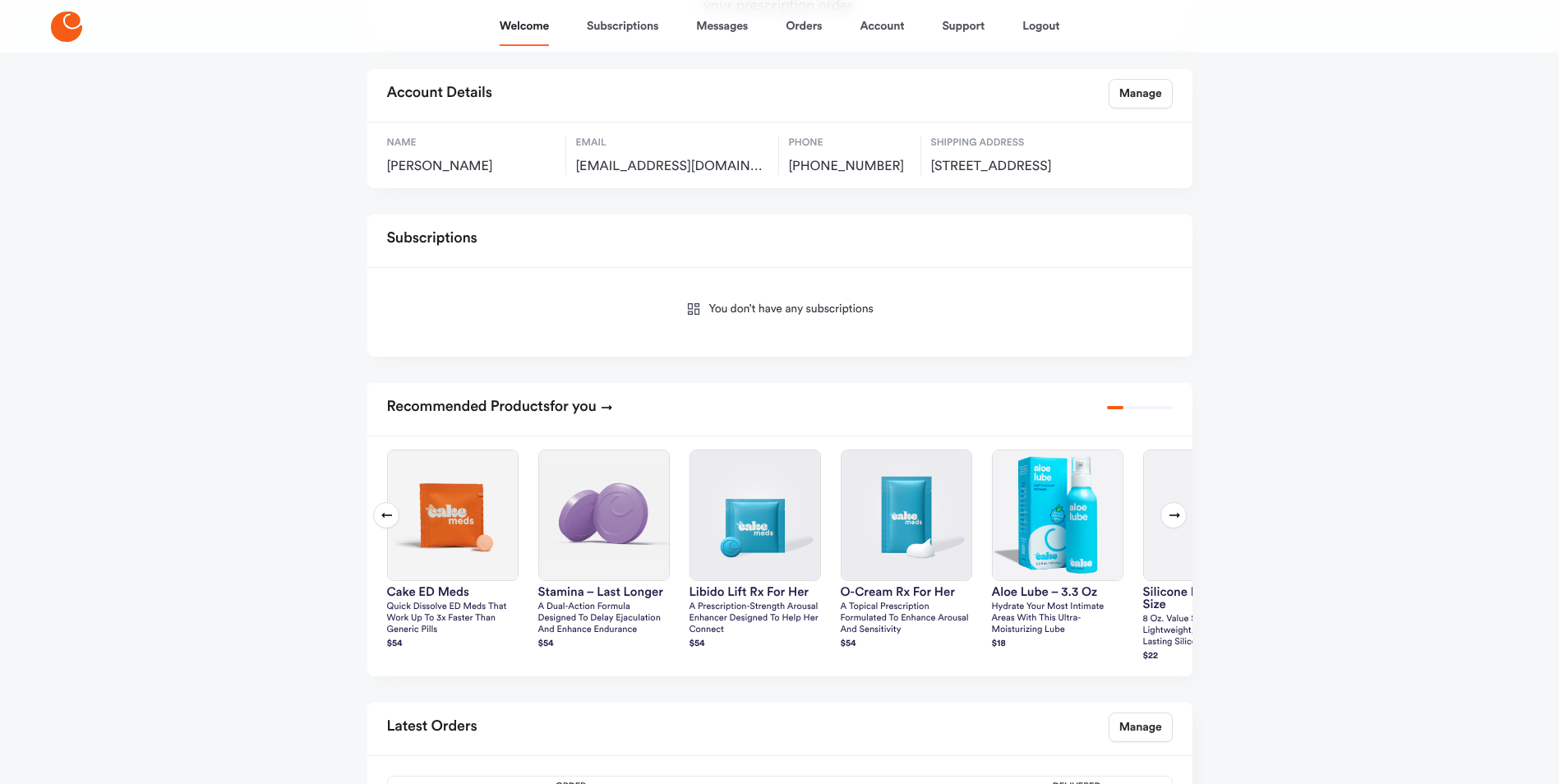
click at [1178, 522] on icon at bounding box center [1174, 515] width 13 height 13
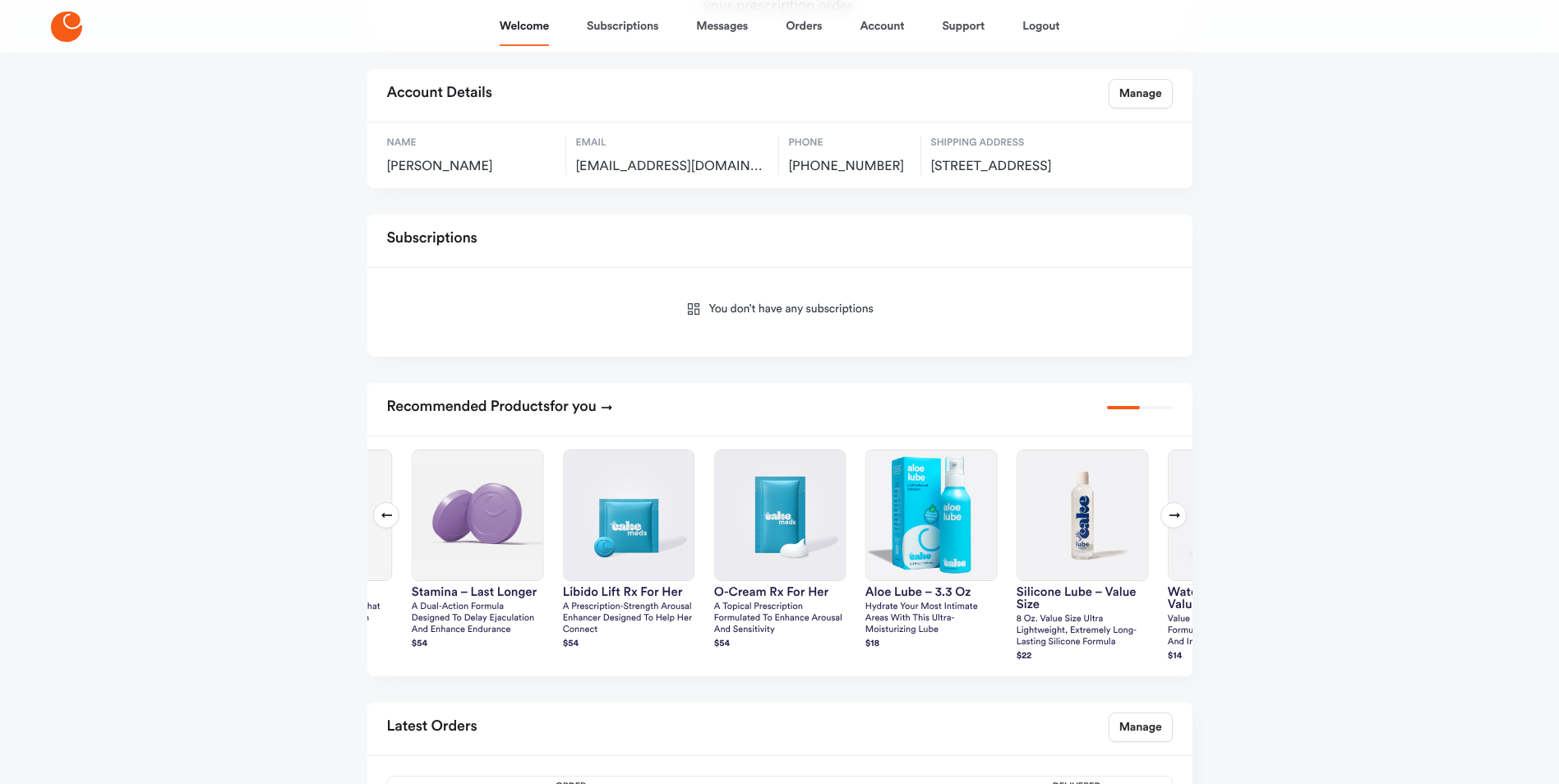
click at [1178, 522] on icon at bounding box center [1174, 515] width 13 height 13
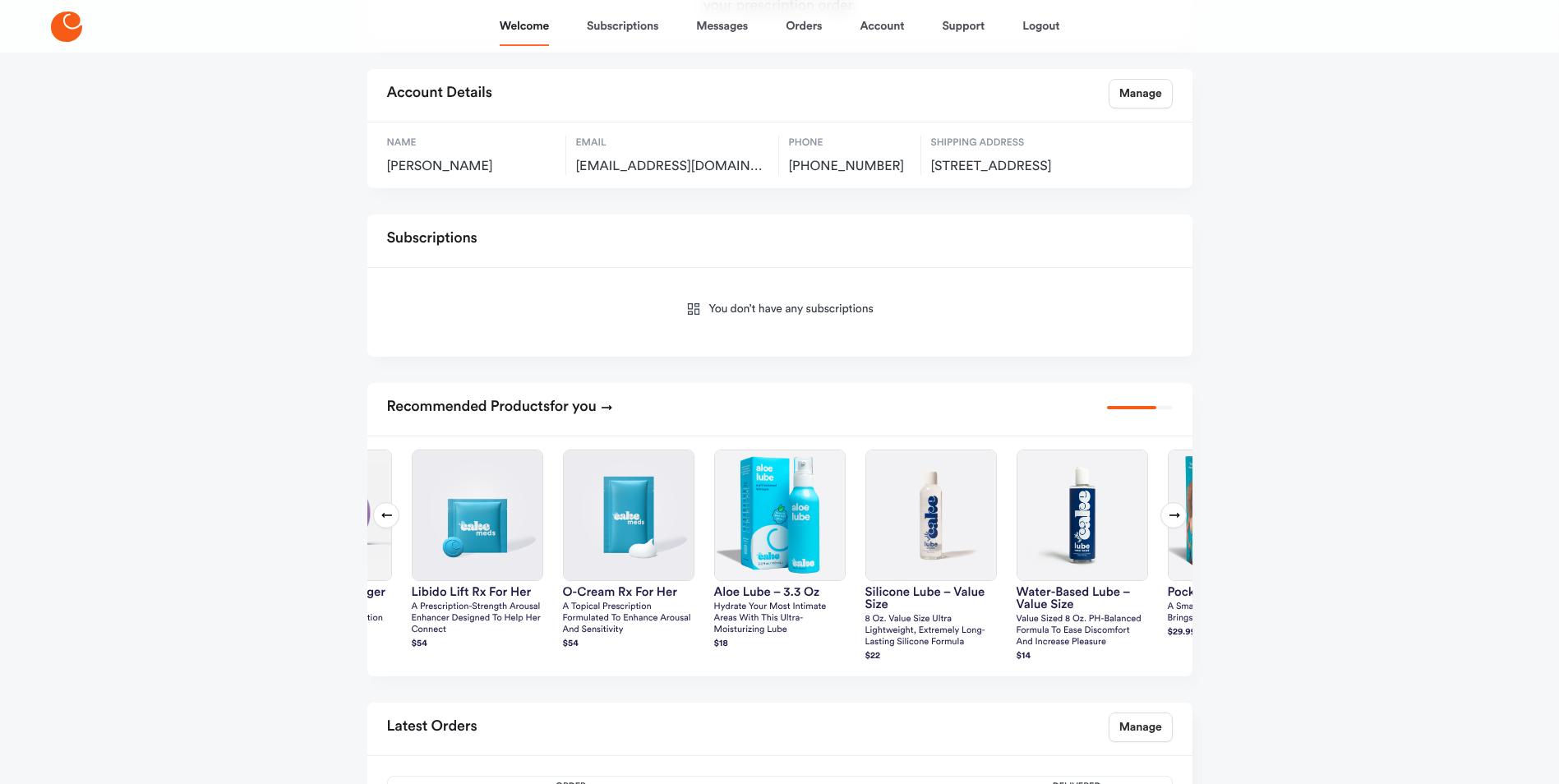
click at [1178, 522] on icon at bounding box center [1174, 515] width 13 height 13
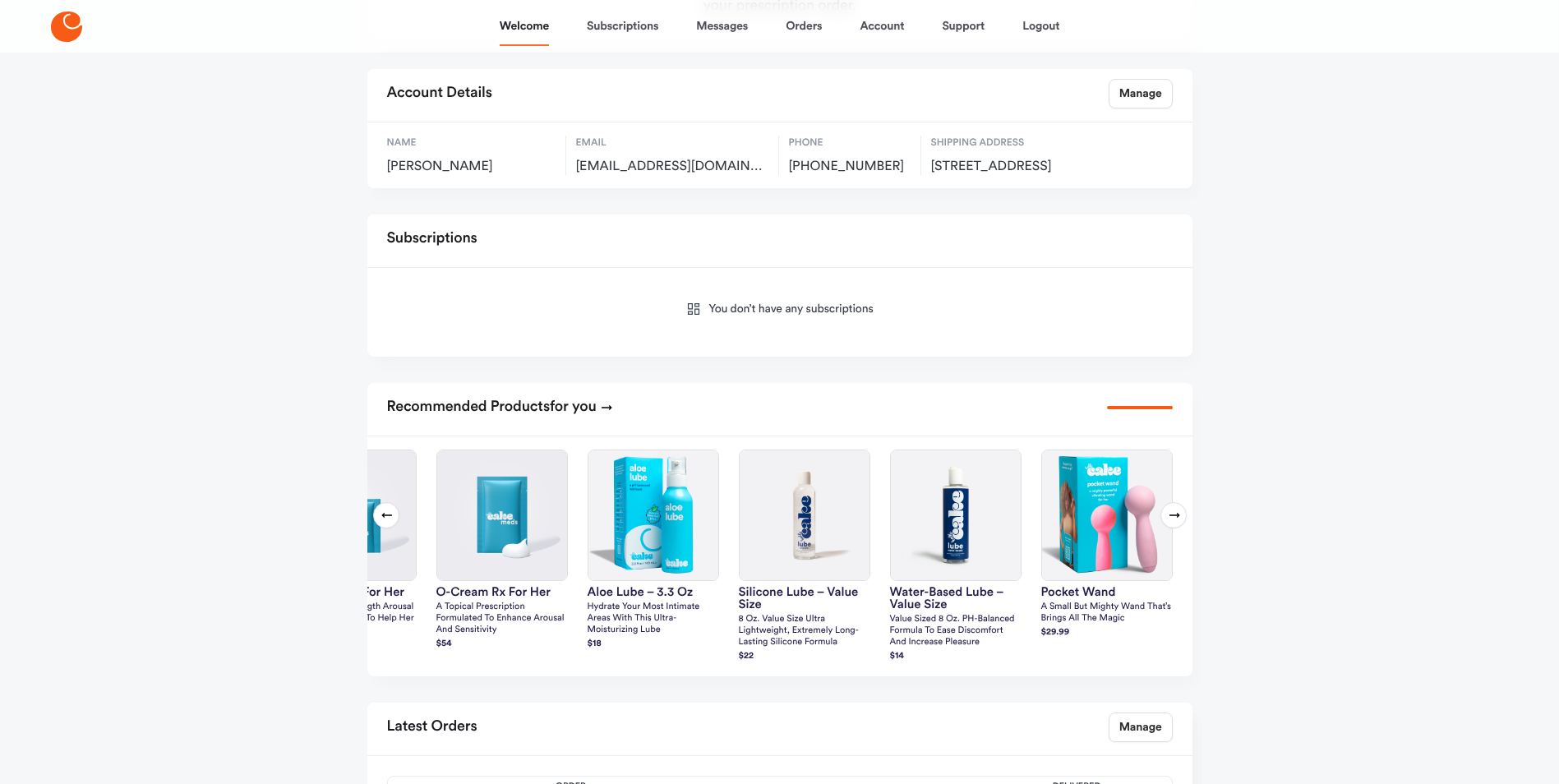
click at [1178, 522] on icon at bounding box center [1174, 515] width 13 height 13
click at [1193, 540] on main "Welcome Success! Complete intake Complete your intake form before we can send o…" at bounding box center [780, 381] width 865 height 1314
click at [1186, 529] on button "Next slide" at bounding box center [1173, 515] width 26 height 26
click at [1178, 518] on icon at bounding box center [1174, 515] width 11 height 5
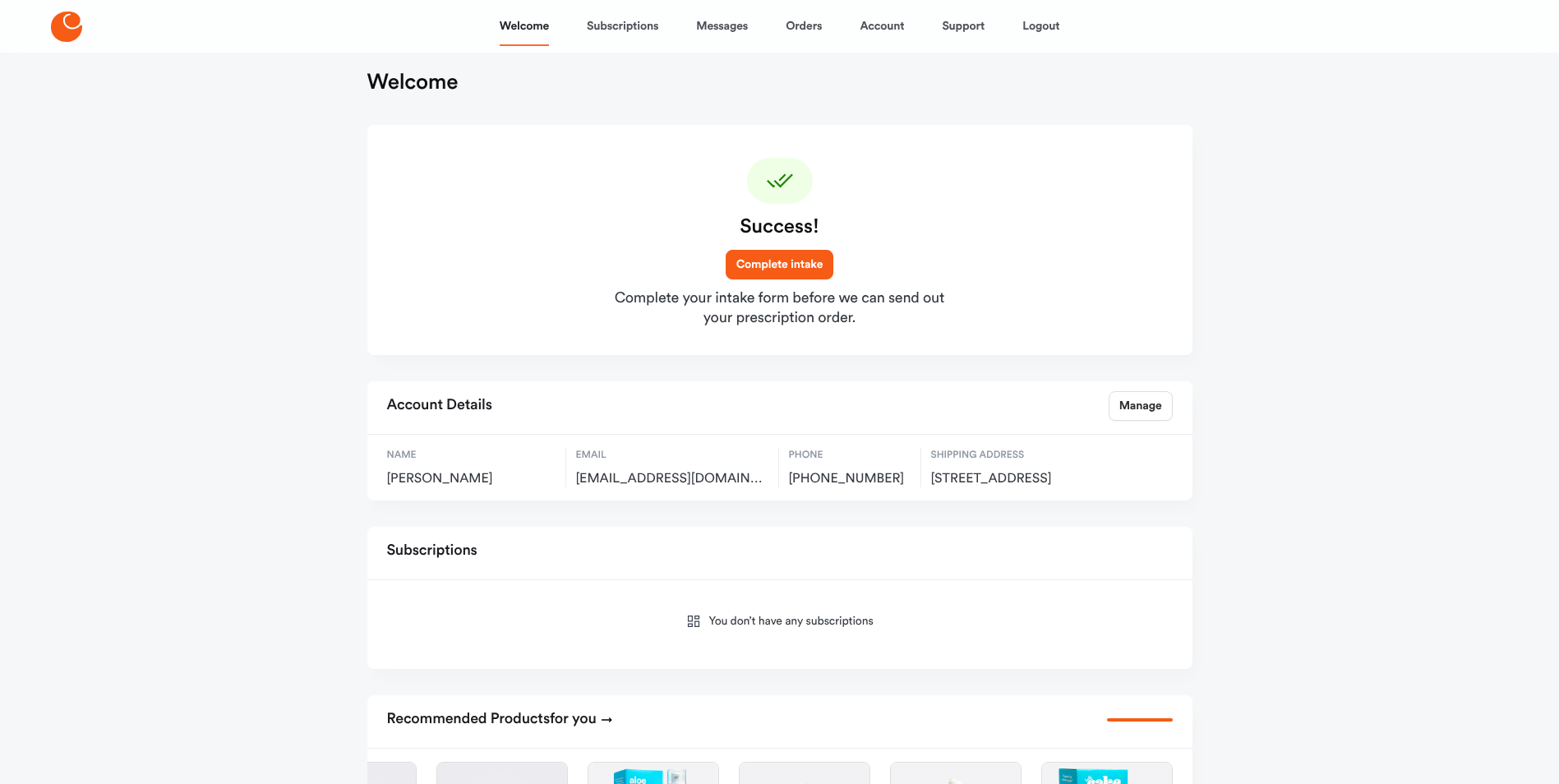
scroll to position [0, 0]
